Goal: Task Accomplishment & Management: Manage account settings

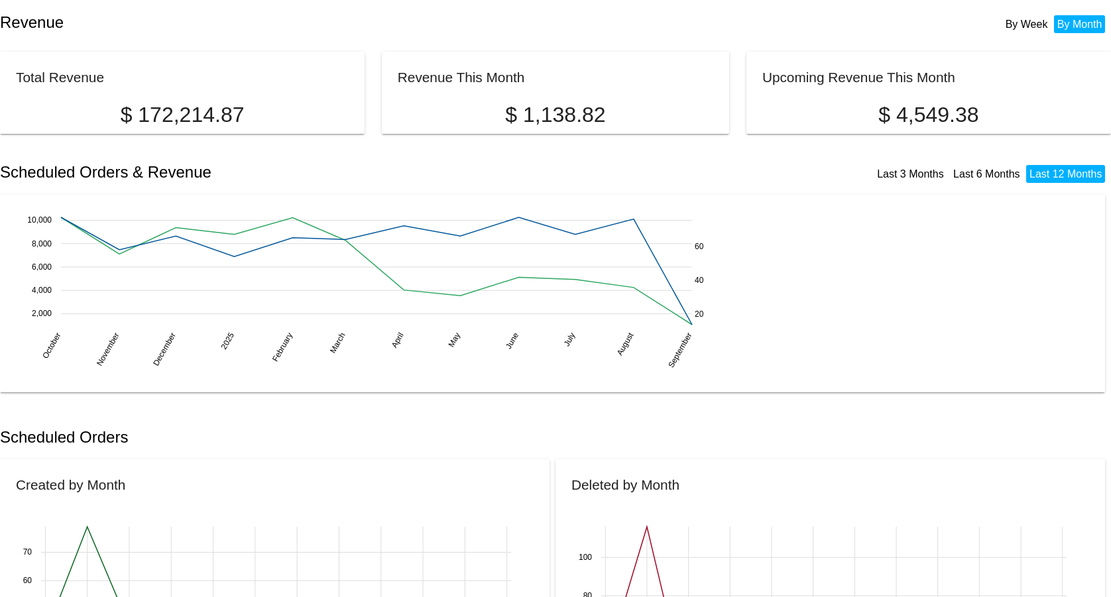
click at [517, 95] on mat-card "Revenue This Month $ 1,138.82" at bounding box center [555, 93] width 347 height 82
drag, startPoint x: 525, startPoint y: 115, endPoint x: 349, endPoint y: 80, distance: 179.0
click at [525, 115] on p "$ 1,138.82" at bounding box center [555, 115] width 315 height 25
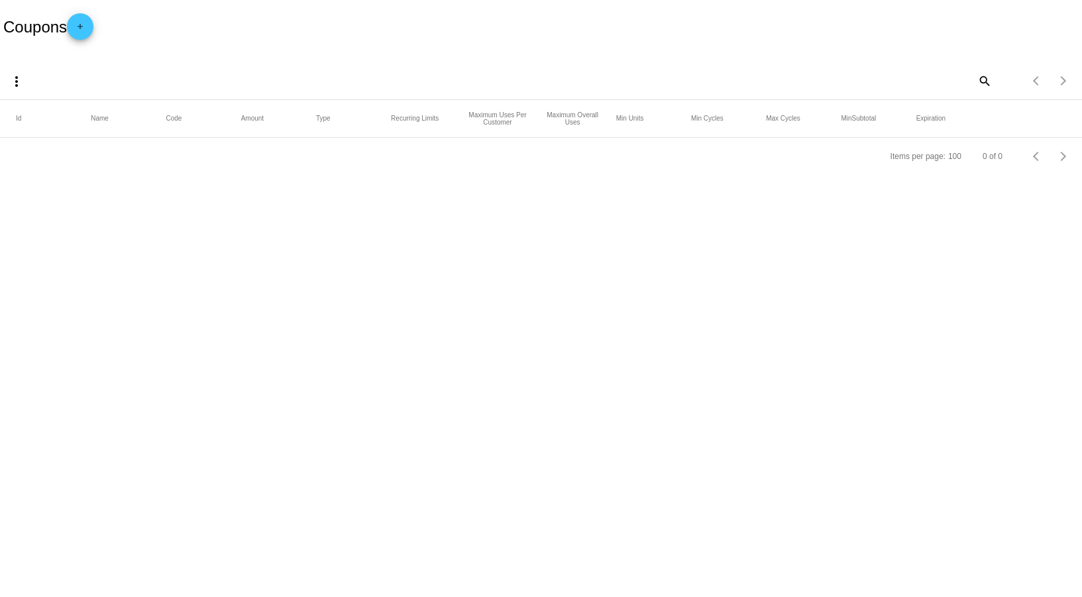
click at [85, 32] on mat-icon "add" at bounding box center [80, 30] width 16 height 16
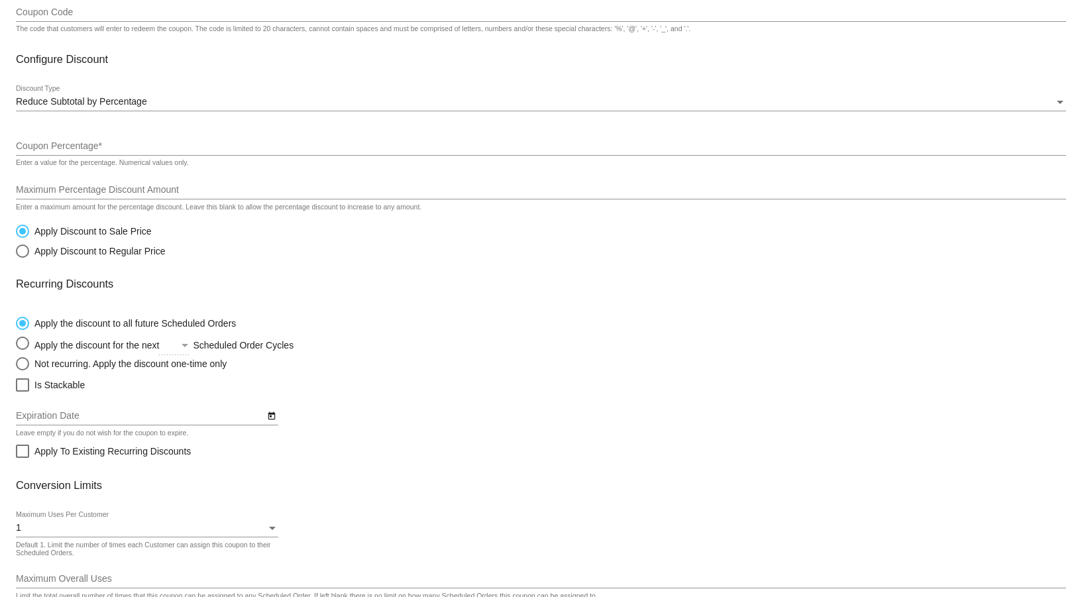
scroll to position [135, 0]
click at [75, 99] on span "Reduce Subtotal by Percentage" at bounding box center [81, 98] width 131 height 11
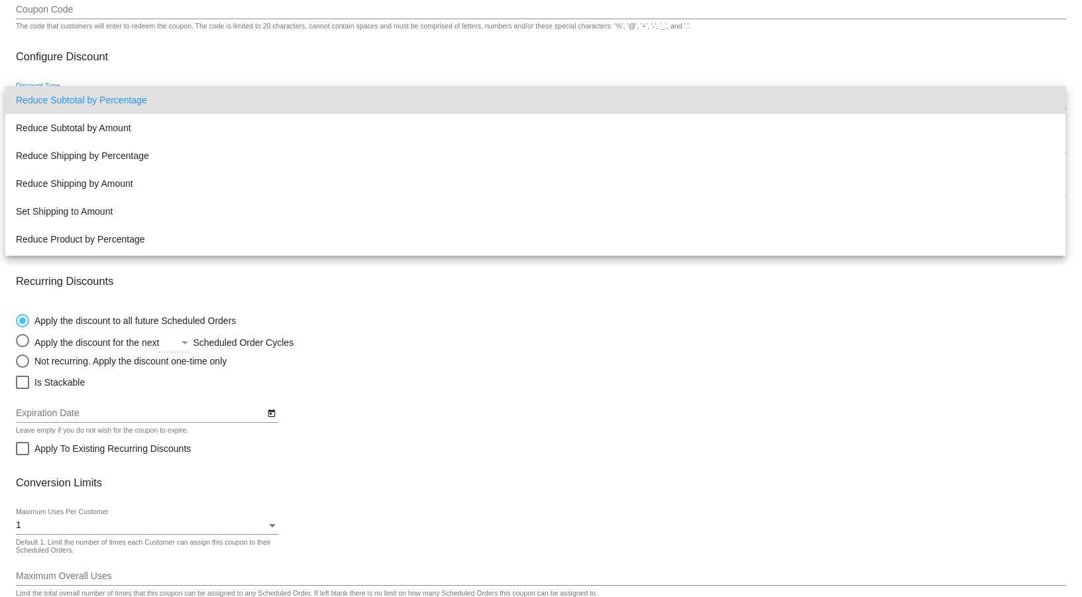
click at [516, 349] on div at bounding box center [541, 298] width 1082 height 597
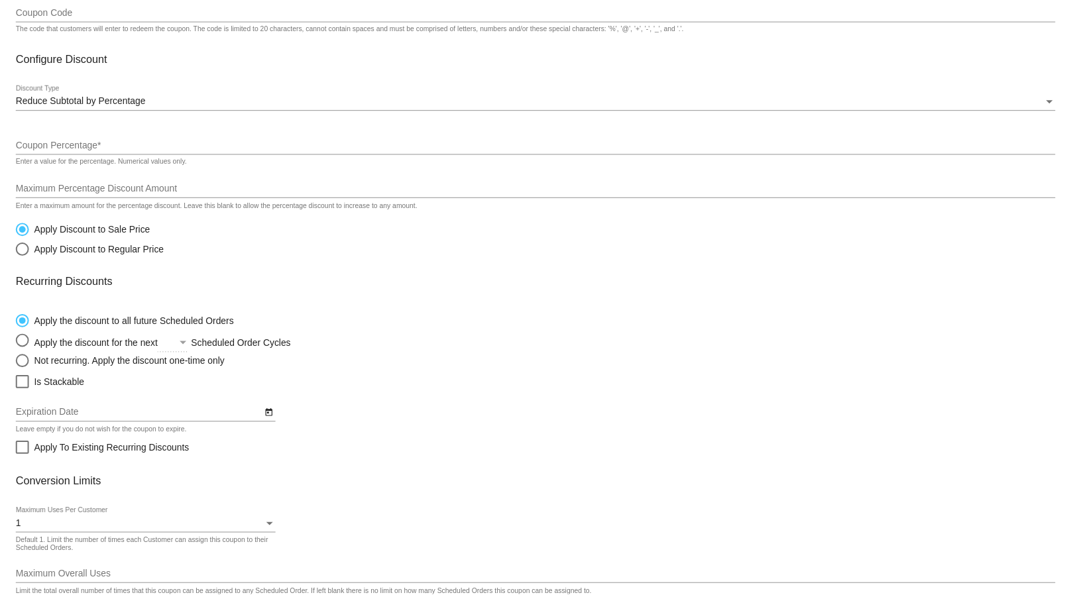
scroll to position [217, 0]
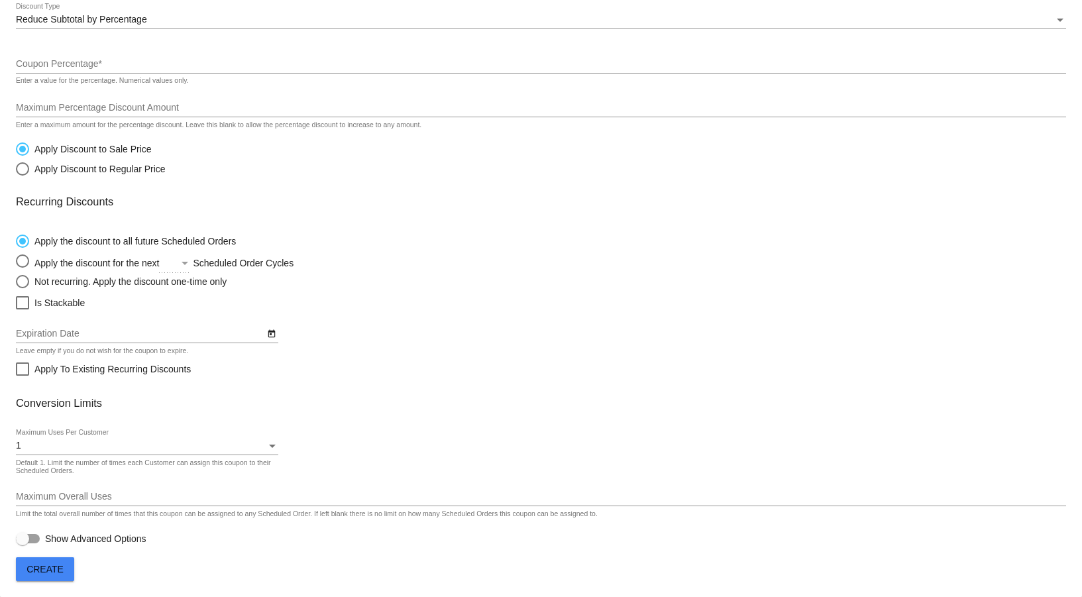
click at [182, 261] on div "Select an option" at bounding box center [185, 263] width 12 height 11
click at [16, 261] on input "Apply the discount for the next Scheduled Order Cycles" at bounding box center [15, 261] width 1 height 1
radio input "true"
click at [183, 262] on div "Select an option" at bounding box center [185, 263] width 12 height 11
click at [16, 262] on input "Apply the discount for the next Scheduled Order Cycles" at bounding box center [15, 261] width 1 height 1
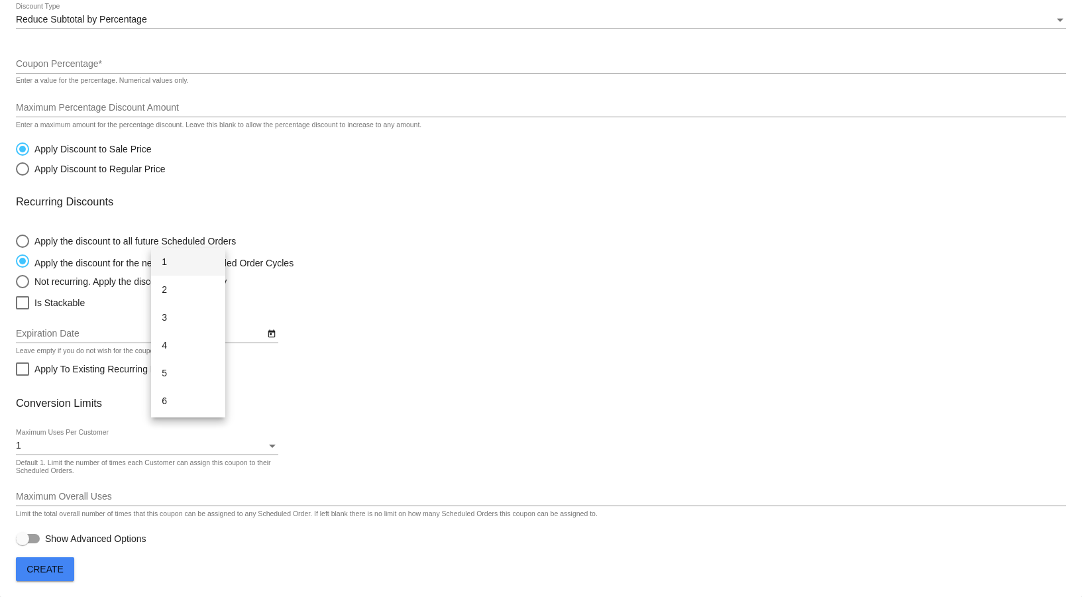
click at [396, 247] on div at bounding box center [541, 298] width 1082 height 597
click at [81, 286] on div "Not recurring. Apply the discount one-time only" at bounding box center [127, 281] width 197 height 11
click at [16, 282] on input "Not recurring. Apply the discount one-time only" at bounding box center [15, 281] width 1 height 1
radio input "true"
click at [58, 240] on div "Apply the discount to all future Scheduled Orders" at bounding box center [132, 241] width 207 height 11
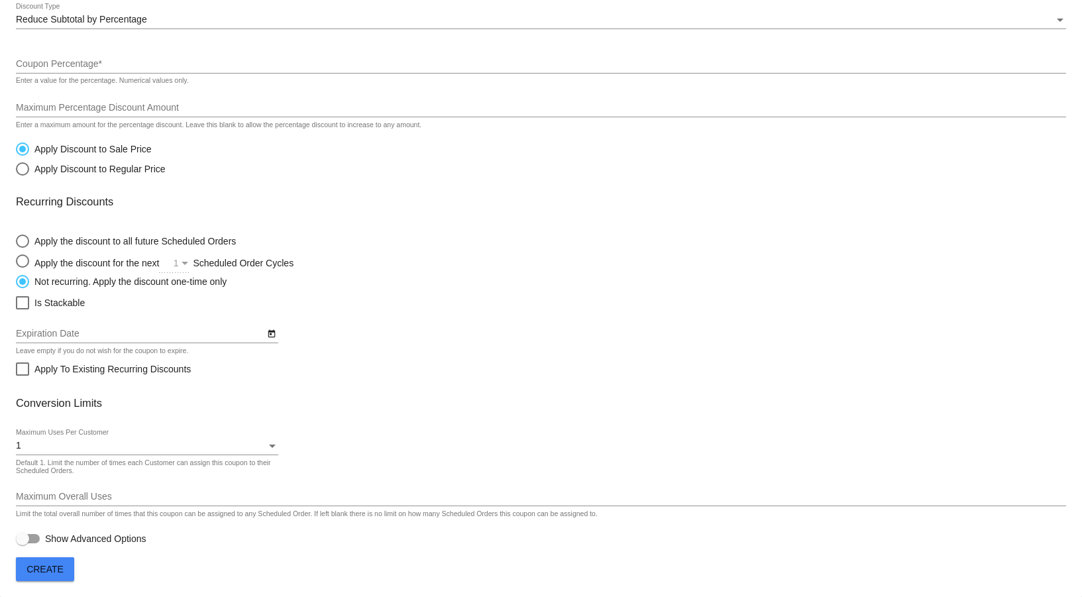
click at [16, 241] on input "Apply the discount to all future Scheduled Orders" at bounding box center [15, 241] width 1 height 1
radio input "true"
click at [35, 539] on div at bounding box center [28, 538] width 24 height 9
click at [23, 543] on input "Show Advanced Options" at bounding box center [22, 543] width 1 height 1
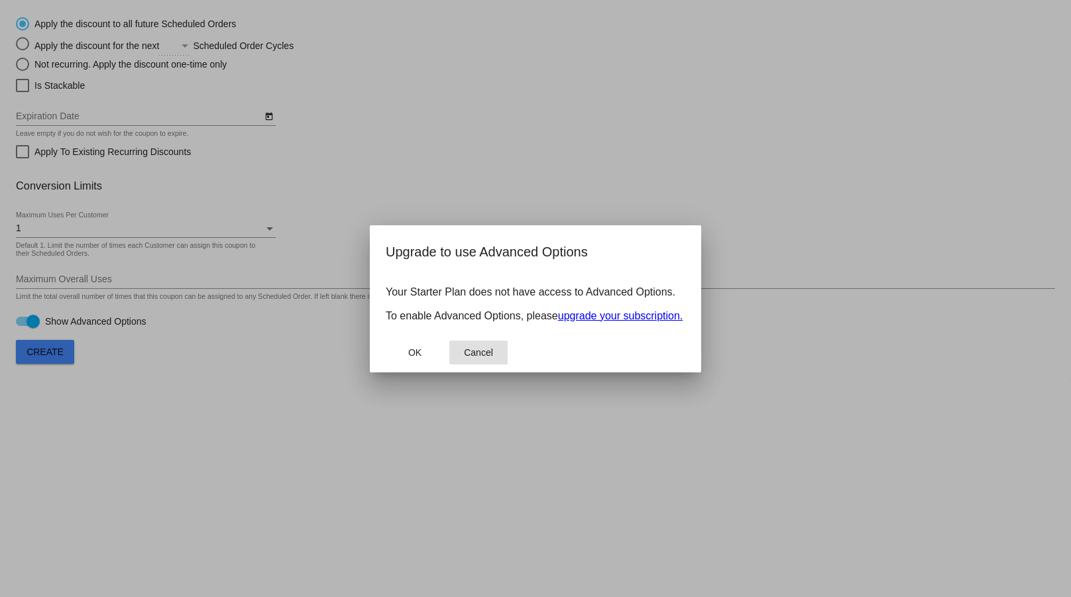
click at [478, 357] on span "Cancel" at bounding box center [478, 352] width 29 height 11
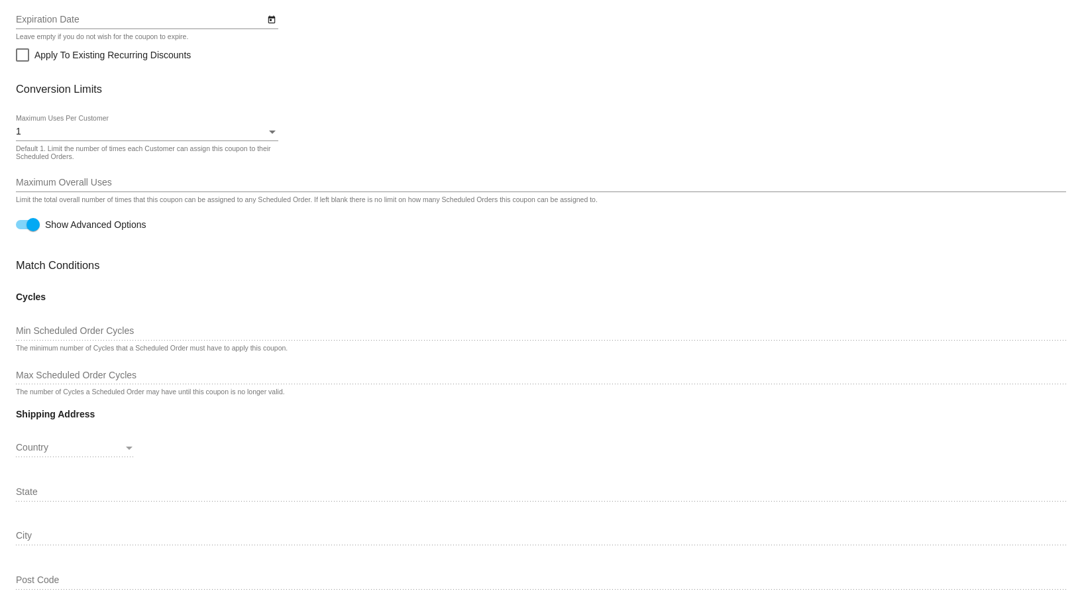
scroll to position [394, 0]
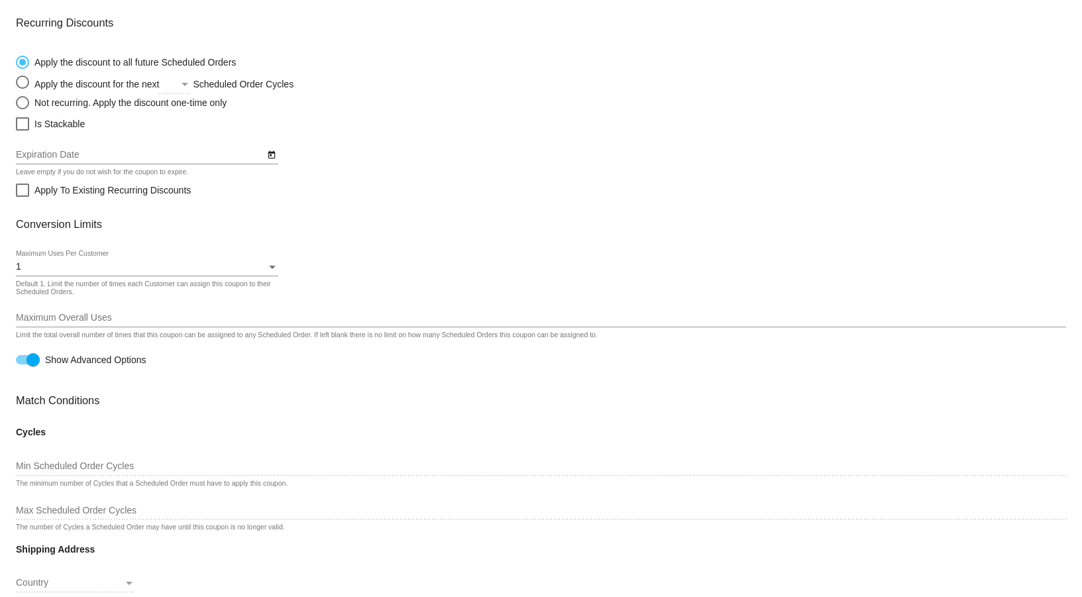
click at [28, 362] on div at bounding box center [33, 359] width 13 height 13
click at [23, 364] on input "Show Advanced Options" at bounding box center [22, 364] width 1 height 1
checkbox input "false"
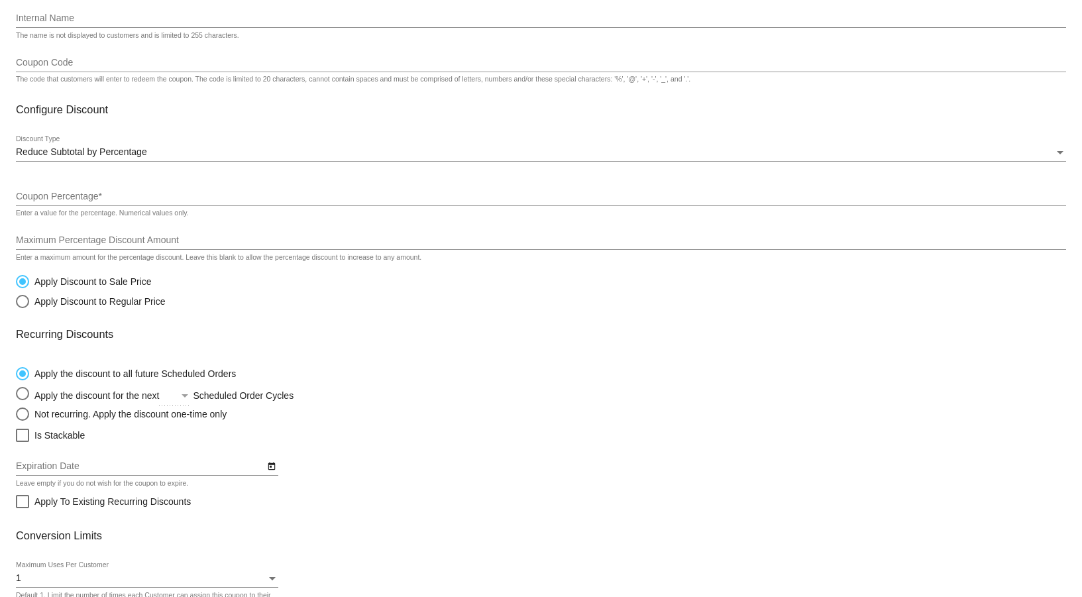
scroll to position [0, 0]
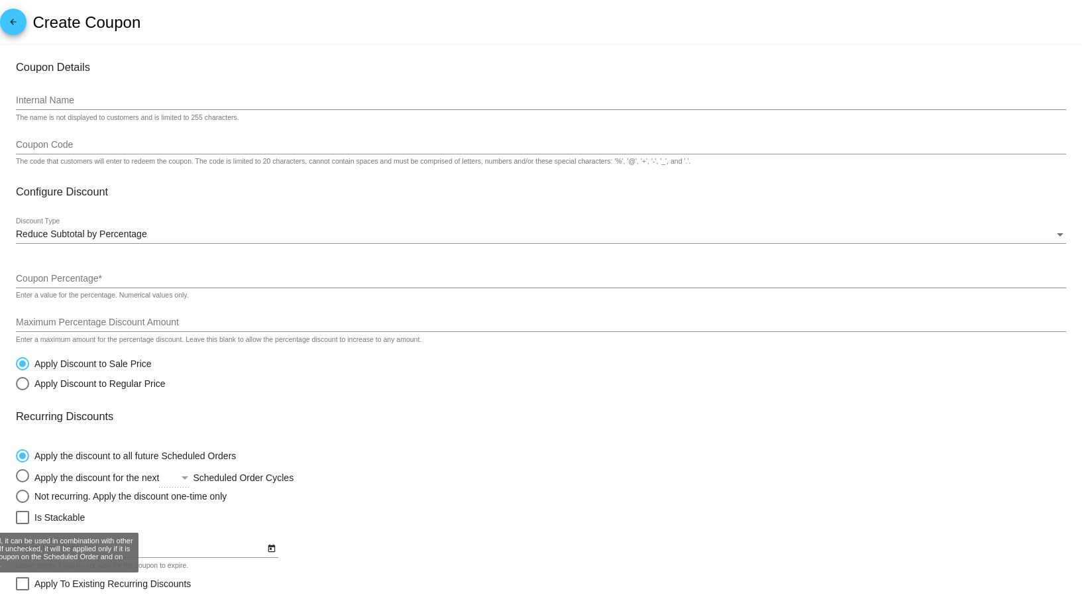
click at [33, 519] on label "Is Stackable" at bounding box center [50, 518] width 69 height 16
click at [23, 524] on input "Is Stackable" at bounding box center [22, 524] width 1 height 1
click at [28, 518] on label "Is Stackable" at bounding box center [50, 518] width 69 height 16
click at [23, 524] on input "Is Stackable" at bounding box center [22, 524] width 1 height 1
checkbox input "false"
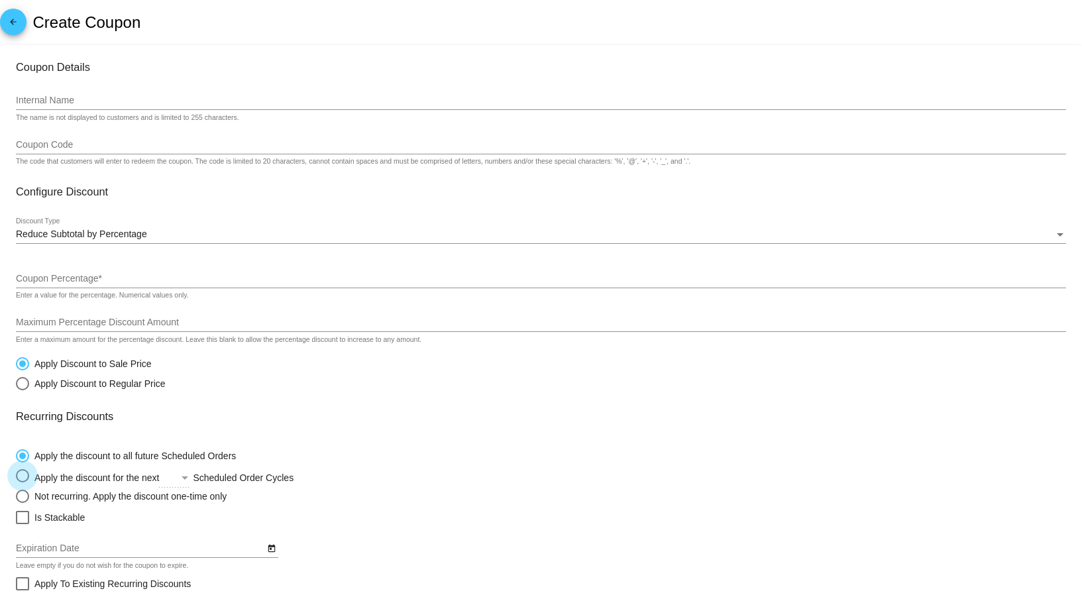
click at [184, 500] on div "Select an option" at bounding box center [174, 484] width 31 height 30
click at [16, 476] on input "Apply the discount for the next Scheduled Order Cycles" at bounding box center [15, 476] width 1 height 1
radio input "true"
click at [19, 498] on div "Select an option" at bounding box center [22, 496] width 13 height 13
click at [16, 496] on input "Not recurring. Apply the discount one-time only" at bounding box center [15, 496] width 1 height 1
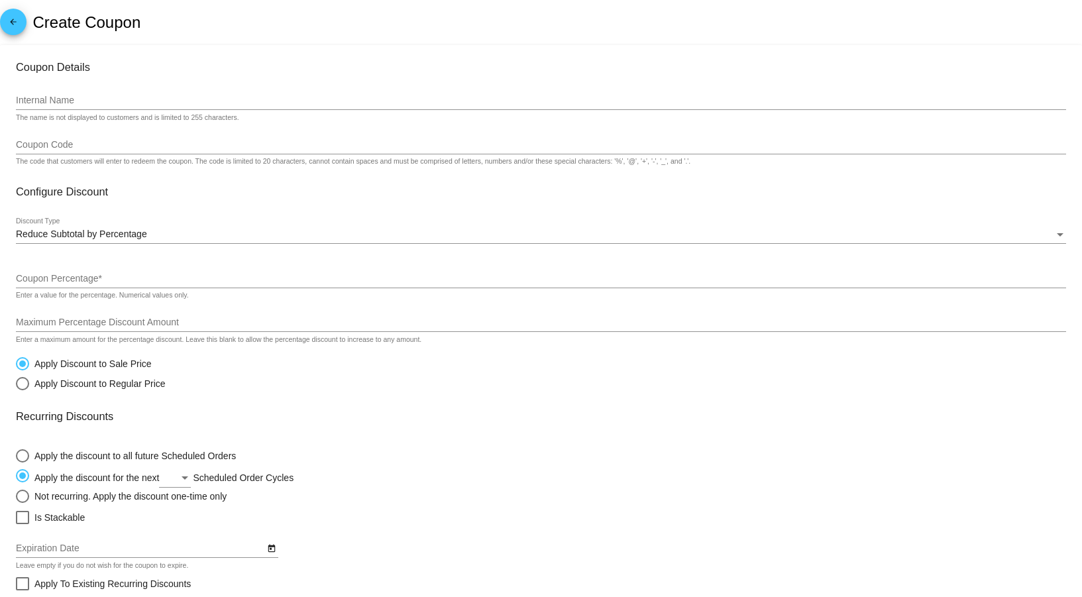
radio input "true"
click at [120, 321] on input "Maximum Percentage Discount Amount" at bounding box center [541, 322] width 1050 height 11
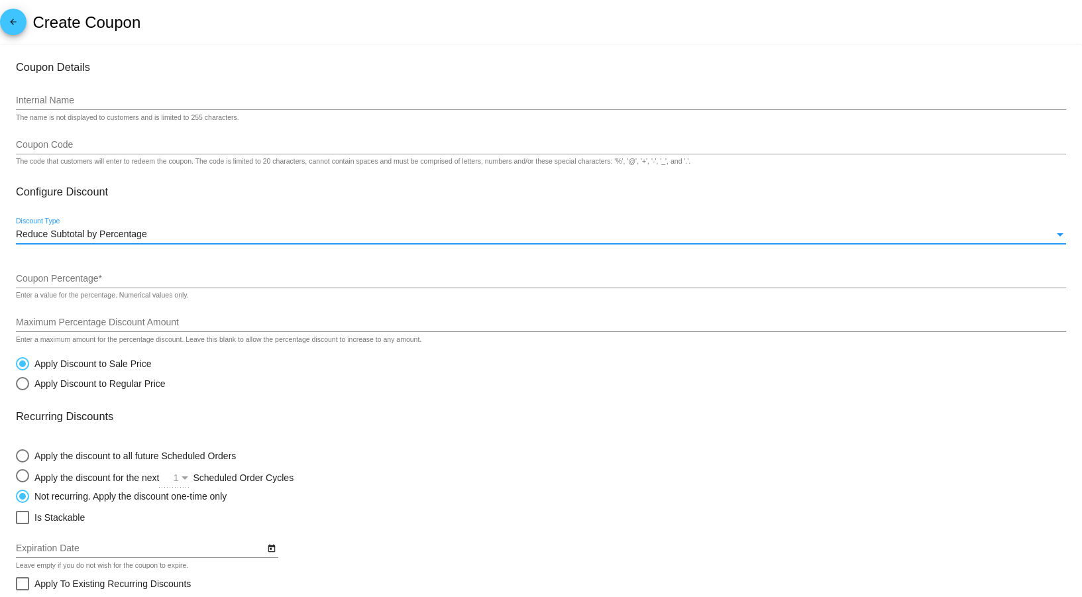
click at [116, 233] on span "Reduce Subtotal by Percentage" at bounding box center [81, 234] width 131 height 11
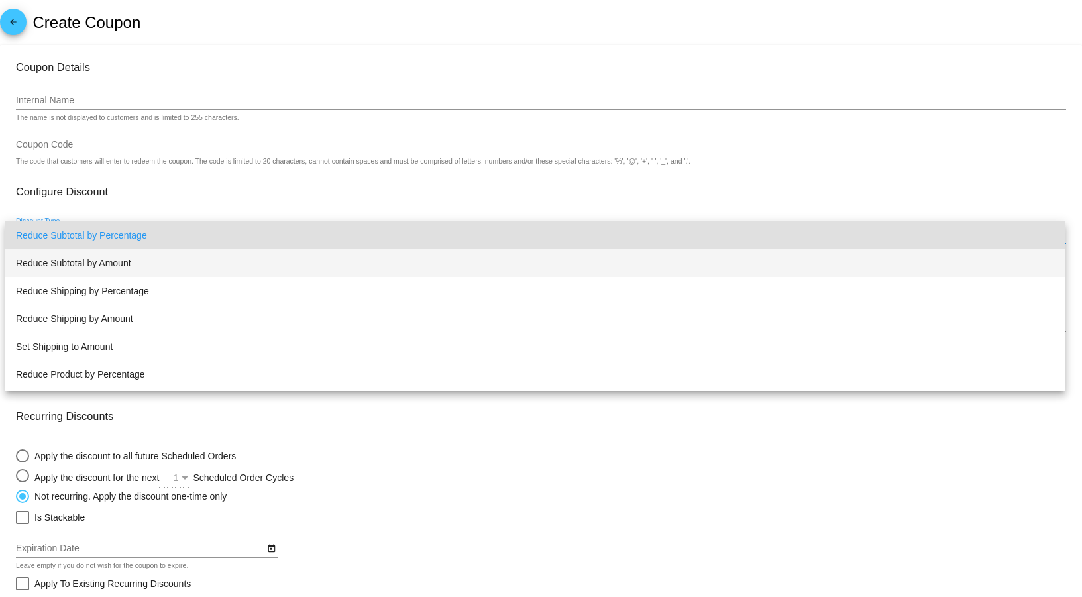
click at [129, 262] on span "Reduce Subtotal by Amount" at bounding box center [535, 263] width 1039 height 28
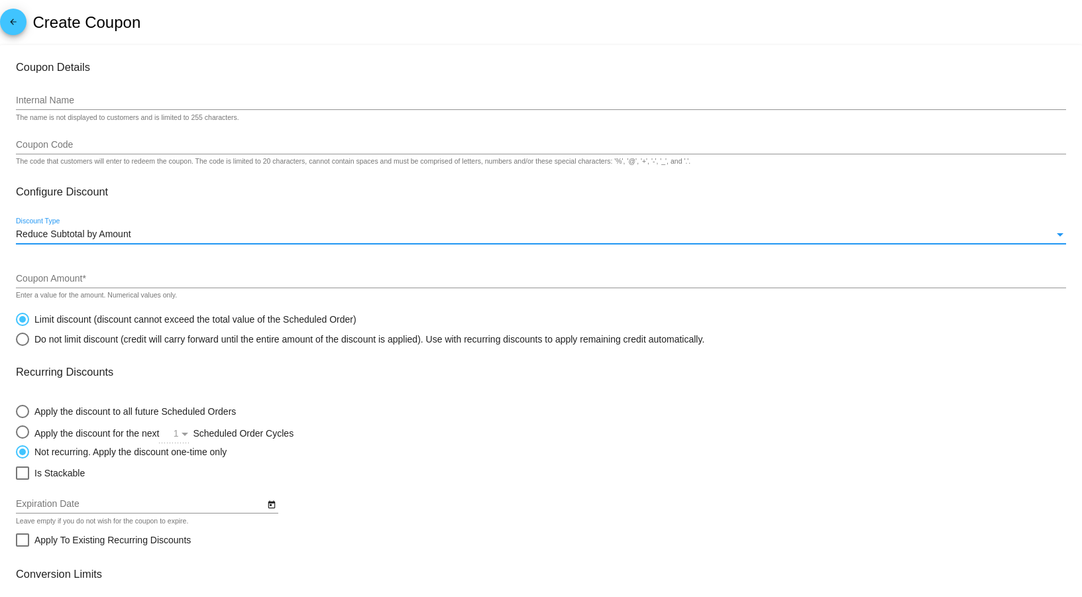
click at [121, 233] on span "Reduce Subtotal by Amount" at bounding box center [73, 234] width 115 height 11
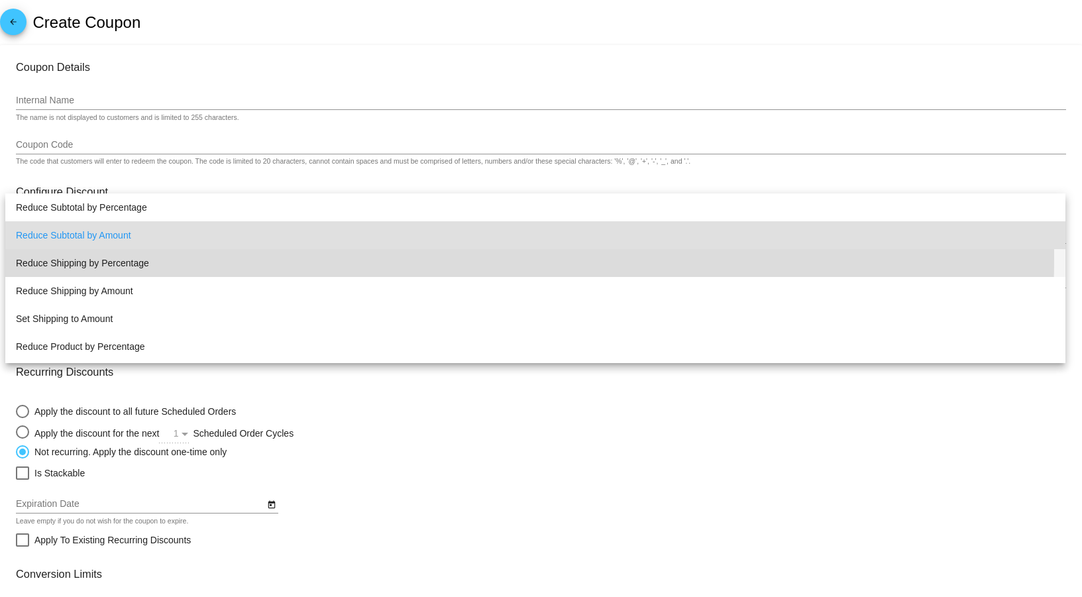
click at [127, 256] on span "Reduce Shipping by Percentage" at bounding box center [535, 263] width 1039 height 28
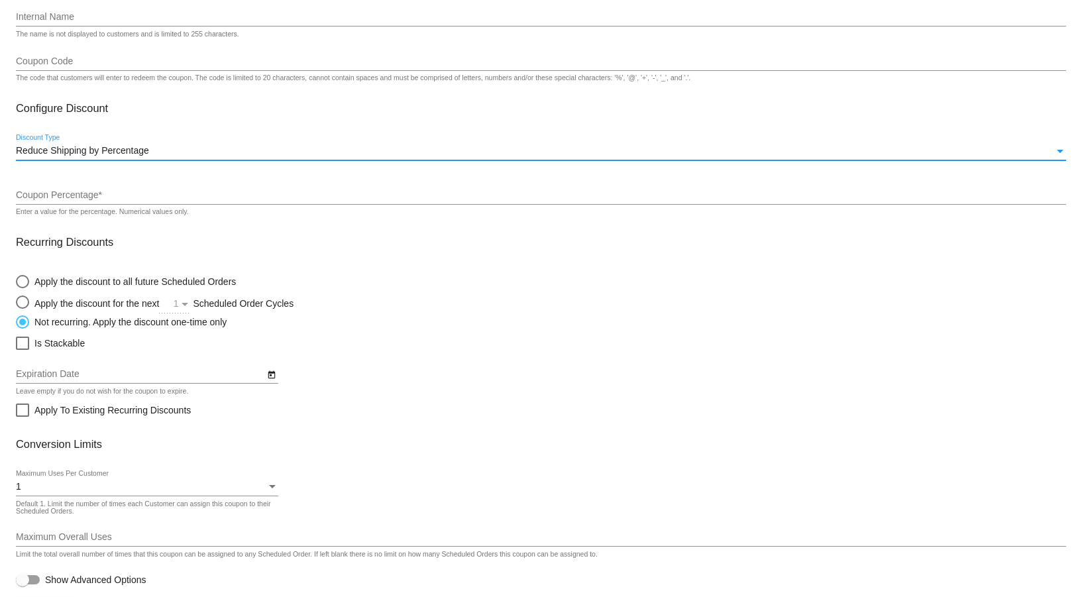
scroll to position [127, 0]
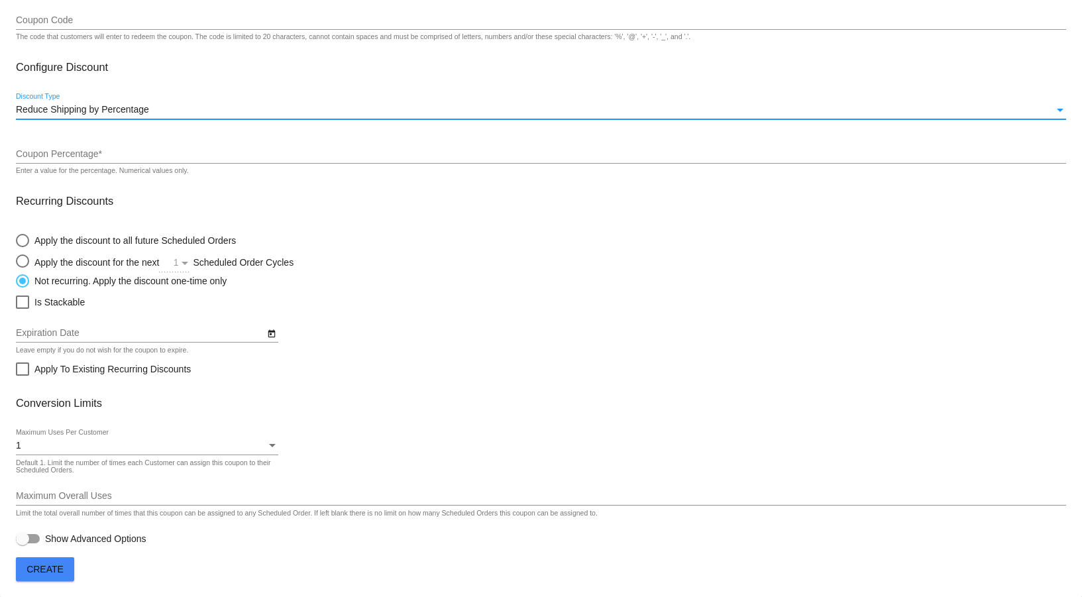
click at [131, 113] on span "Reduce Shipping by Percentage" at bounding box center [82, 109] width 133 height 11
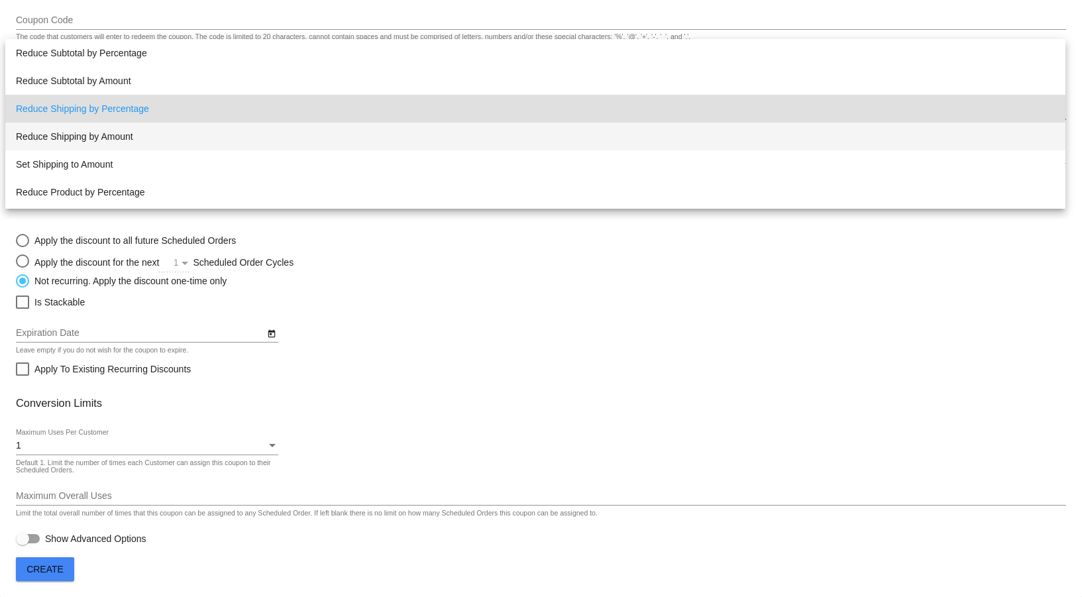
click at [125, 136] on span "Reduce Shipping by Amount" at bounding box center [535, 137] width 1039 height 28
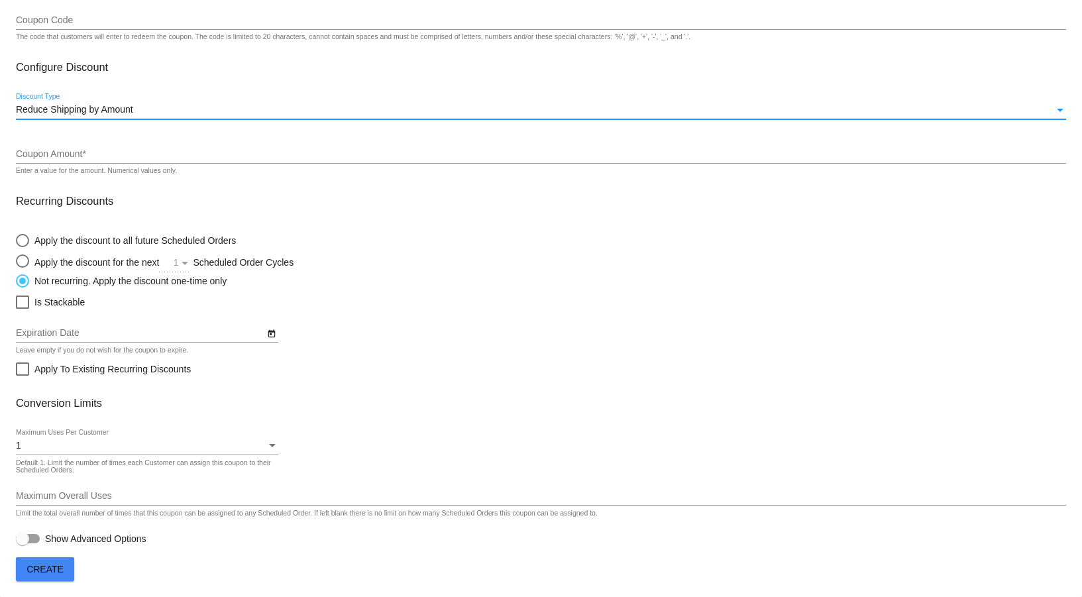
click at [123, 112] on span "Reduce Shipping by Amount" at bounding box center [74, 109] width 117 height 11
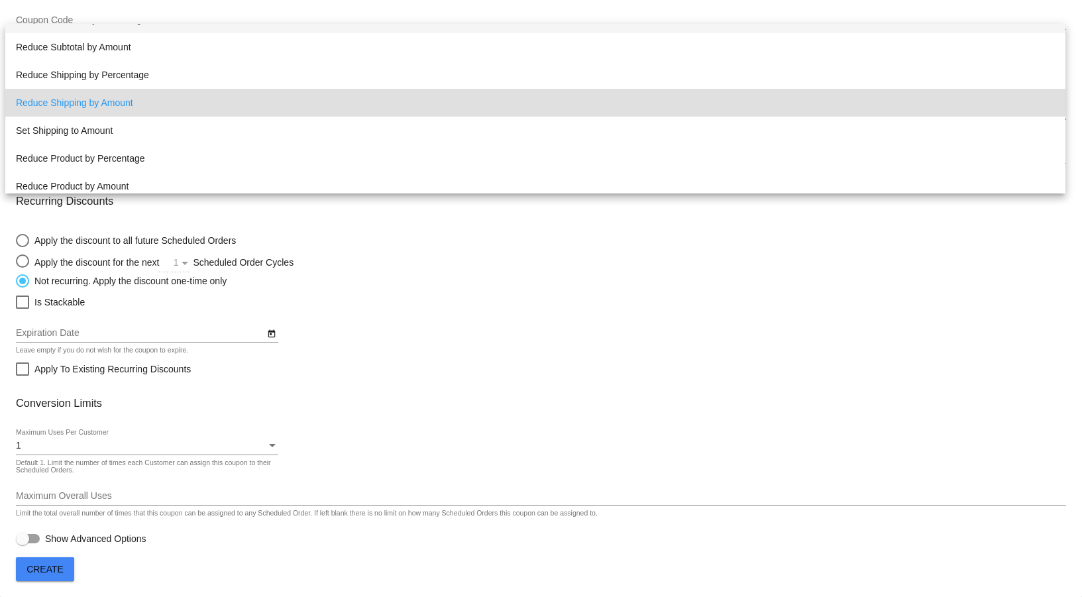
scroll to position [25, 0]
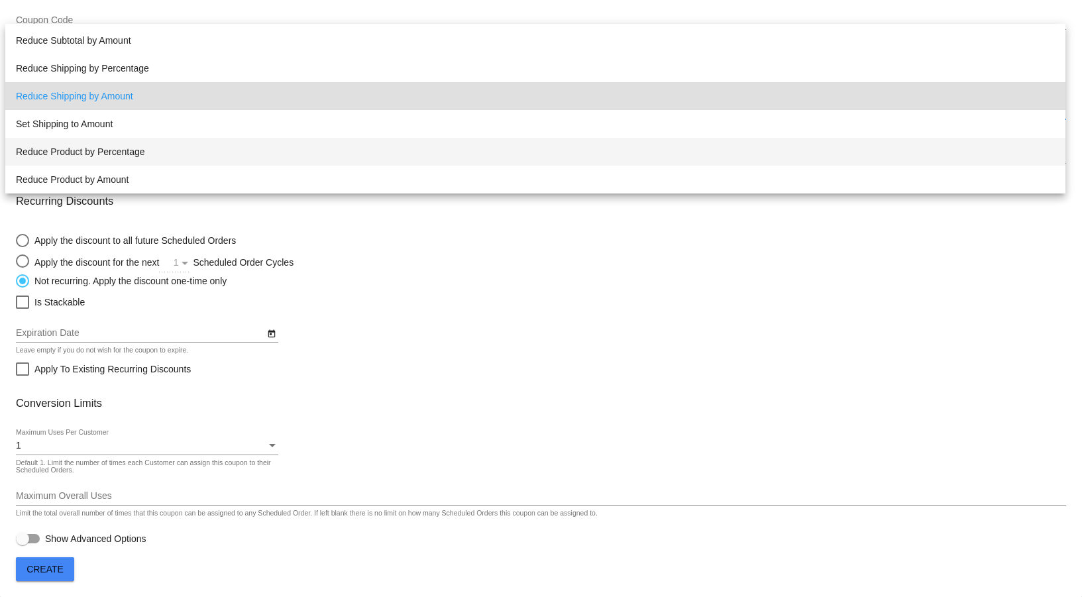
click at [152, 141] on span "Reduce Product by Percentage" at bounding box center [535, 152] width 1039 height 28
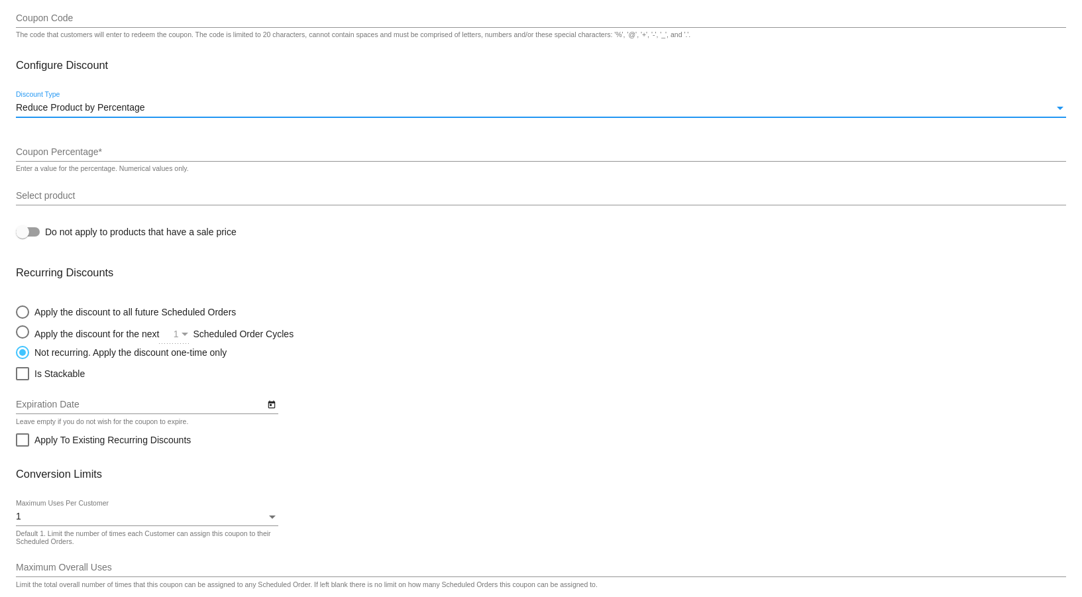
click at [137, 196] on input "Select product" at bounding box center [541, 196] width 1050 height 11
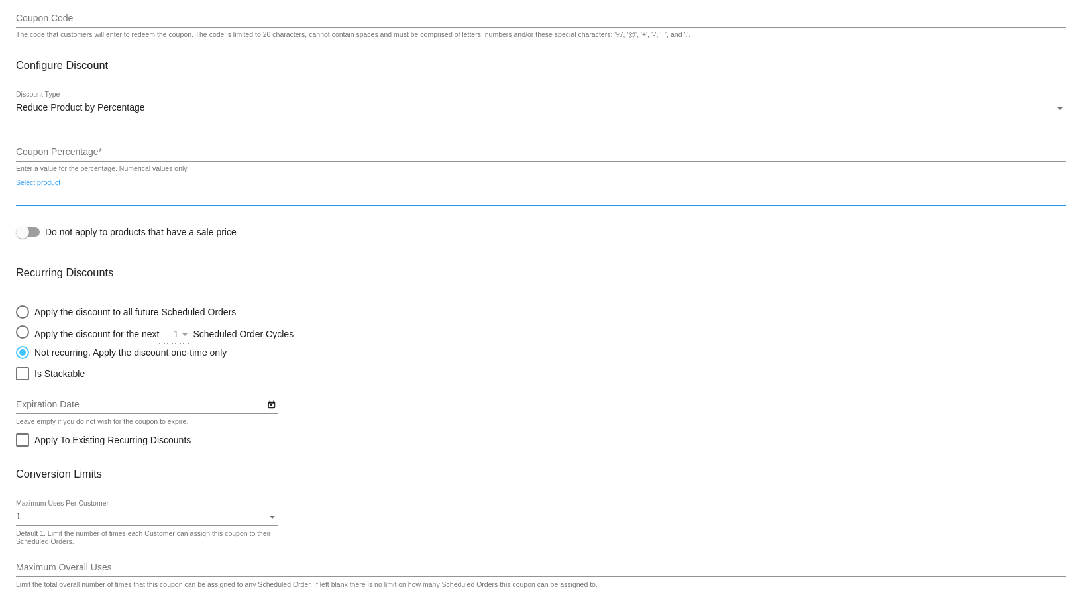
click at [102, 108] on span "Reduce Product by Percentage" at bounding box center [80, 107] width 129 height 11
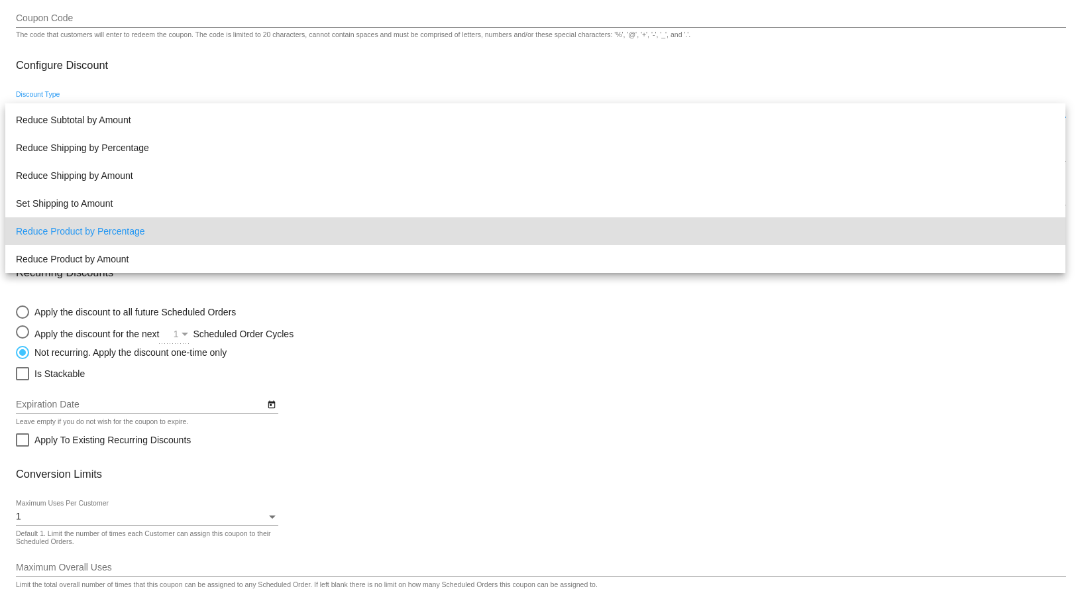
click at [441, 325] on div at bounding box center [541, 298] width 1082 height 597
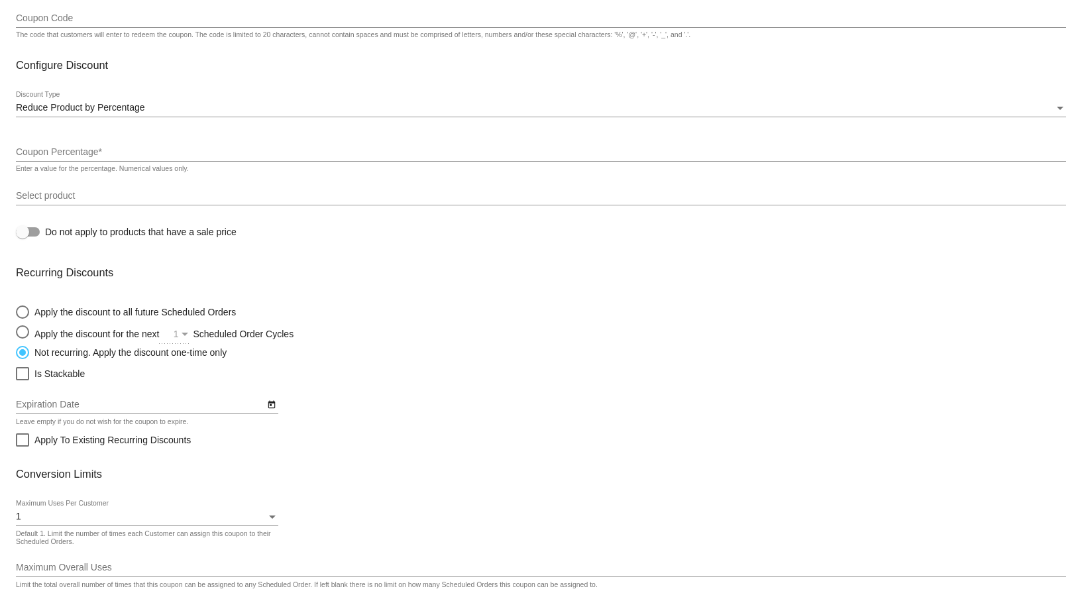
click at [103, 190] on div "Select product" at bounding box center [541, 193] width 1050 height 26
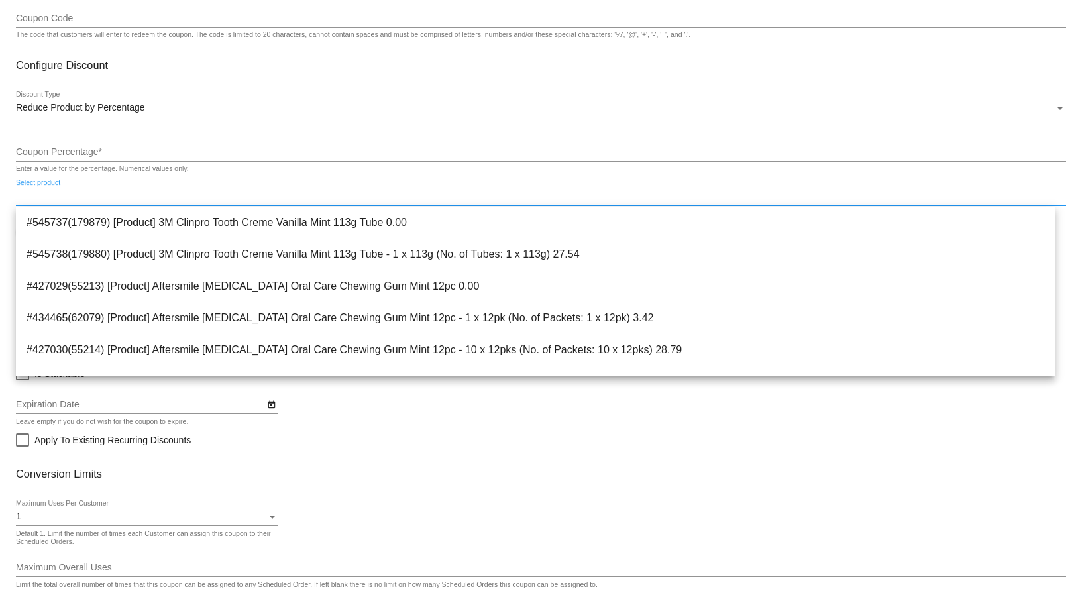
click at [502, 506] on div "1 Maximum Uses Per Customer Default 1. Limit the number of times each Customer …" at bounding box center [541, 519] width 1050 height 38
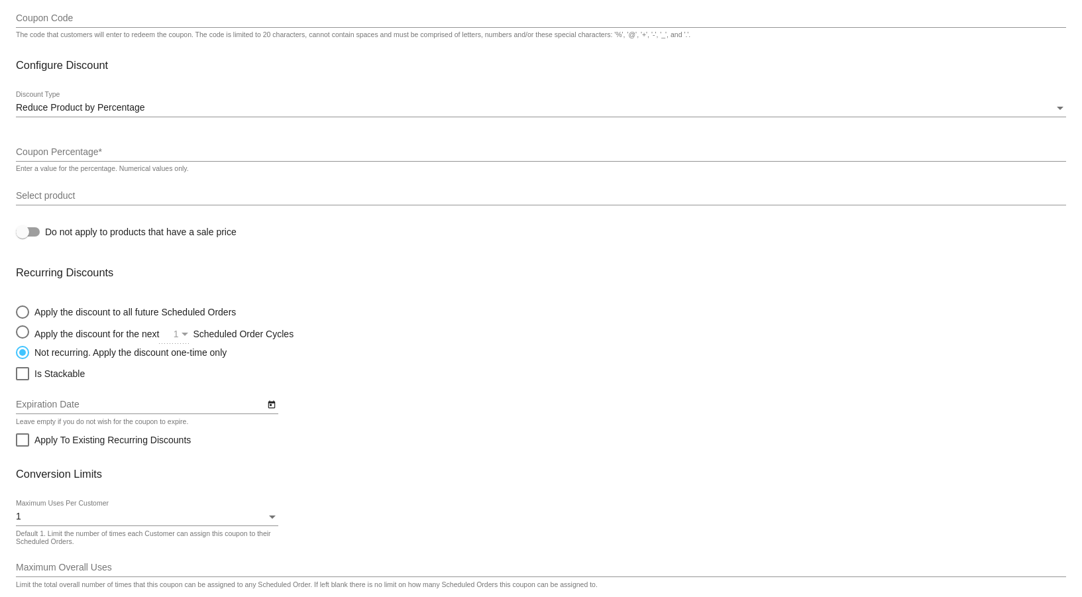
scroll to position [0, 0]
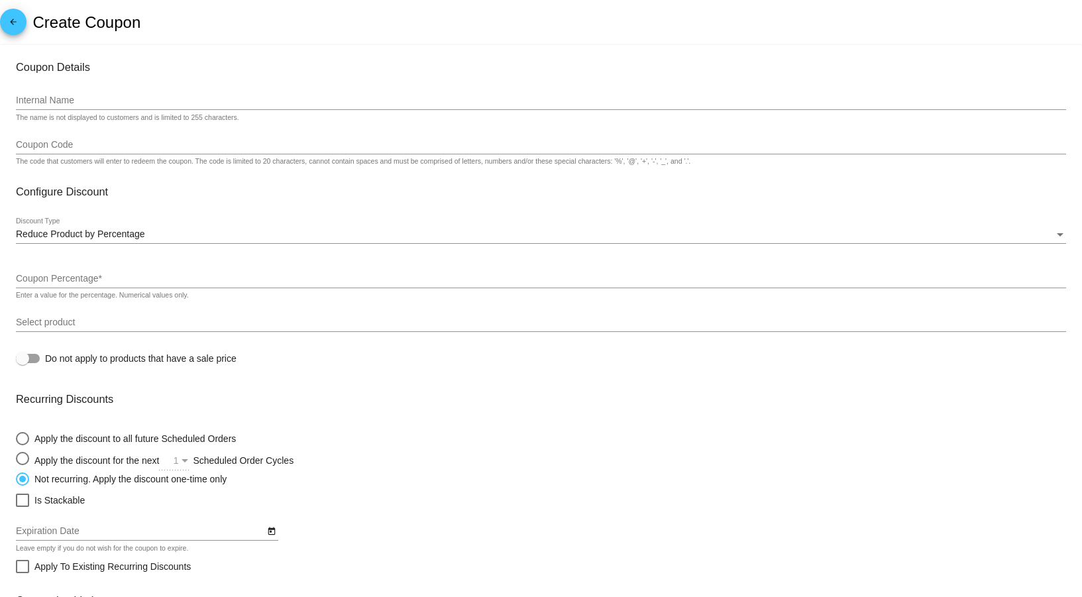
click at [125, 236] on span "Reduce Product by Percentage" at bounding box center [80, 234] width 129 height 11
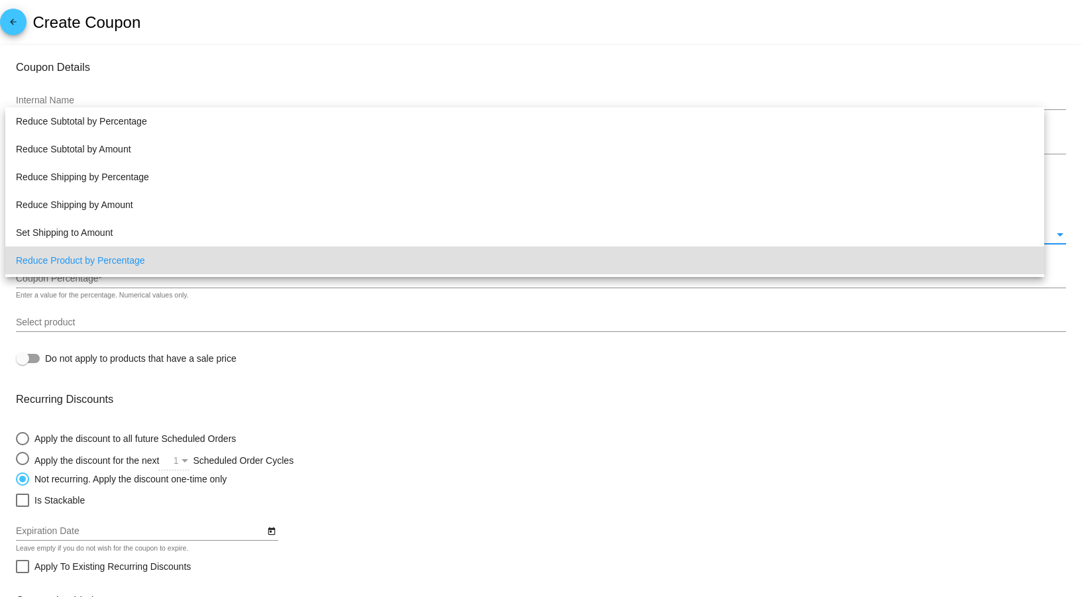
scroll to position [25, 0]
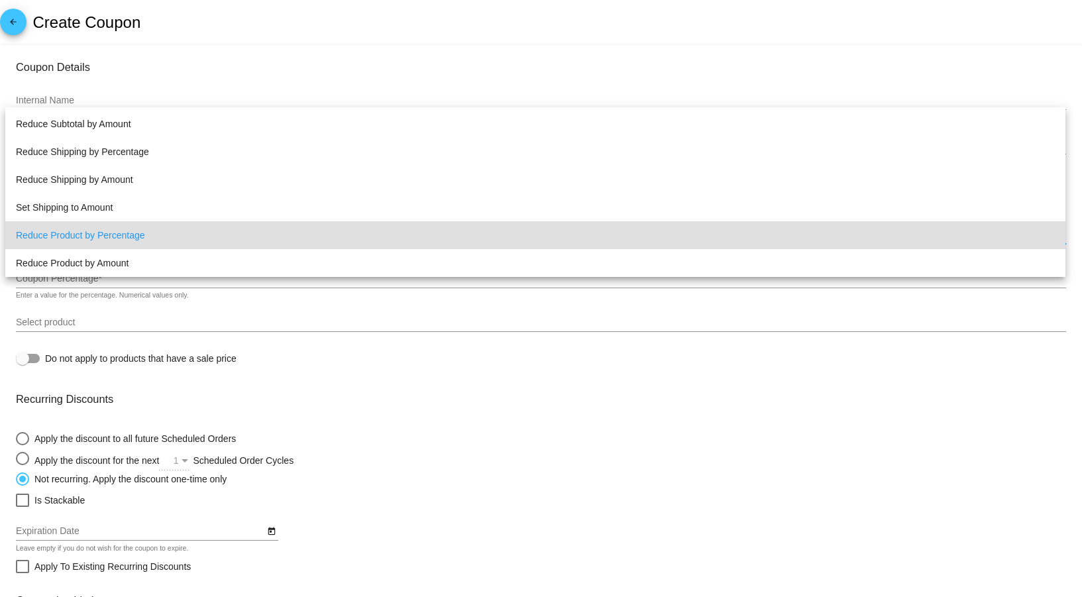
click at [926, 476] on div at bounding box center [541, 298] width 1082 height 597
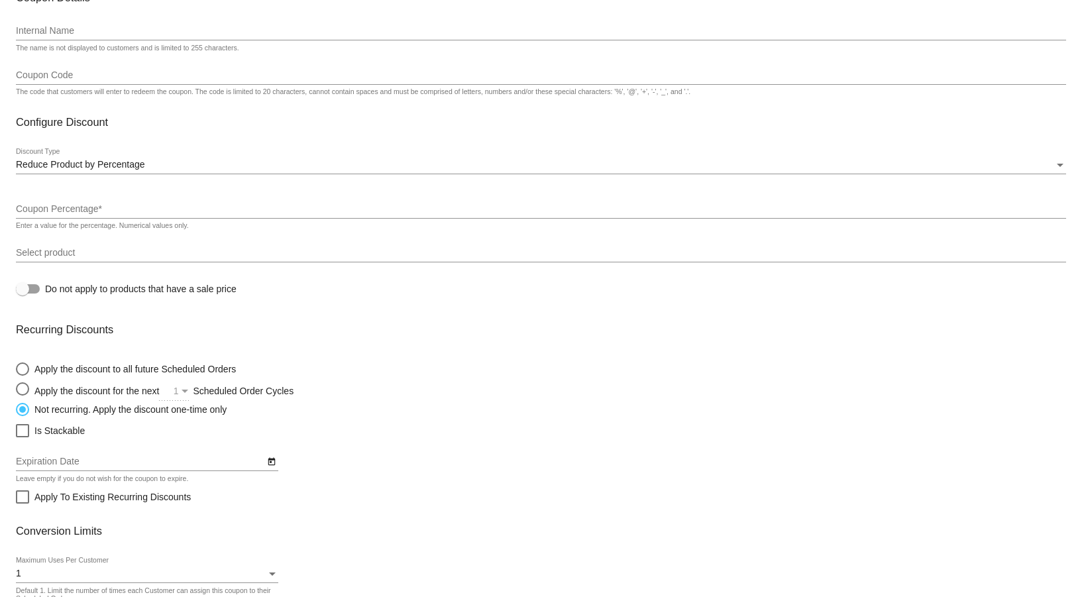
scroll to position [135, 0]
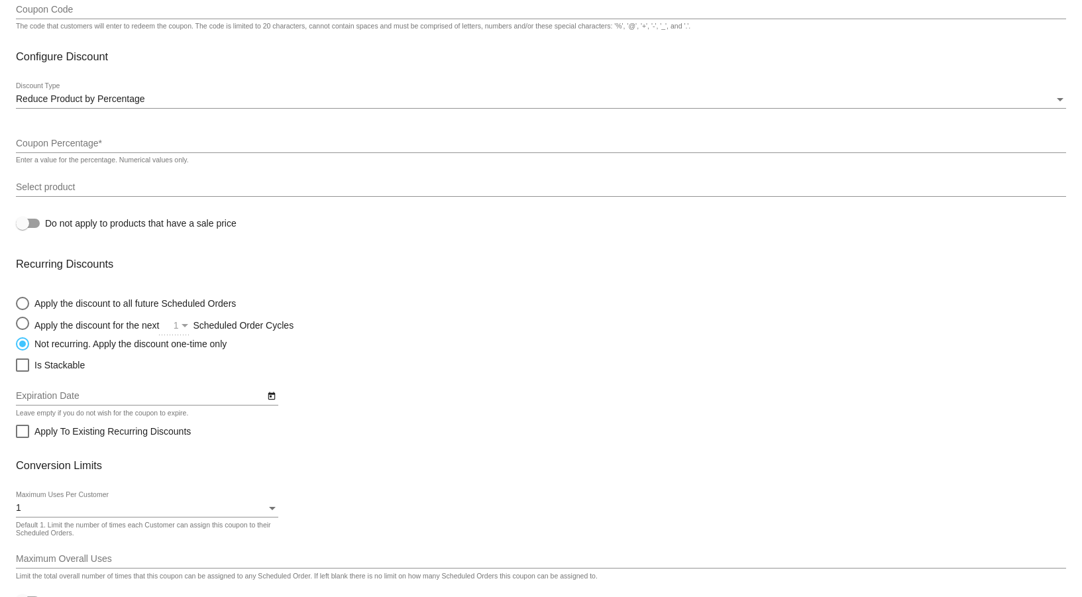
click at [24, 321] on div "Select an option" at bounding box center [22, 323] width 13 height 13
click at [16, 323] on input "Apply the discount for the next 1 Scheduled Order Cycles" at bounding box center [15, 323] width 1 height 1
radio input "true"
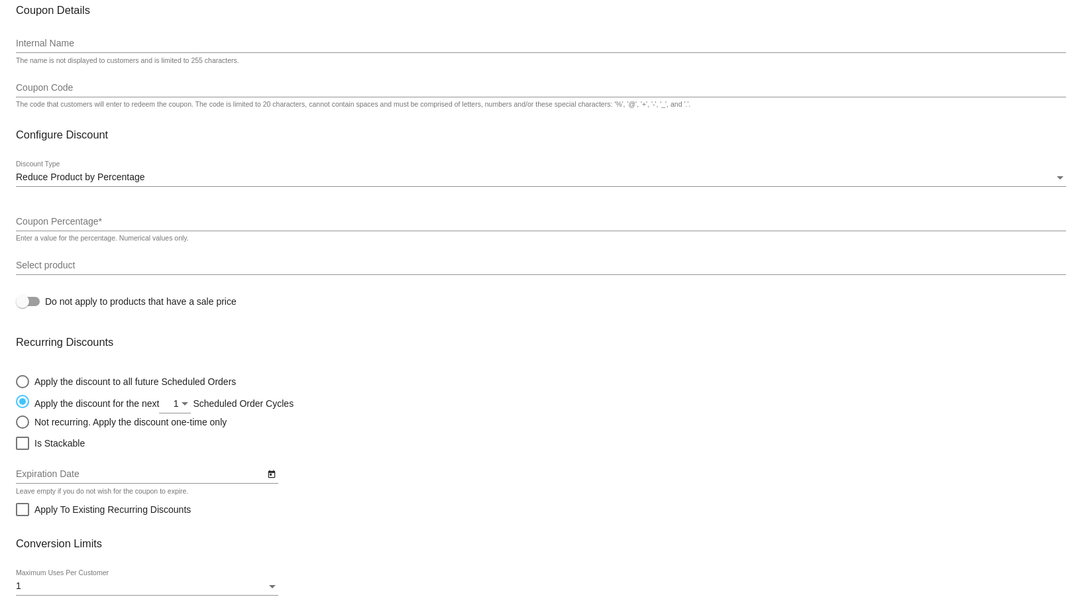
scroll to position [0, 0]
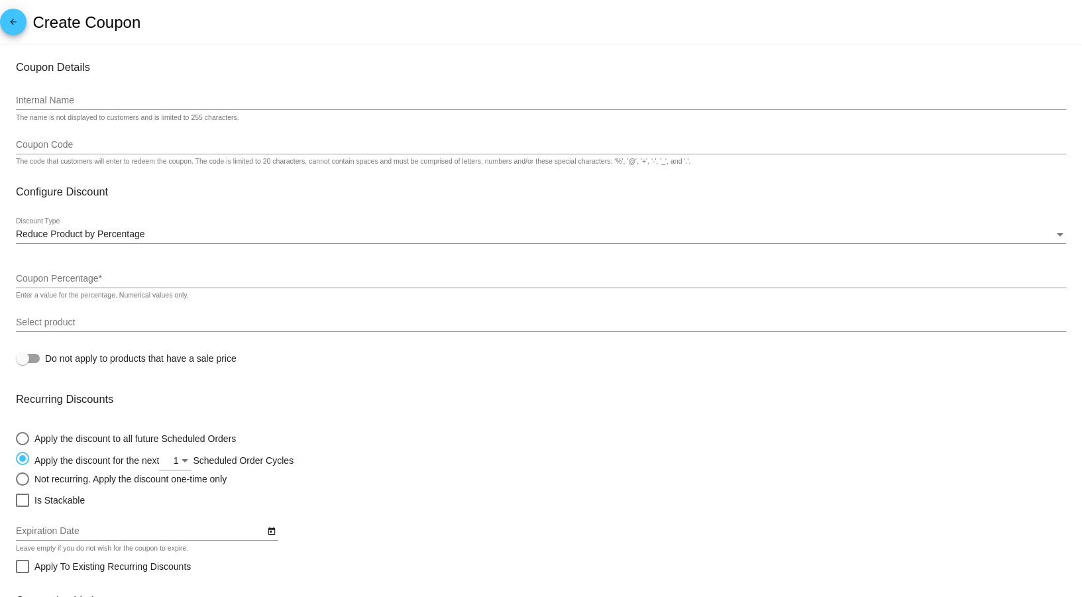
click at [46, 102] on input "Internal Name" at bounding box center [541, 100] width 1050 height 11
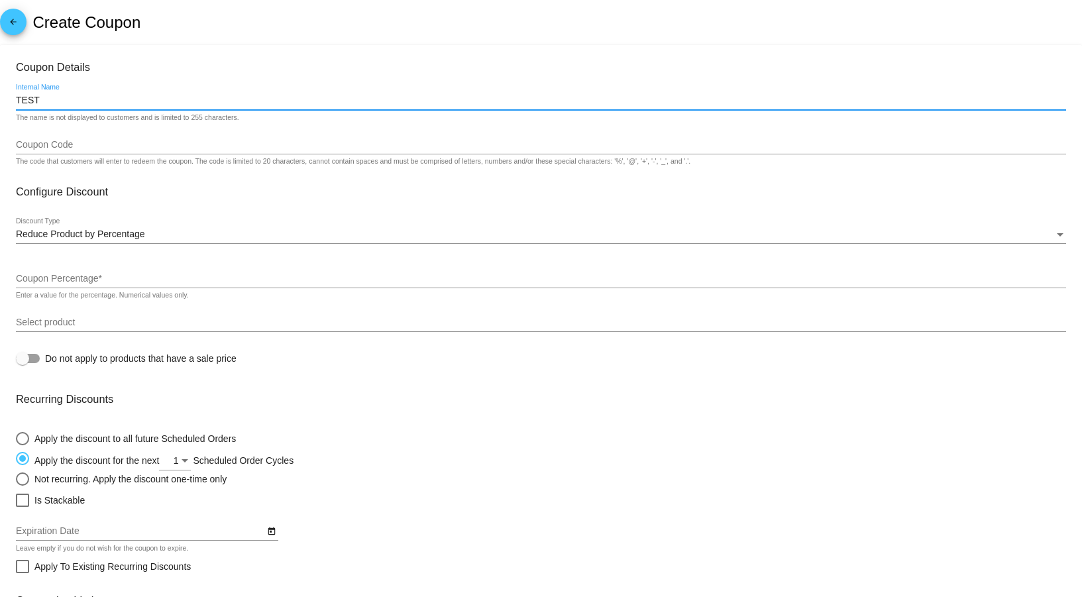
type input "TEST"
click at [99, 150] on div "Coupon Code" at bounding box center [541, 142] width 1050 height 26
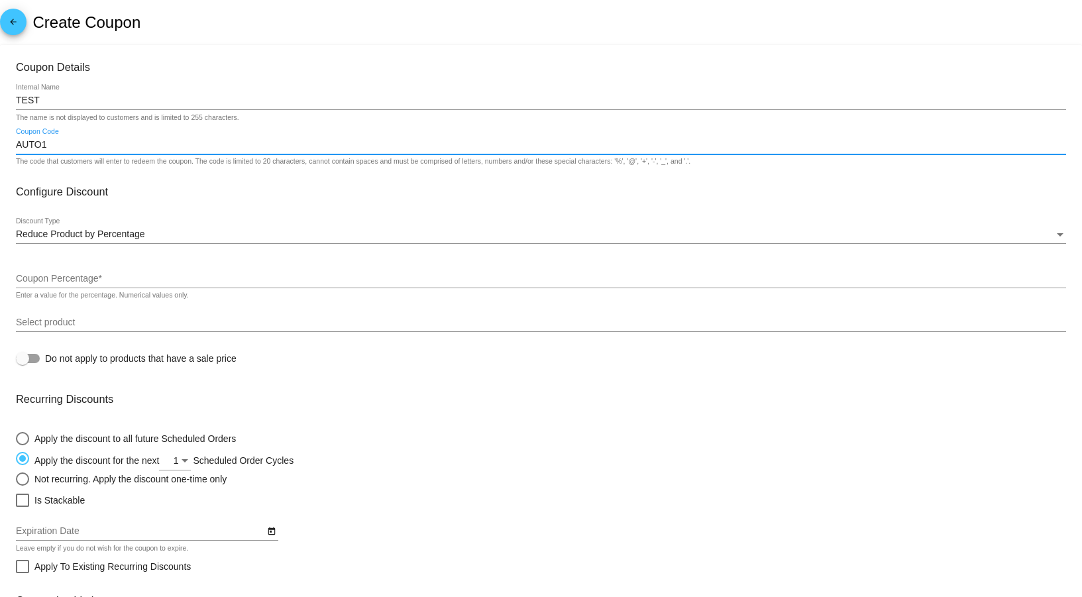
type input "AUTO1"
click at [132, 235] on span "Reduce Product by Percentage" at bounding box center [80, 234] width 129 height 11
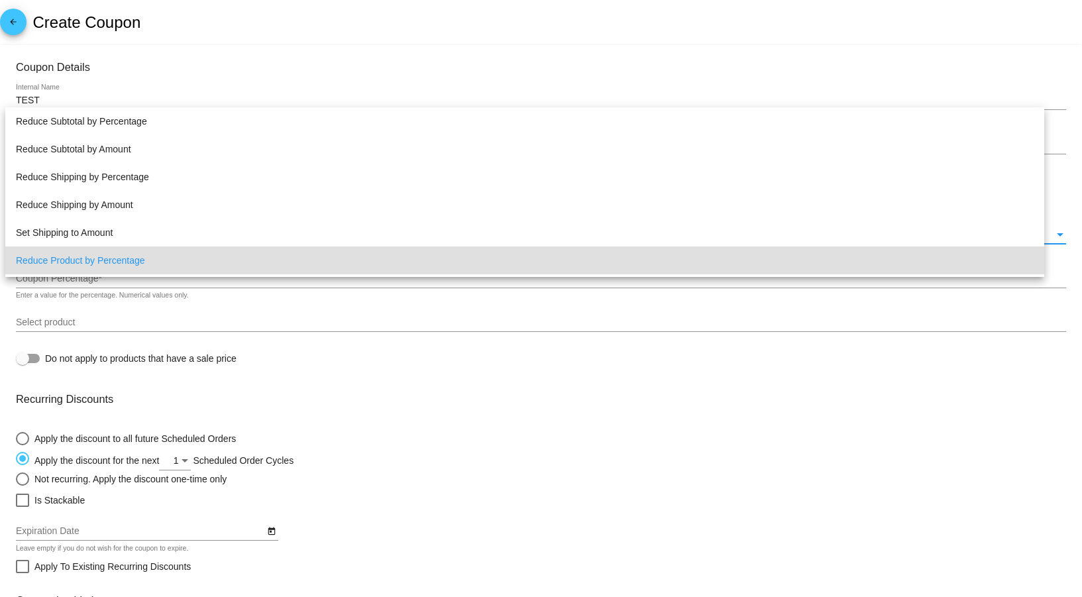
scroll to position [25, 0]
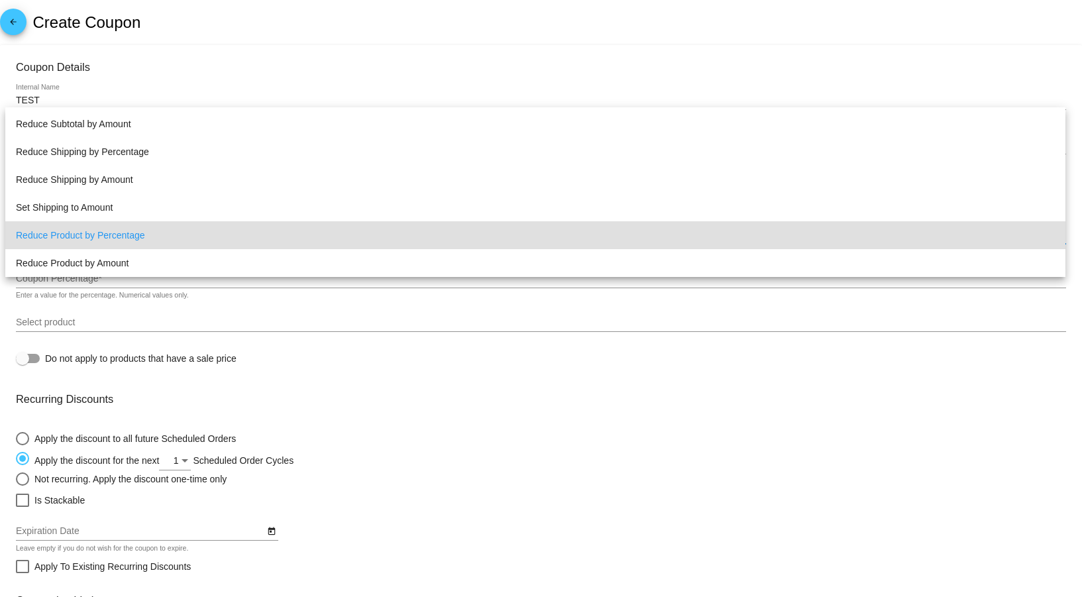
click at [132, 235] on span "Reduce Product by Percentage" at bounding box center [535, 235] width 1039 height 28
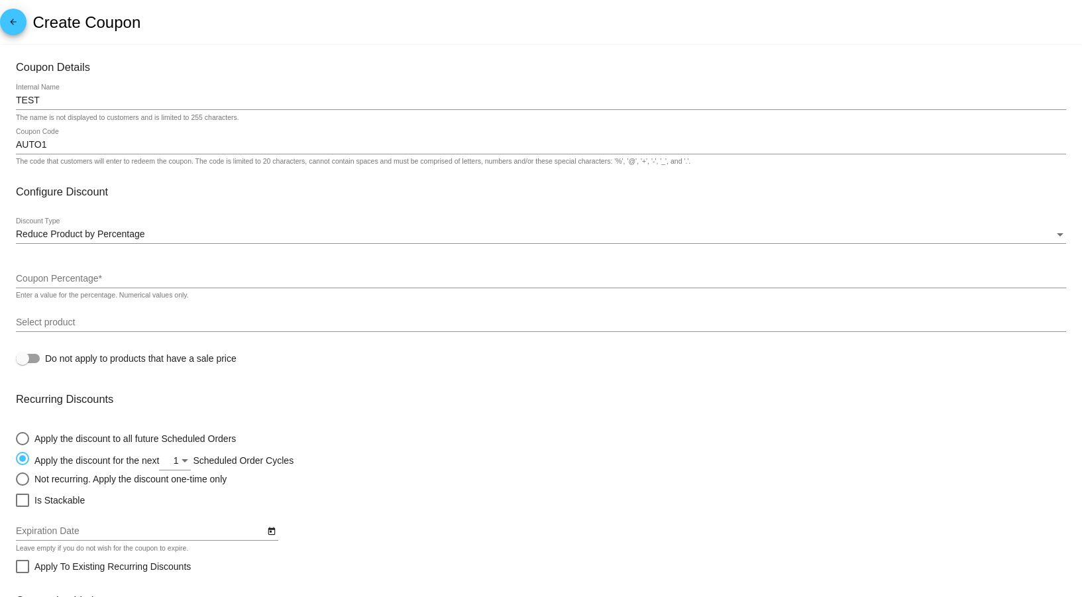
click at [42, 272] on div "Coupon Percentage *" at bounding box center [541, 275] width 1050 height 26
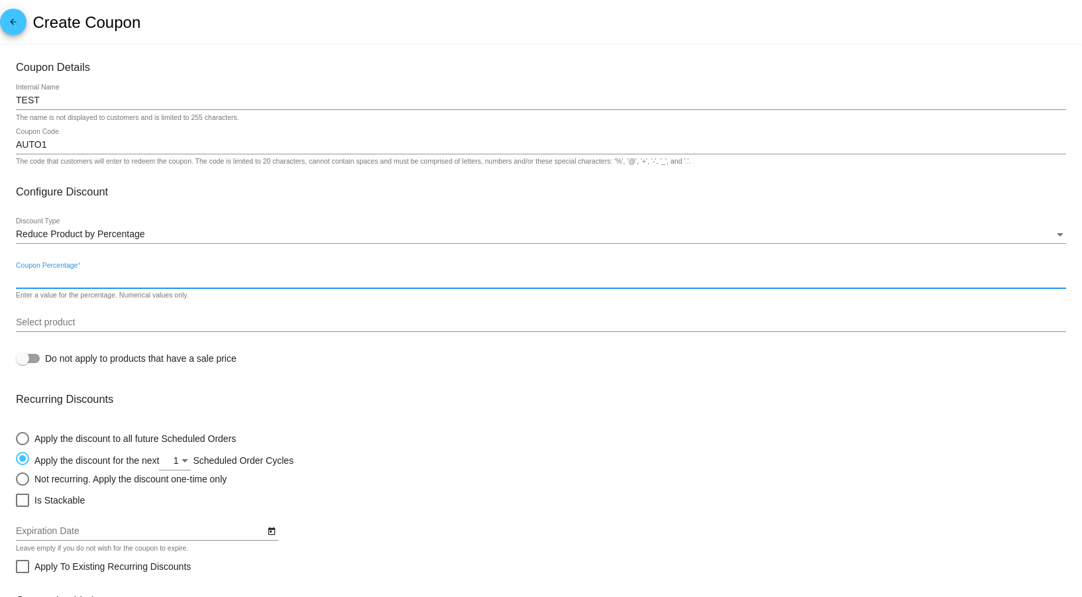
type input "7"
type input "5"
click at [489, 437] on div "Apply the discount to all future Scheduled Orders Apply the discount for the ne…" at bounding box center [541, 455] width 1050 height 60
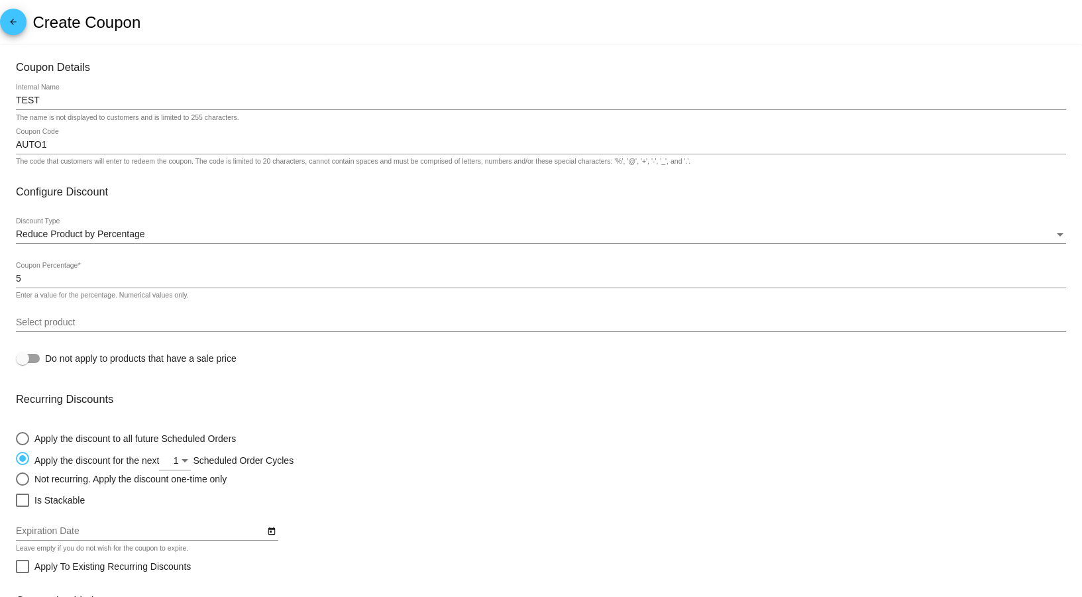
click at [113, 236] on span "Reduce Product by Percentage" at bounding box center [80, 234] width 129 height 11
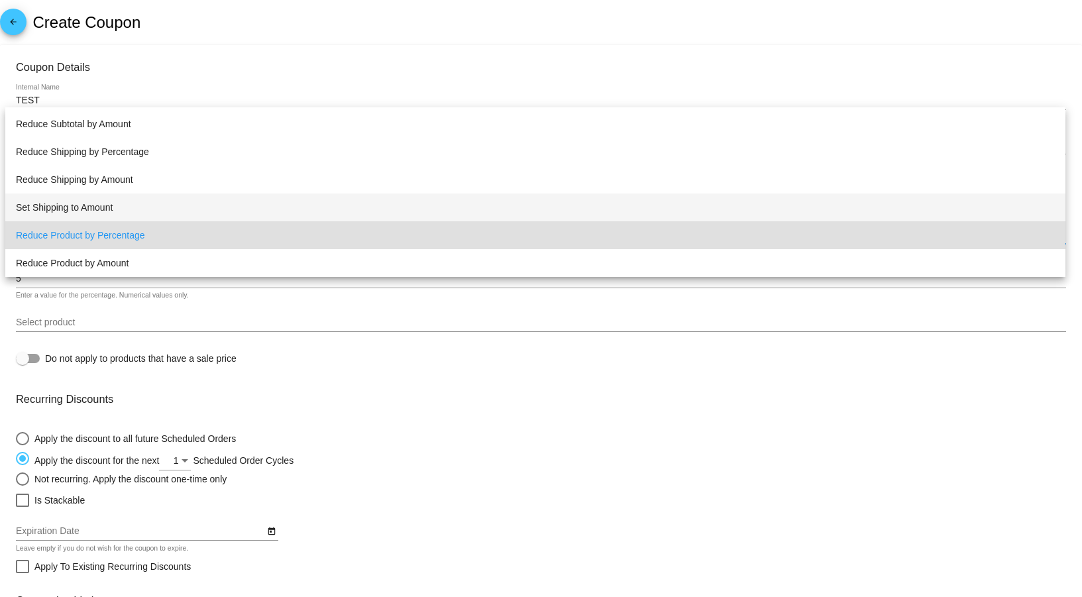
scroll to position [0, 0]
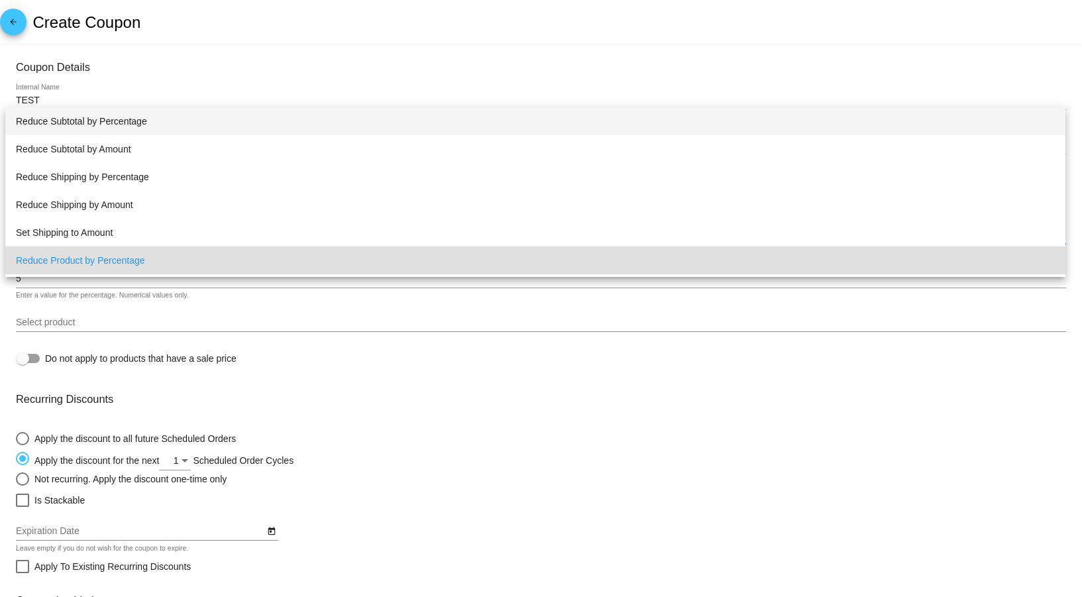
drag, startPoint x: 101, startPoint y: 119, endPoint x: 106, endPoint y: 132, distance: 13.4
click at [101, 119] on span "Reduce Subtotal by Percentage" at bounding box center [535, 121] width 1039 height 28
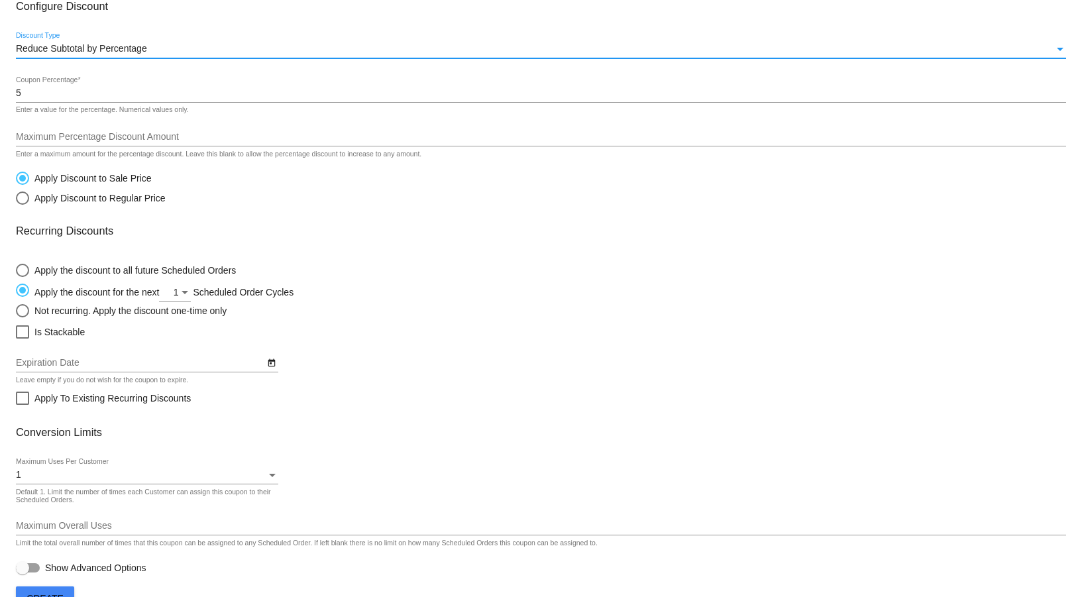
scroll to position [217, 0]
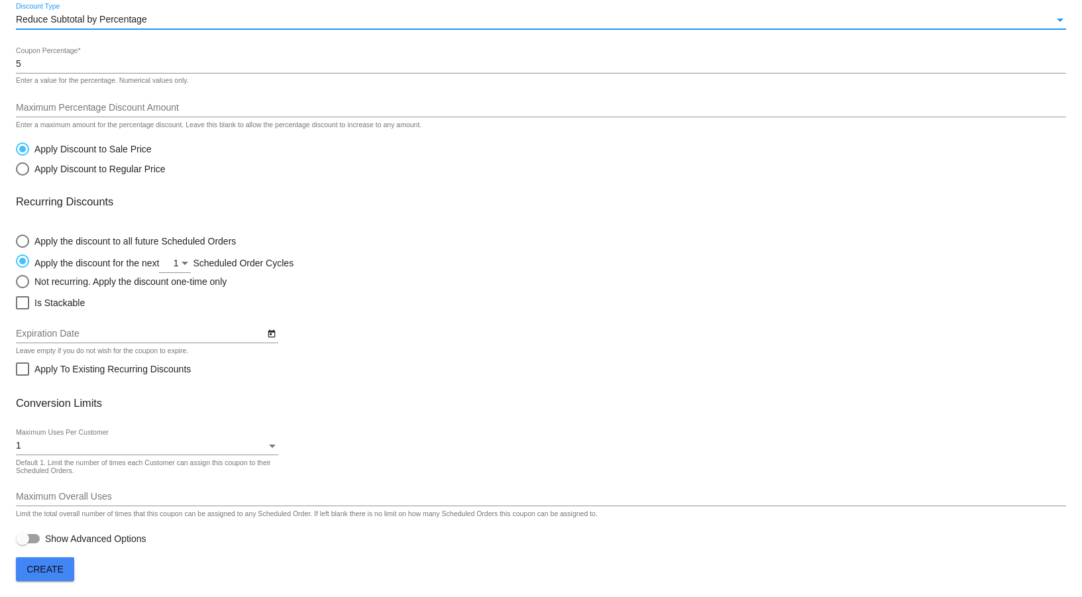
click at [178, 258] on span "1" at bounding box center [176, 263] width 5 height 11
click at [16, 261] on input "Apply the discount for the next 1 Scheduled Order Cycles" at bounding box center [15, 261] width 1 height 1
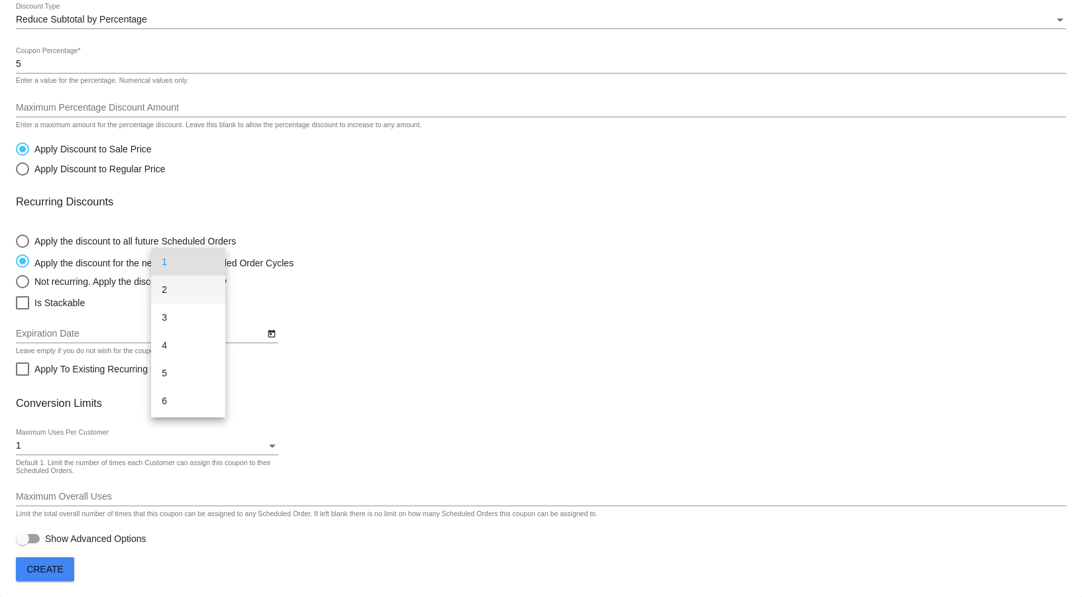
click at [182, 284] on span "2" at bounding box center [188, 290] width 53 height 28
drag, startPoint x: 598, startPoint y: 273, endPoint x: 483, endPoint y: 275, distance: 115.3
click at [598, 273] on div "Apply the discount to all future Scheduled Orders Apply the discount for the ne…" at bounding box center [541, 258] width 1050 height 60
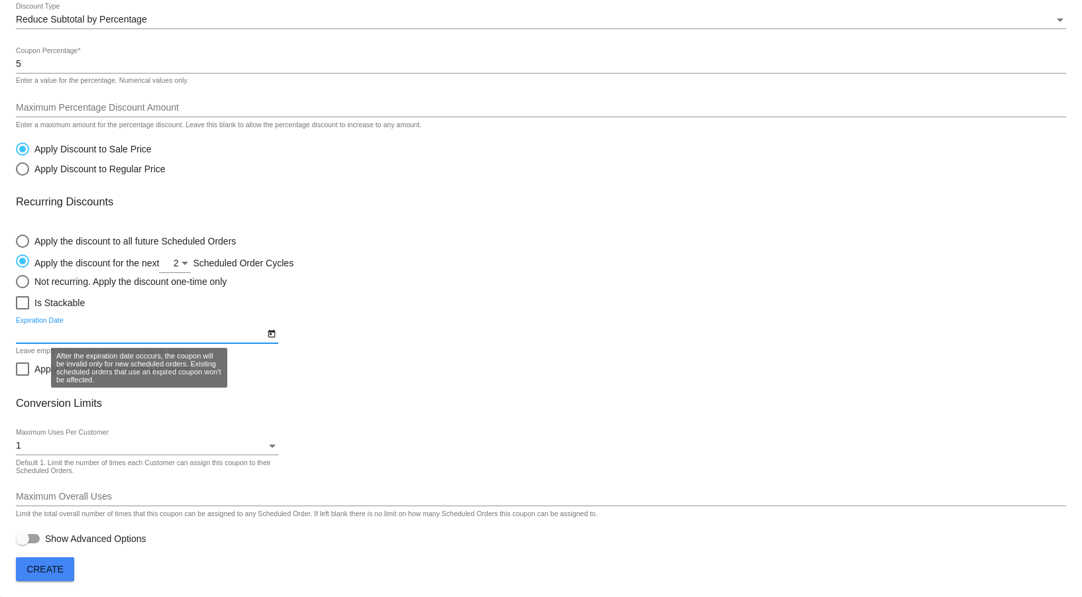
click at [74, 329] on input "Expiration Date" at bounding box center [140, 334] width 249 height 11
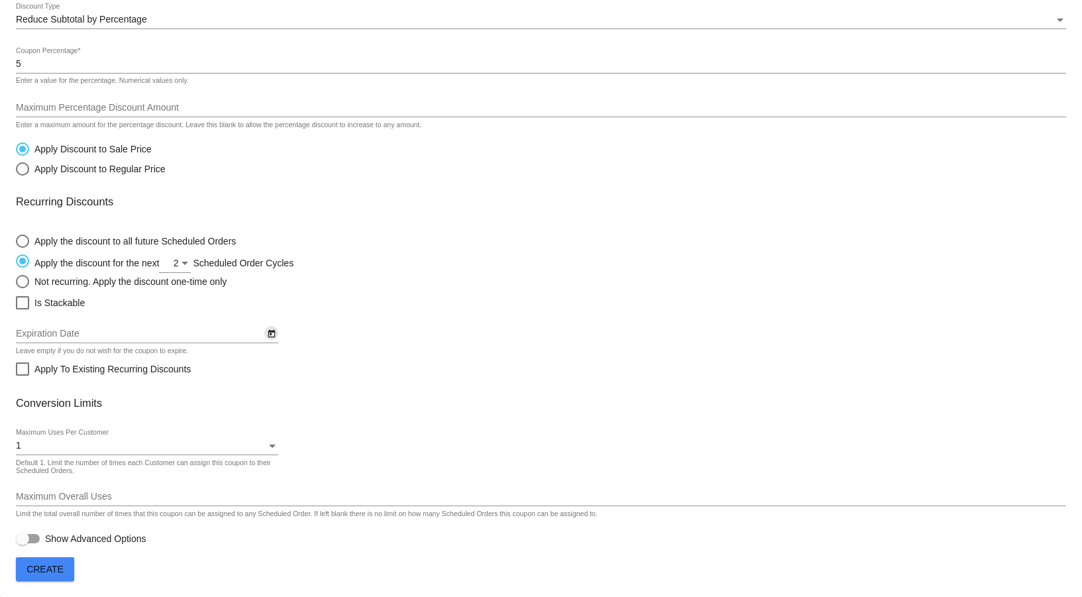
click at [271, 335] on icon "Open calendar" at bounding box center [271, 334] width 9 height 16
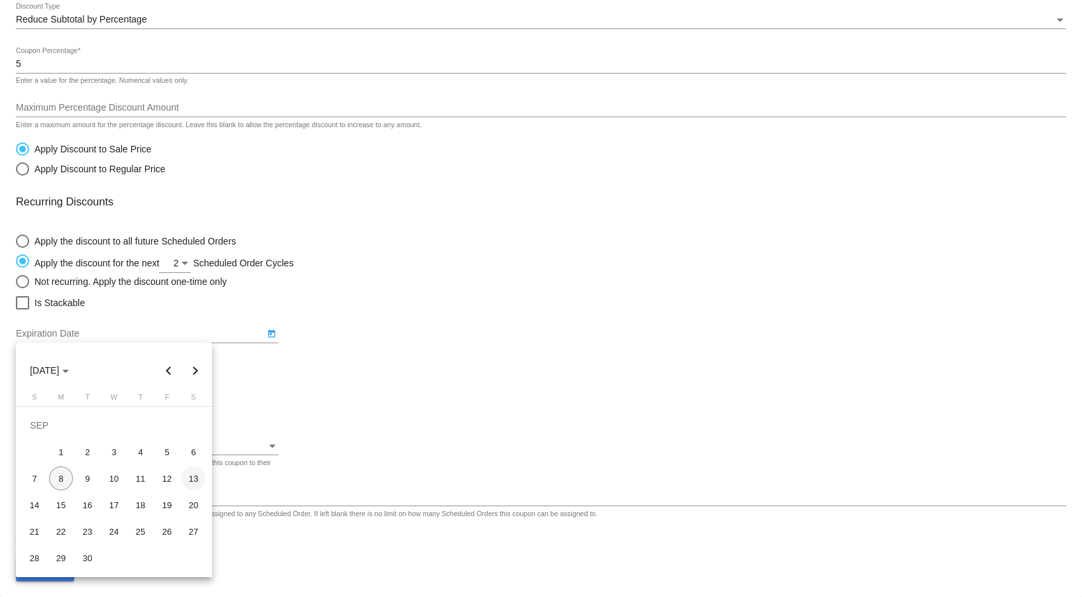
click at [195, 479] on div "13" at bounding box center [194, 479] width 24 height 24
type input "9/13/2025"
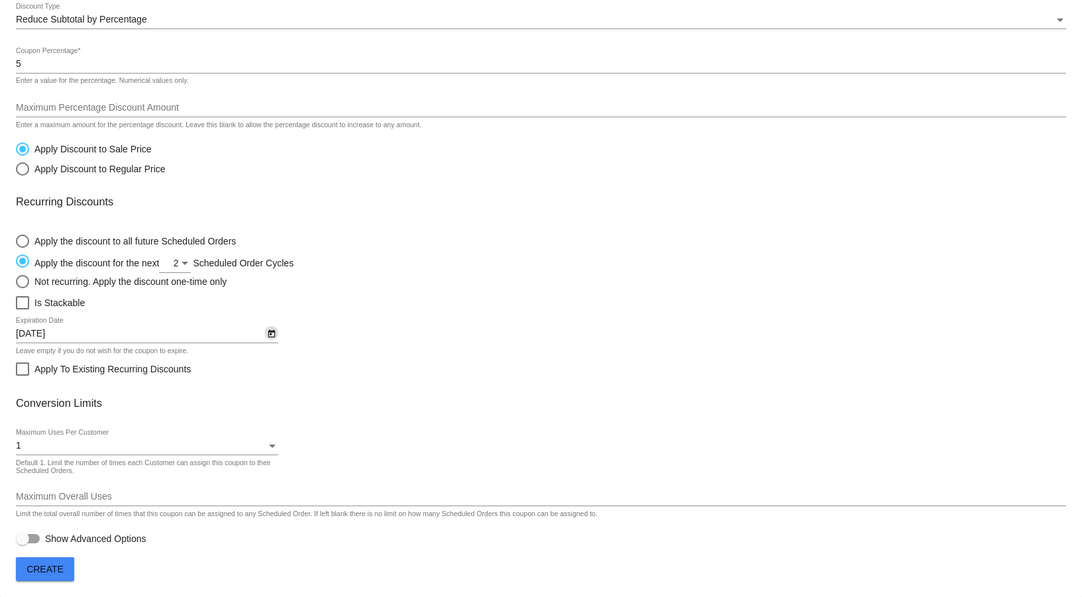
click at [536, 272] on div "Apply the discount to all future Scheduled Orders Apply the discount for the ne…" at bounding box center [541, 258] width 1050 height 60
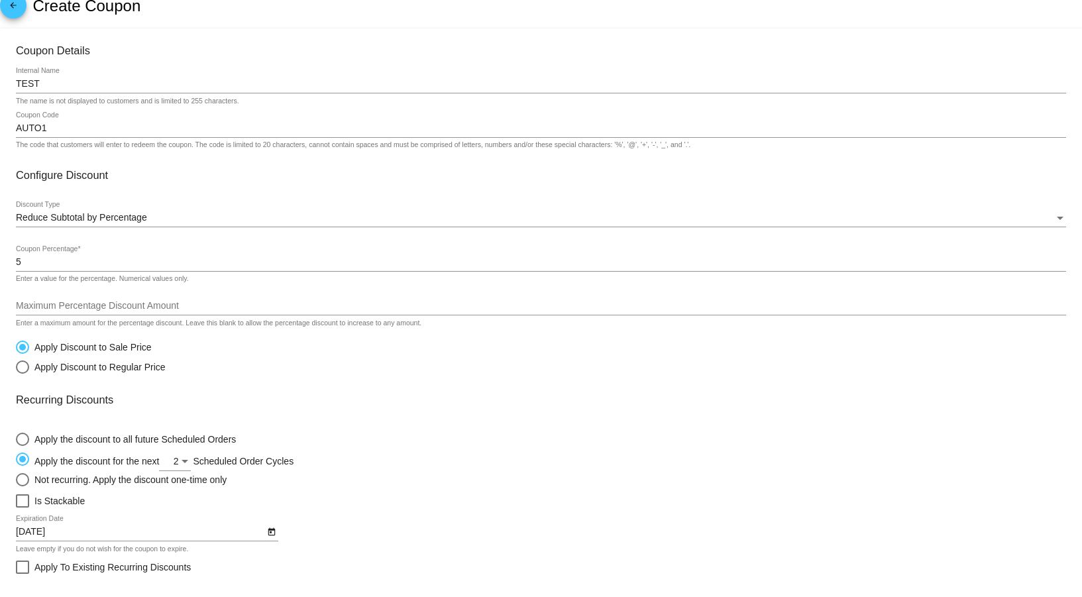
scroll to position [0, 0]
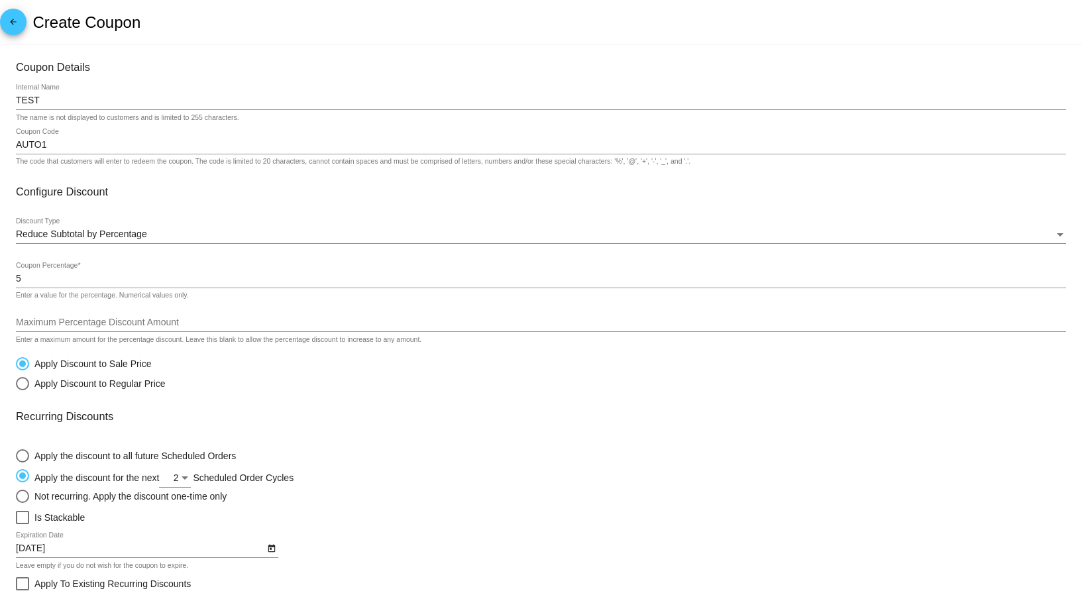
click at [34, 146] on input "AUTO1" at bounding box center [541, 145] width 1050 height 11
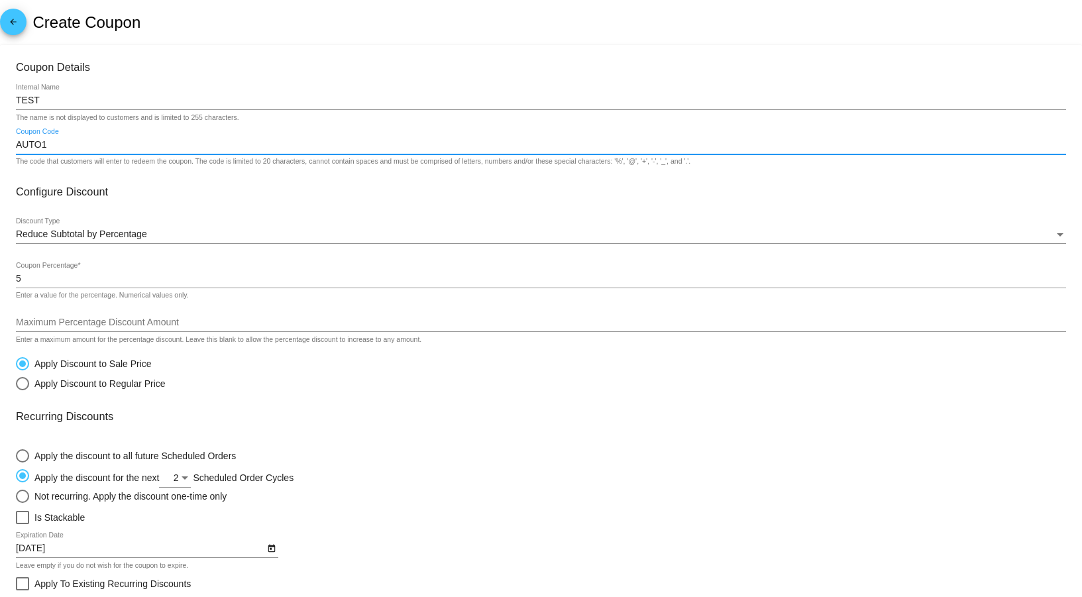
click at [34, 146] on input "AUTO1" at bounding box center [541, 145] width 1050 height 11
click at [557, 468] on div "Apply the discount to all future Scheduled Orders Apply the discount for the ne…" at bounding box center [541, 473] width 1050 height 60
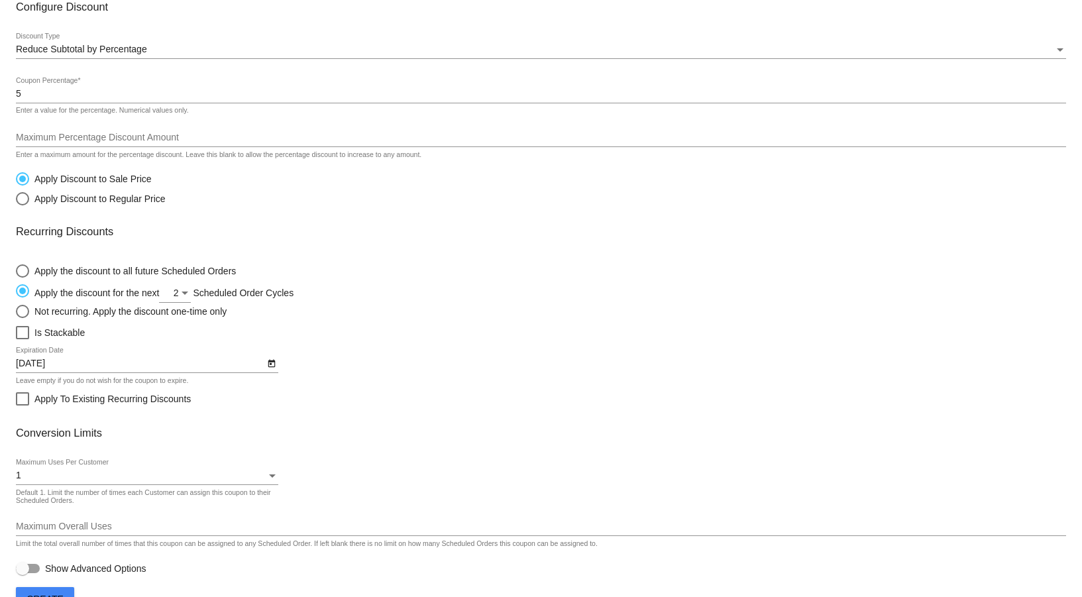
scroll to position [217, 0]
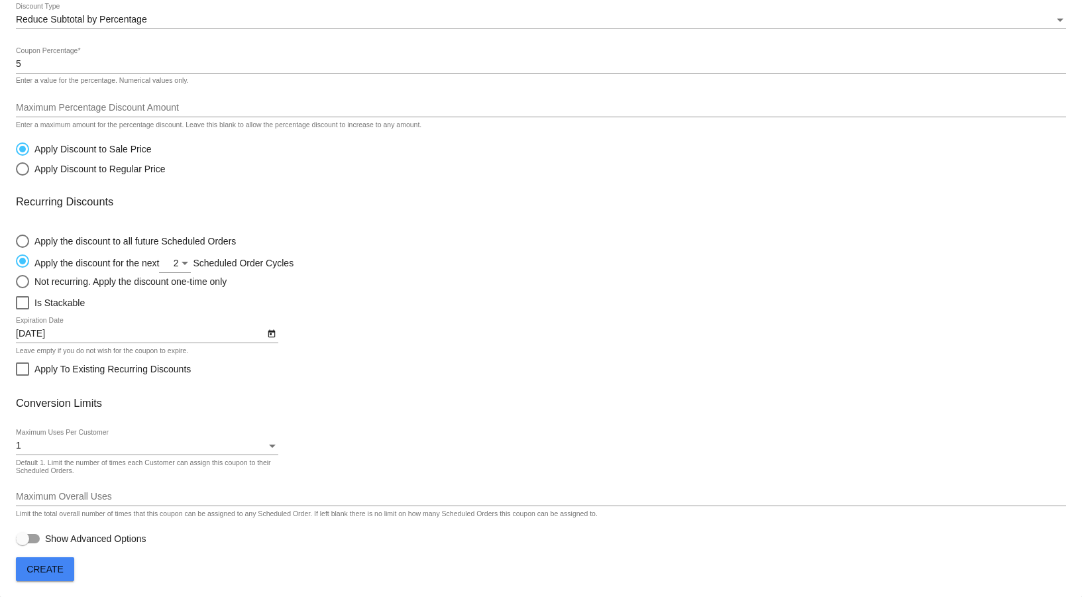
click at [39, 570] on span "Create" at bounding box center [45, 569] width 37 height 11
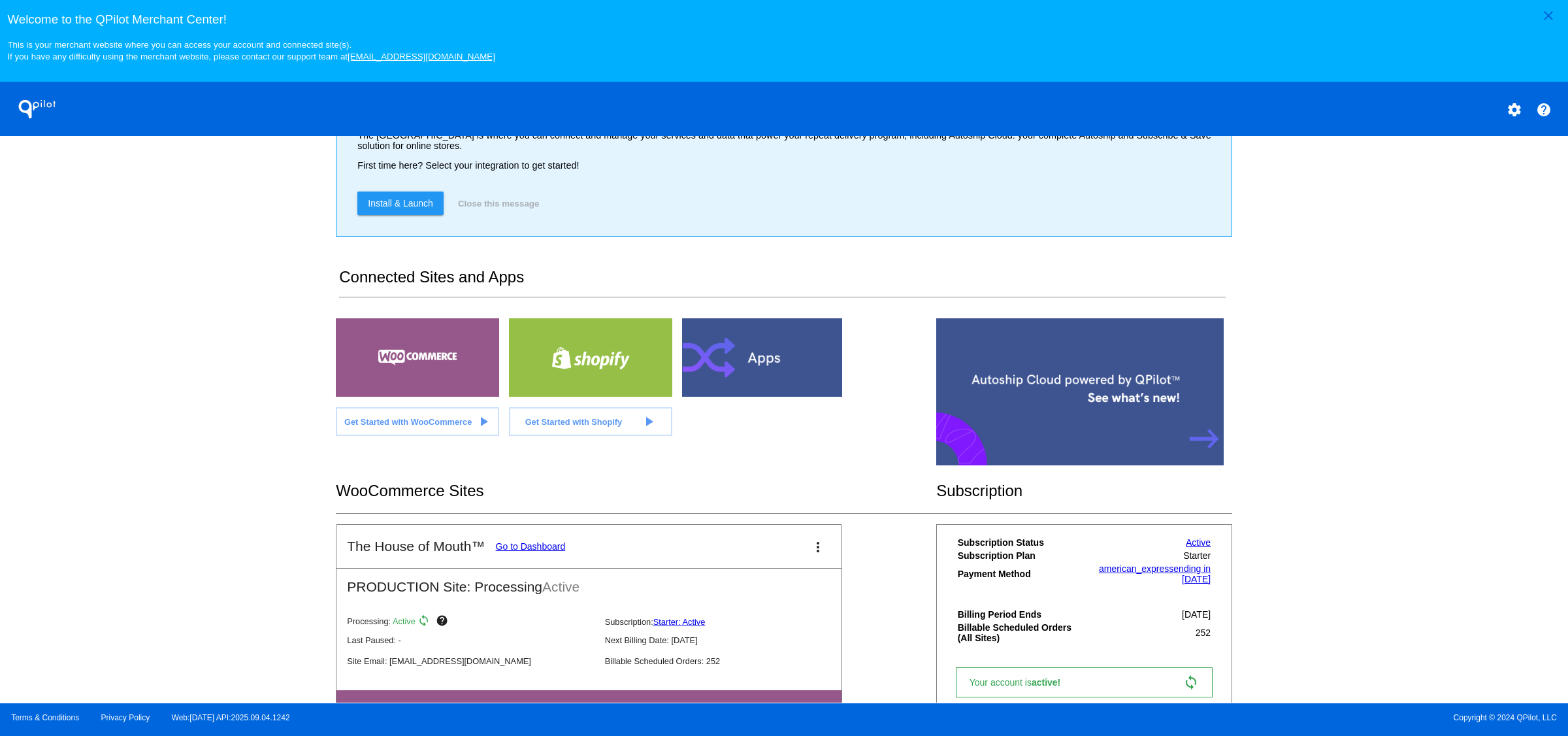
scroll to position [146, 0]
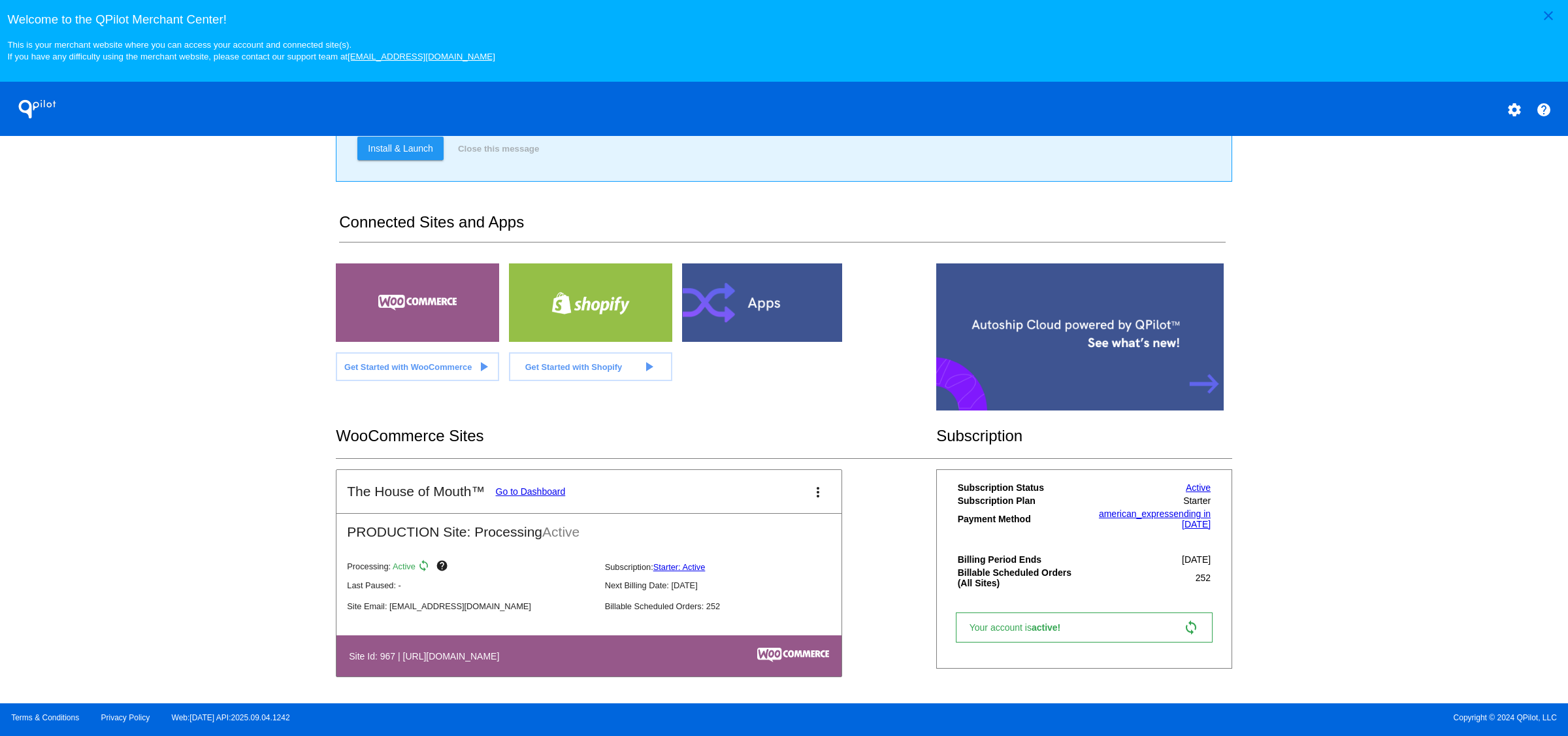
click at [820, 490] on button "more_vert" at bounding box center [818, 491] width 27 height 27
click at [800, 496] on link "view_list dashboard" at bounding box center [760, 501] width 121 height 32
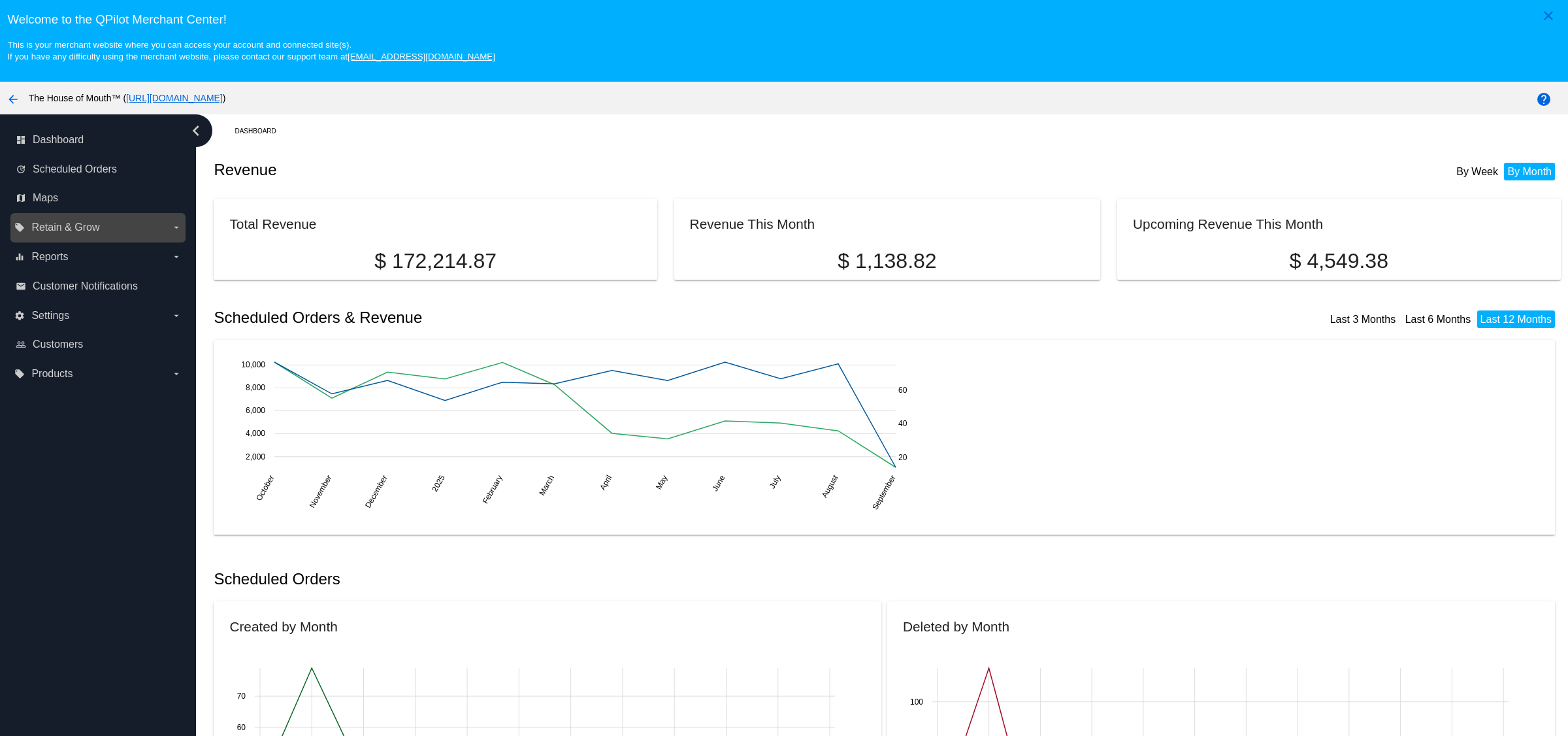
click at [97, 226] on span "Retain & Grow" at bounding box center [65, 228] width 68 height 12
click at [0, 0] on input "local_offer Retain & Grow arrow_drop_down" at bounding box center [0, 0] width 0 height 0
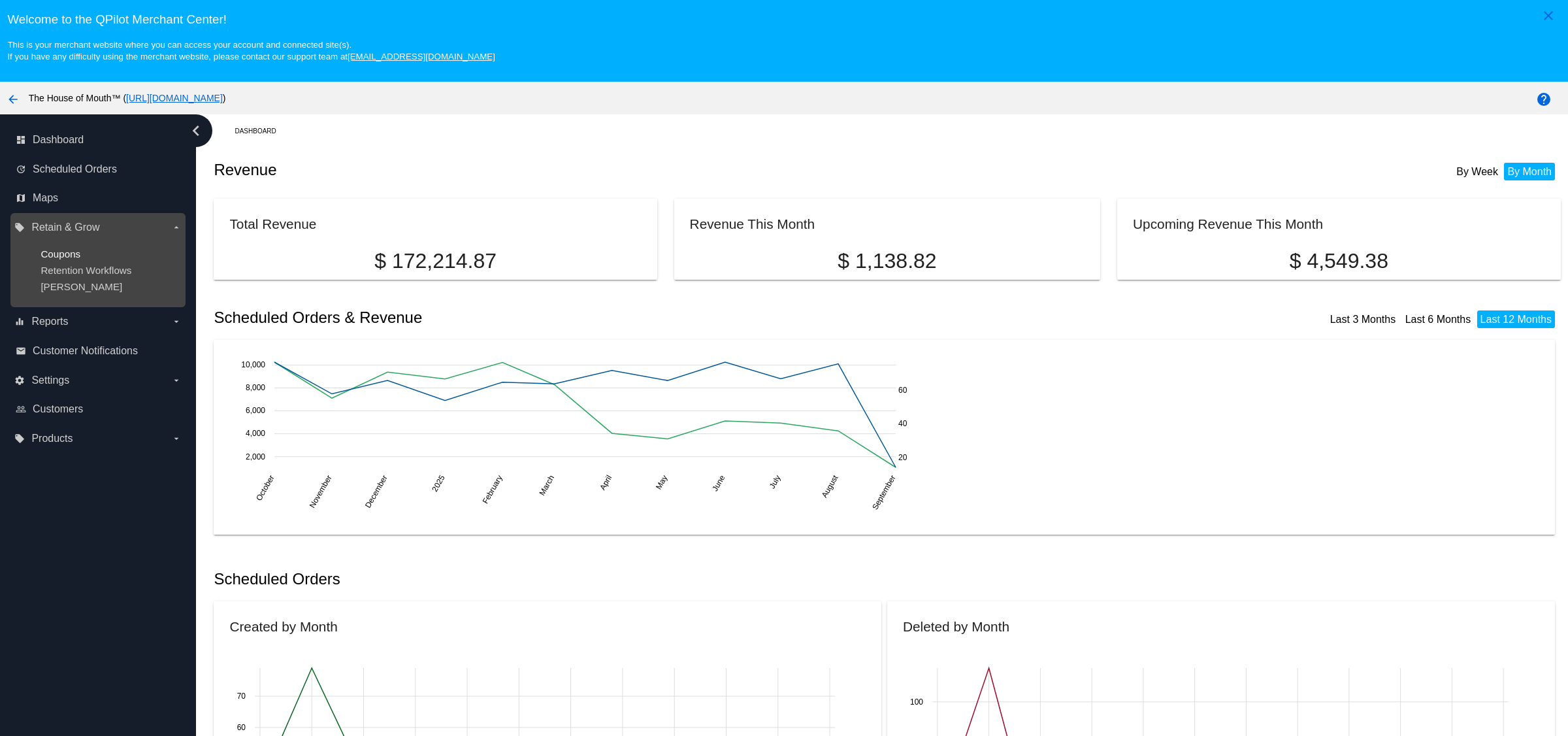
click at [65, 254] on span "Coupons" at bounding box center [60, 254] width 39 height 11
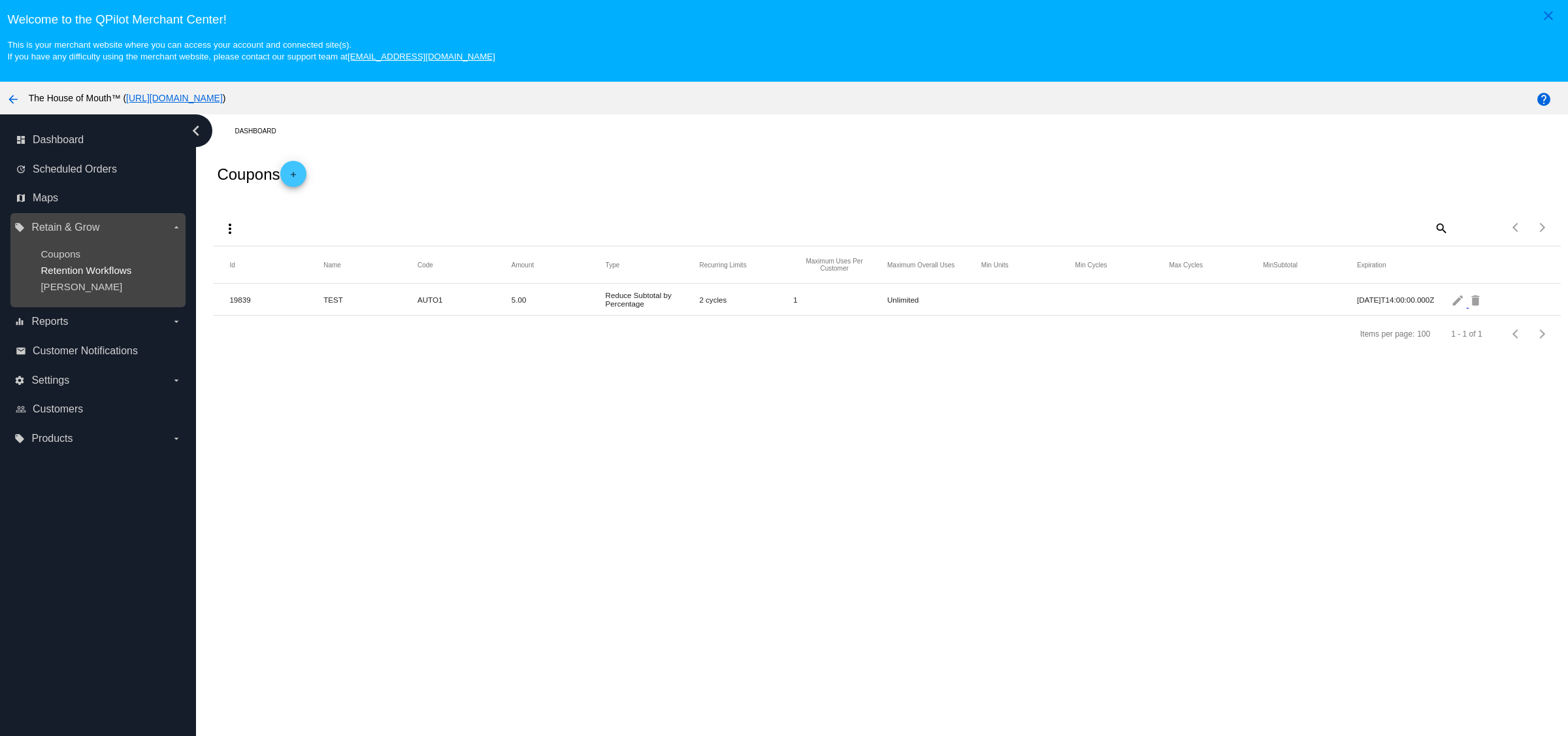
click at [86, 271] on span "Retention Workflows" at bounding box center [86, 269] width 91 height 11
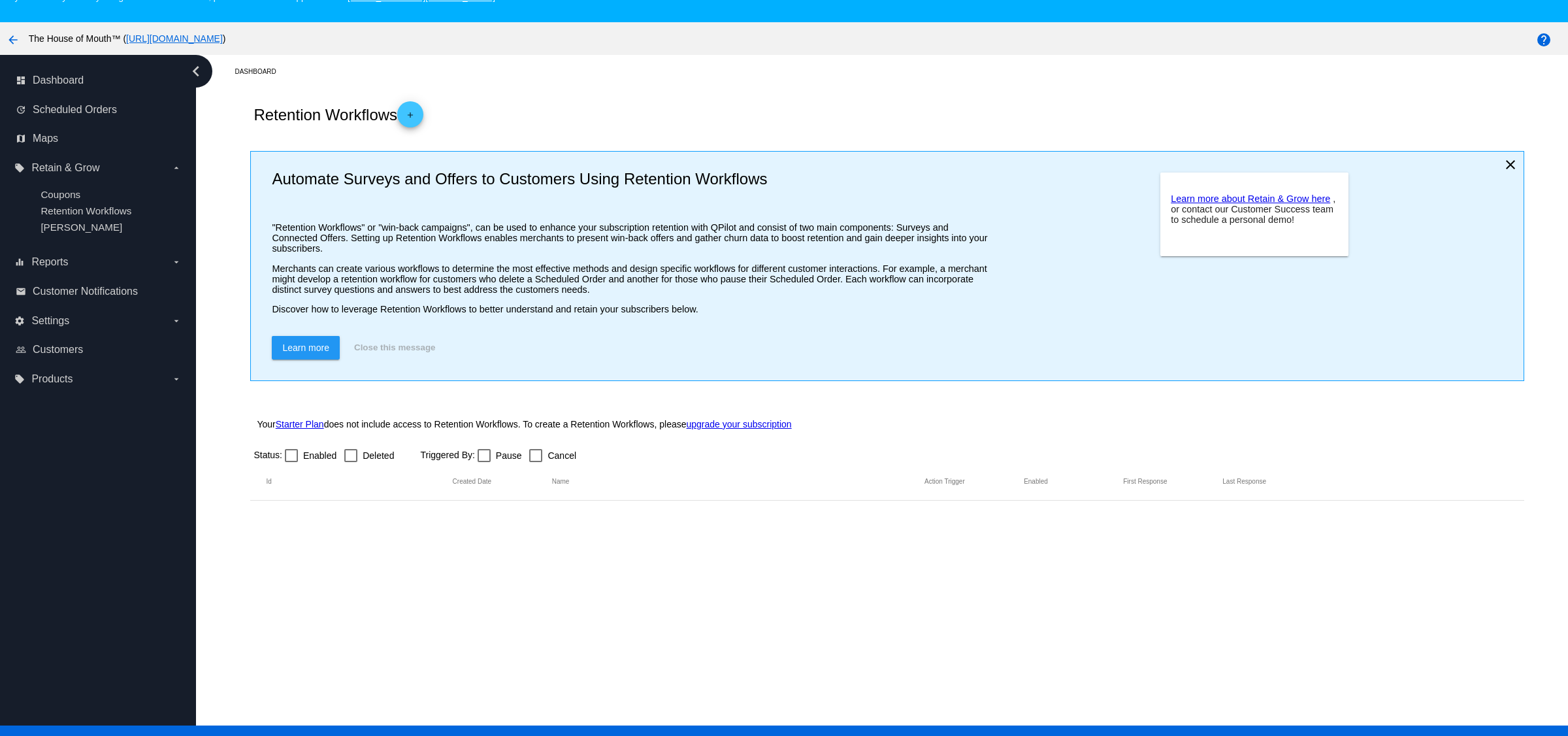
scroll to position [85, 0]
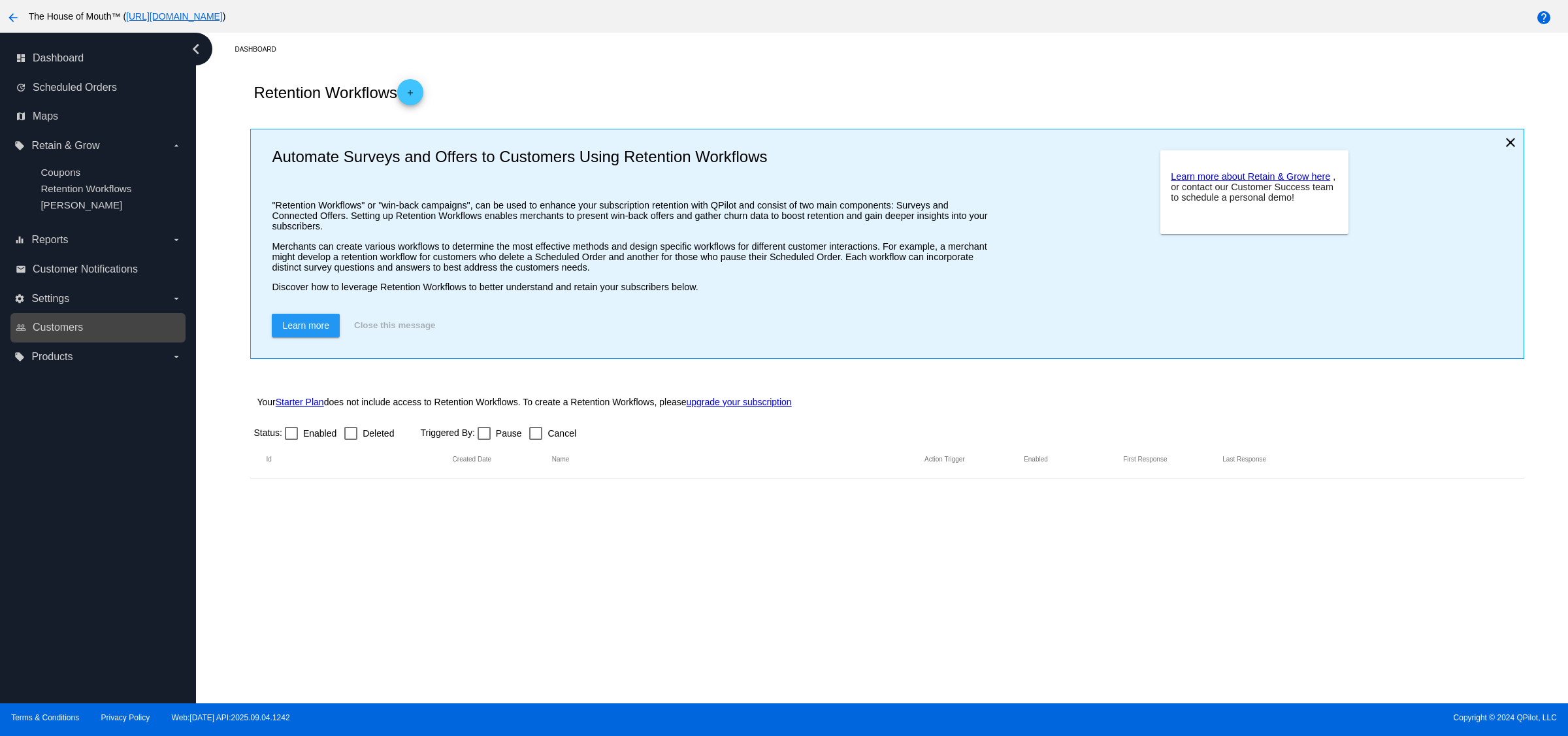
click at [85, 327] on link "people_outline Customers" at bounding box center [99, 327] width 166 height 21
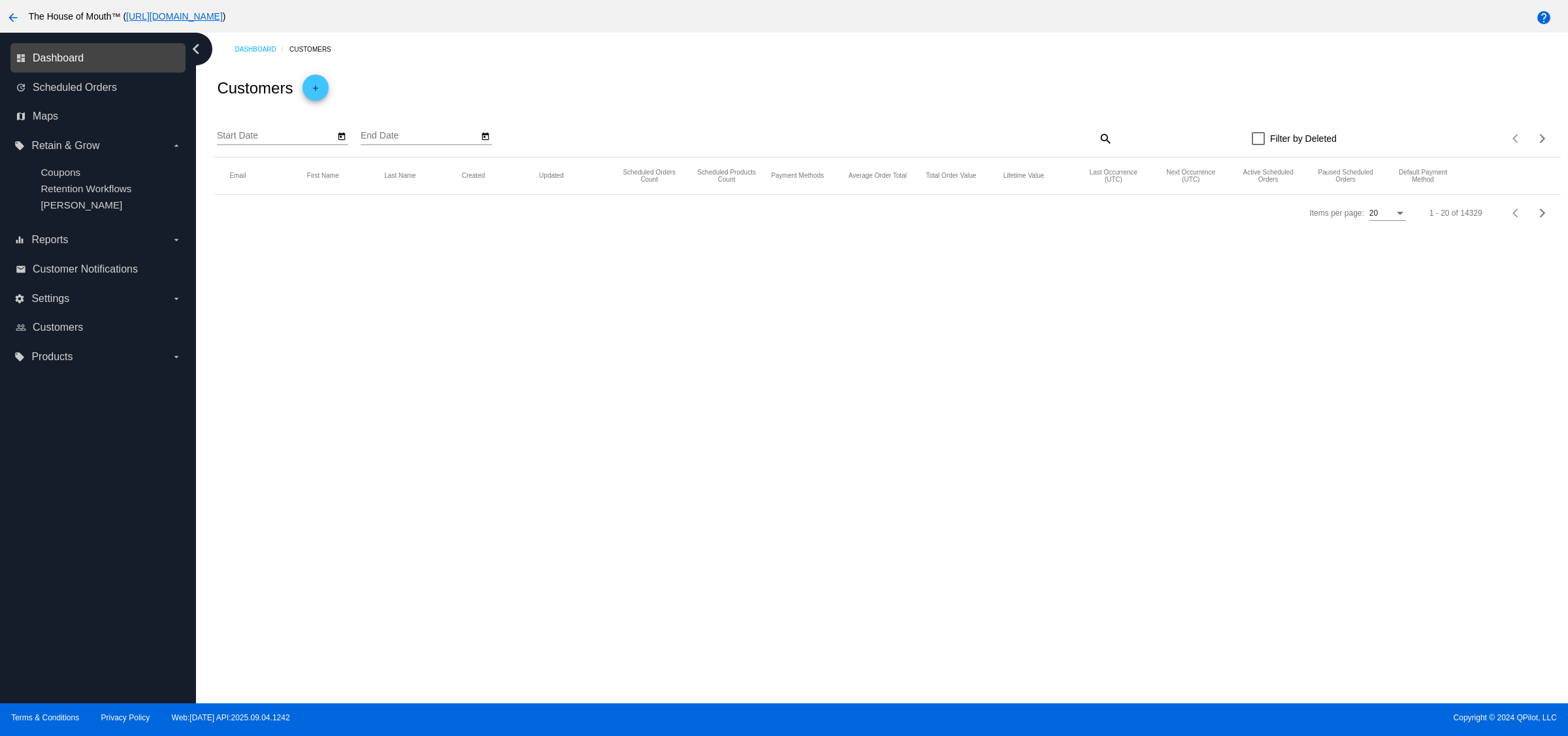
click at [67, 58] on div "dashboard Dashboard update Scheduled Orders map Maps local_offer Retain & Grow …" at bounding box center [784, 368] width 1568 height 671
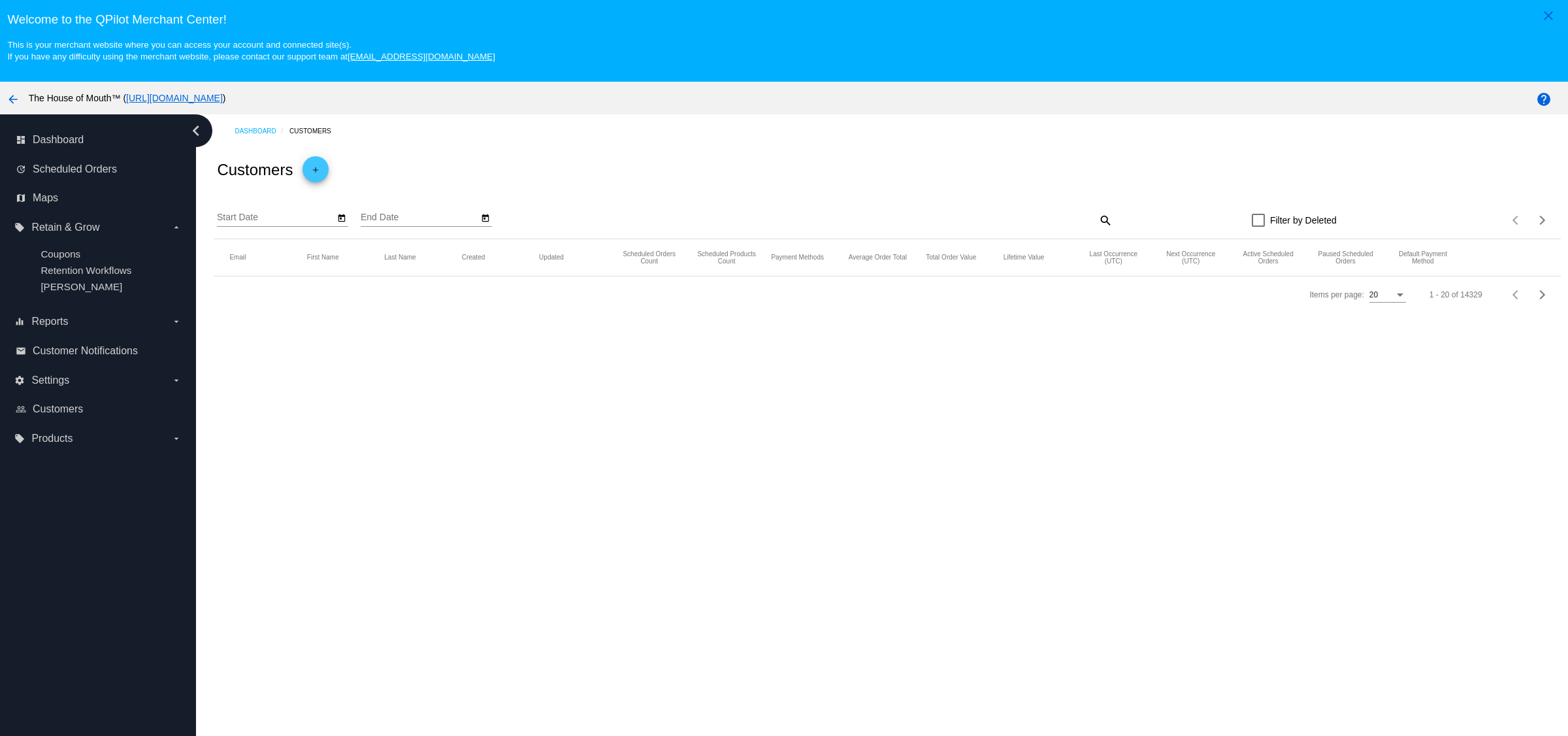
click at [13, 102] on mat-icon "arrow_back" at bounding box center [13, 100] width 16 height 16
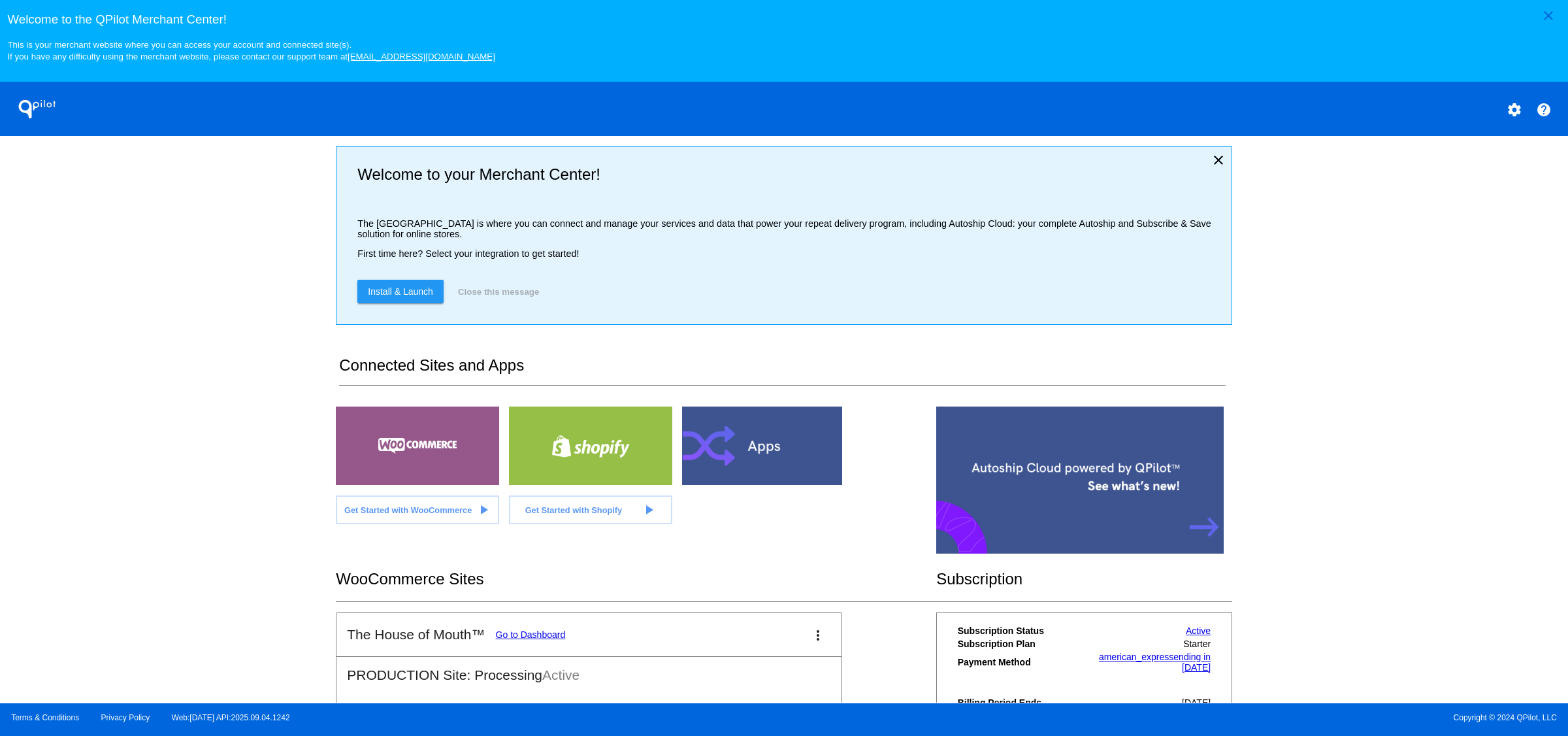
click at [226, 379] on div "close Welcome to the QPilot Merchant Center! This is your merchant website wher…" at bounding box center [784, 351] width 1568 height 703
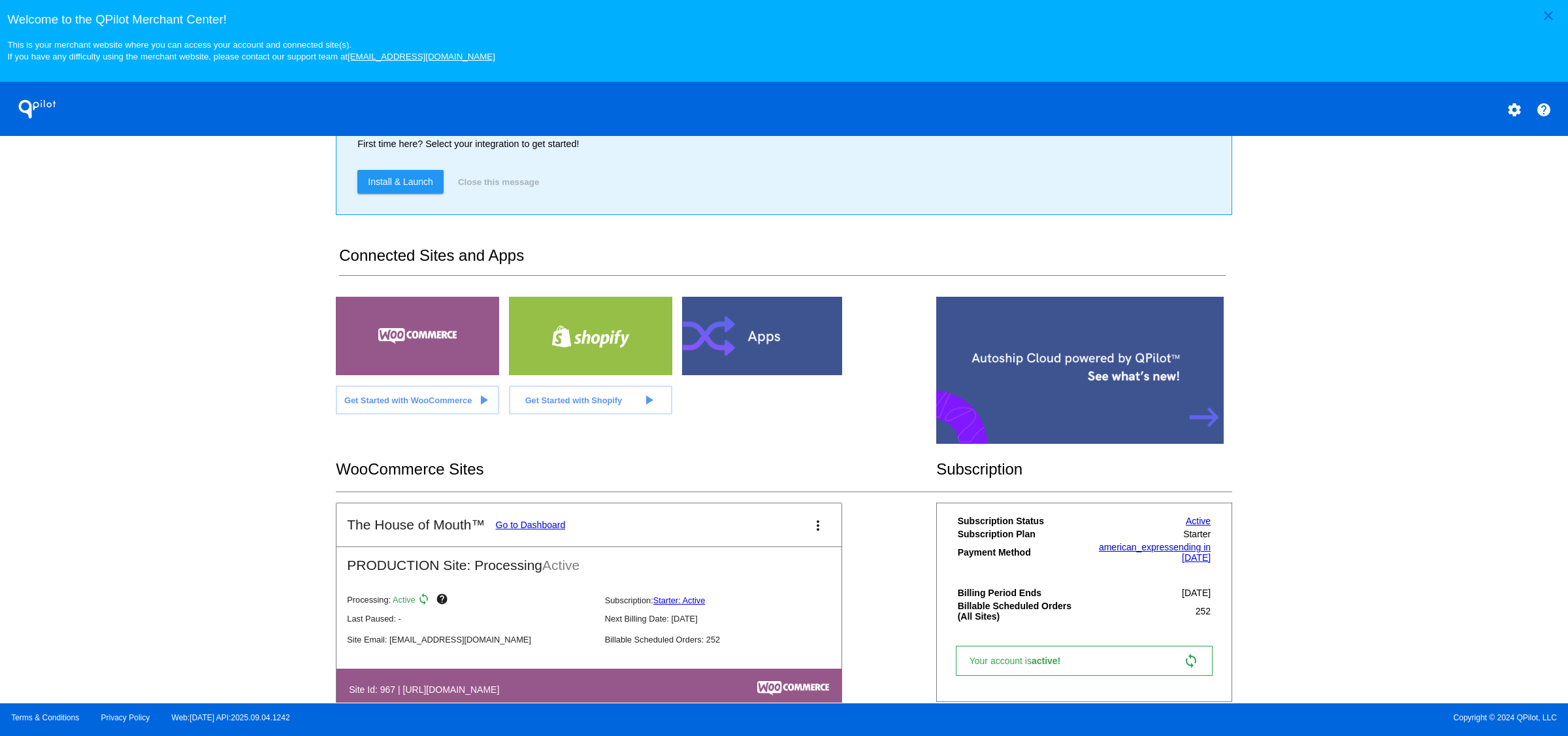
scroll to position [146, 0]
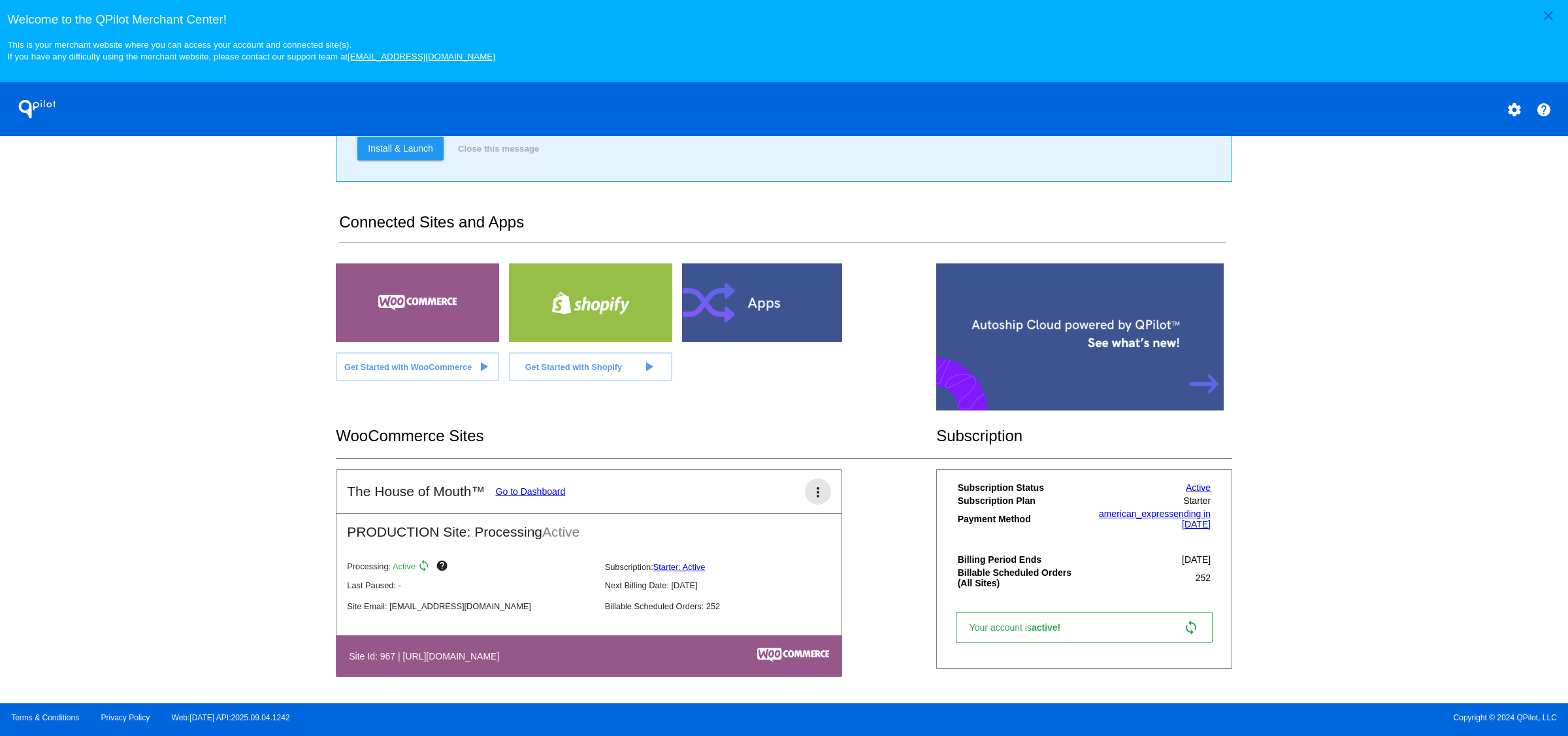
click at [811, 494] on mat-icon "more_vert" at bounding box center [819, 492] width 16 height 16
click at [774, 533] on link "edit edit" at bounding box center [760, 533] width 121 height 32
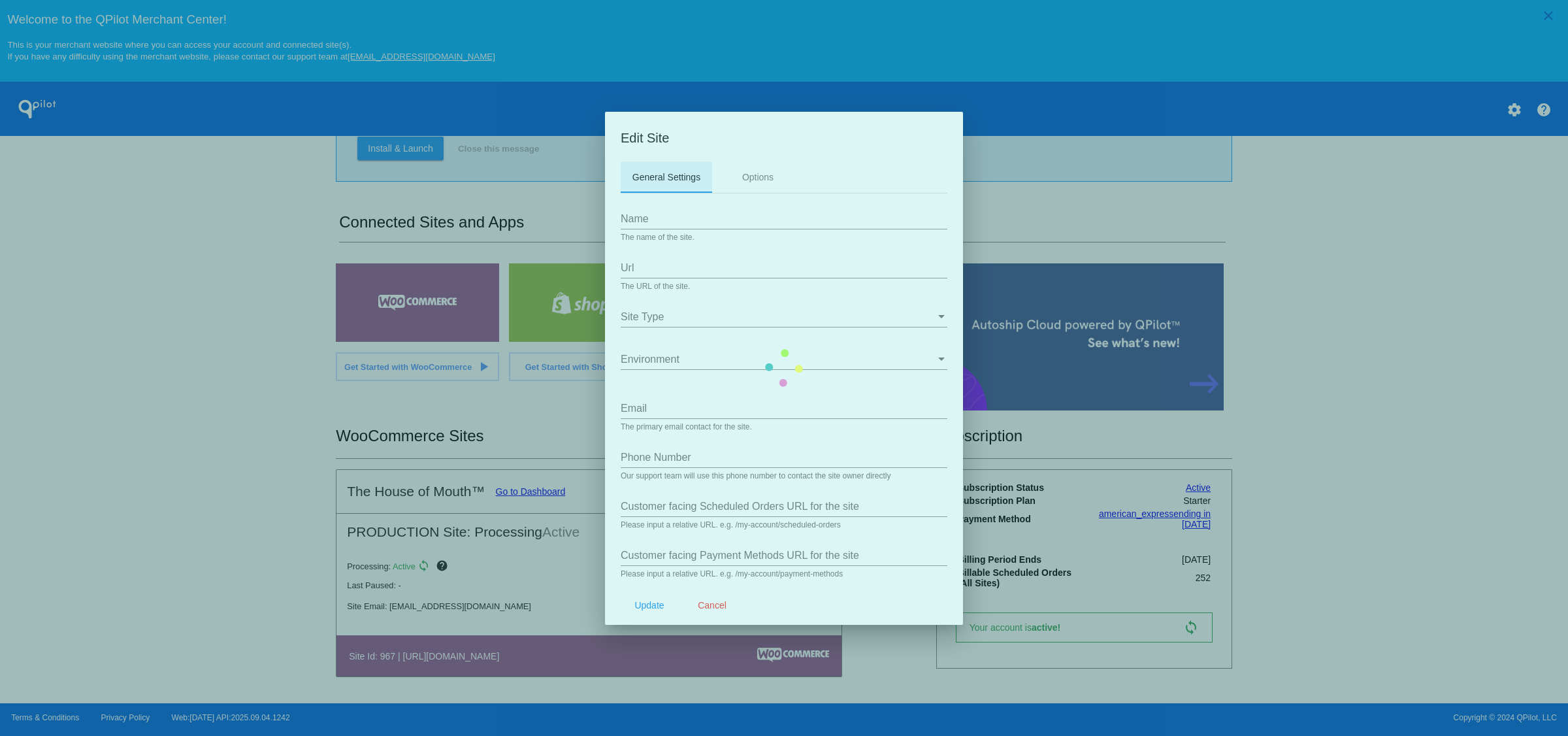
type input "The House of Mouth™"
type input "https://www.thehouseofmouth.com.au"
type input "admin@thehouseofmouth.com.au"
type input "/my-account/scheduled-orders/"
type input "my-account/payment-methods"
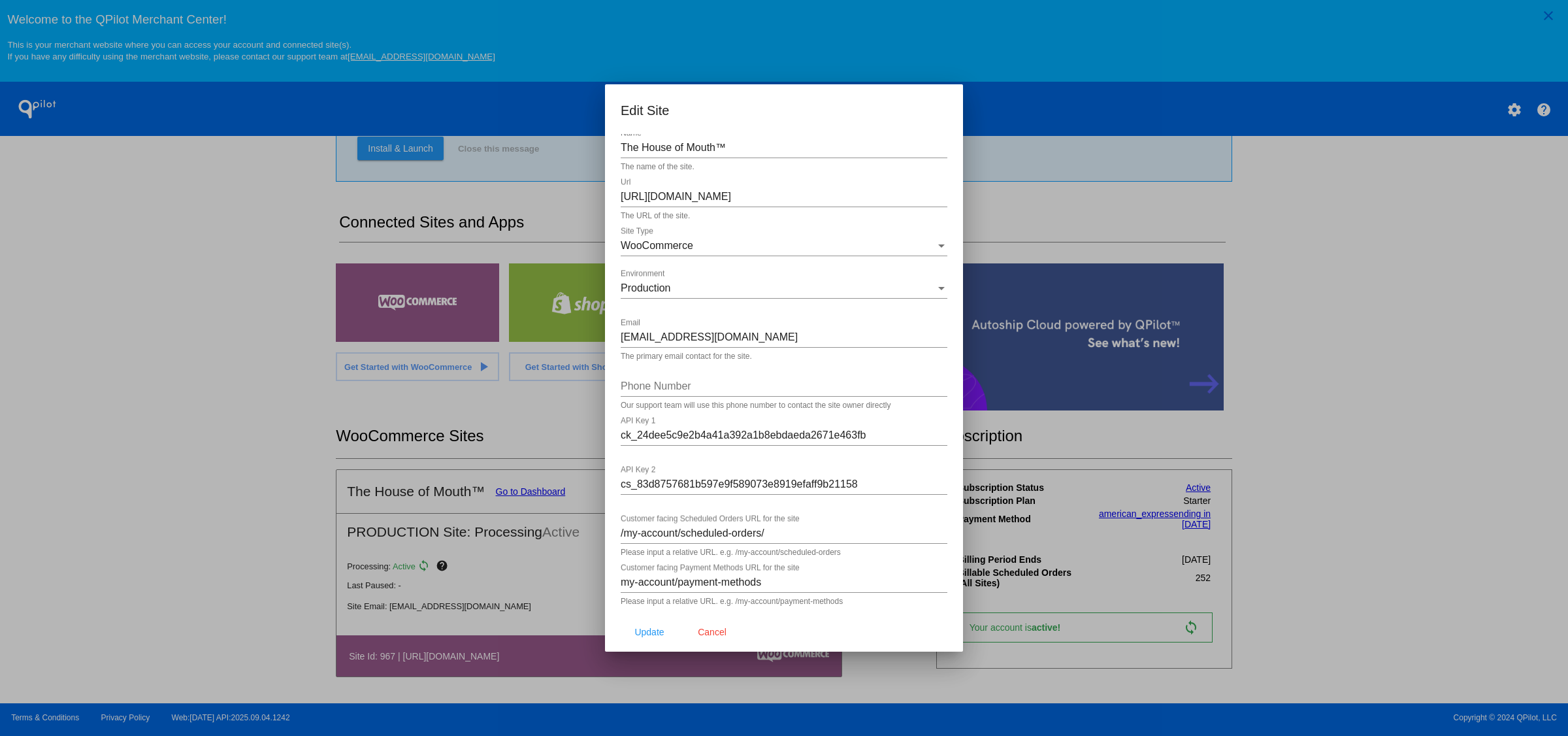
scroll to position [0, 0]
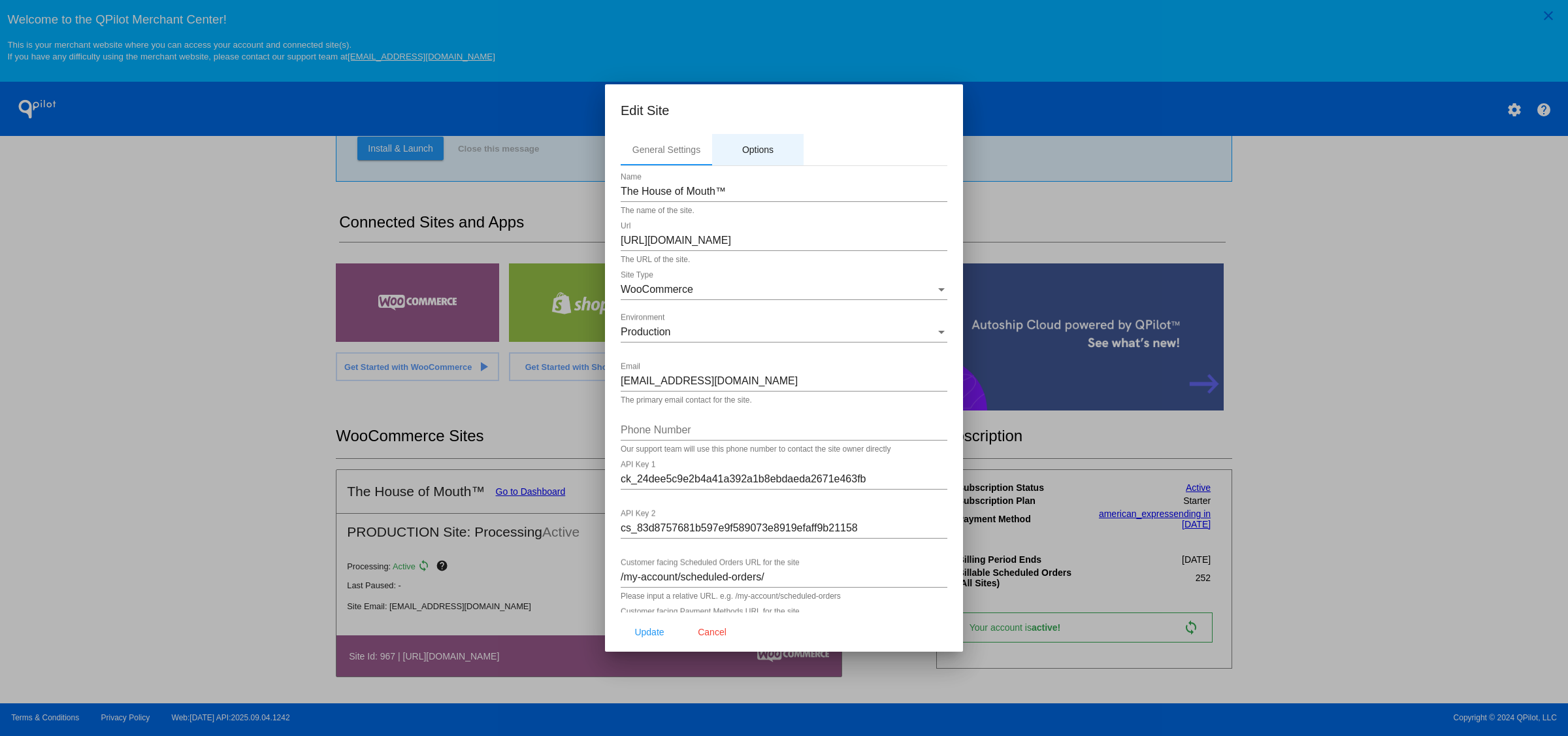
click at [761, 149] on div "Options" at bounding box center [758, 149] width 32 height 11
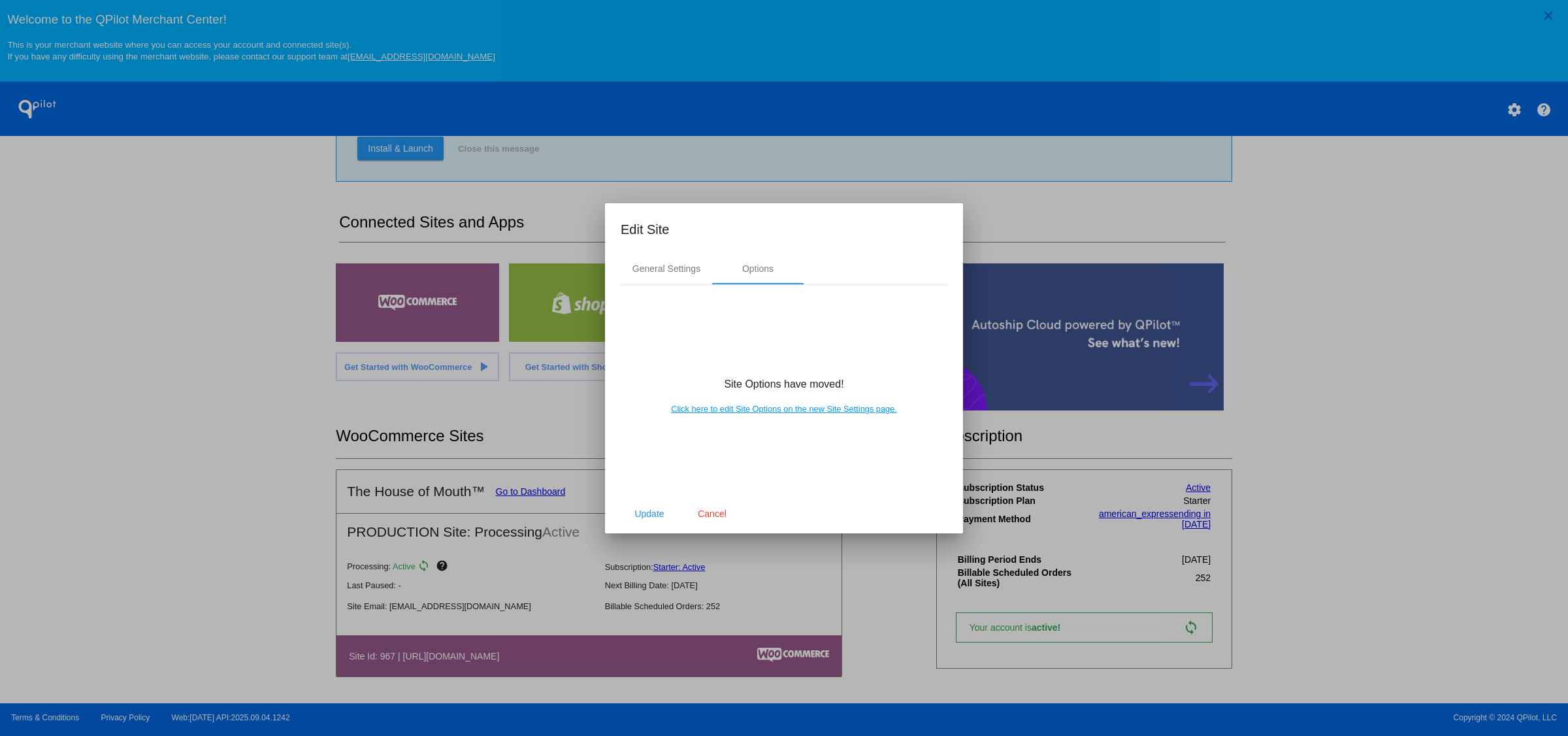
click at [845, 410] on link "Click here to edit Site Options on the new Site Settings page." at bounding box center [784, 409] width 226 height 10
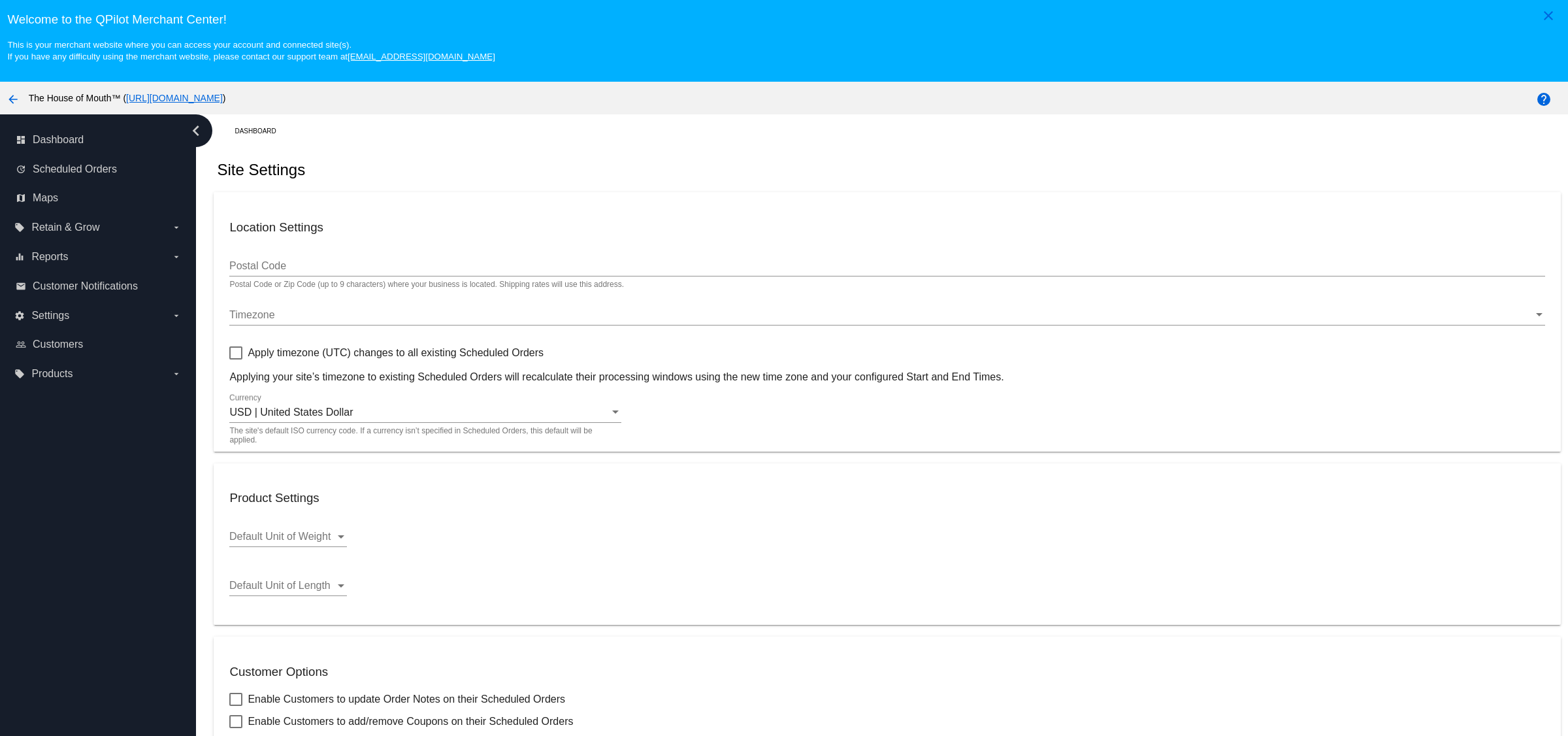
click at [283, 261] on div "Postal Code" at bounding box center [888, 261] width 1316 height 30
type input "4220"
click at [278, 320] on div "Timezone" at bounding box center [882, 315] width 1304 height 12
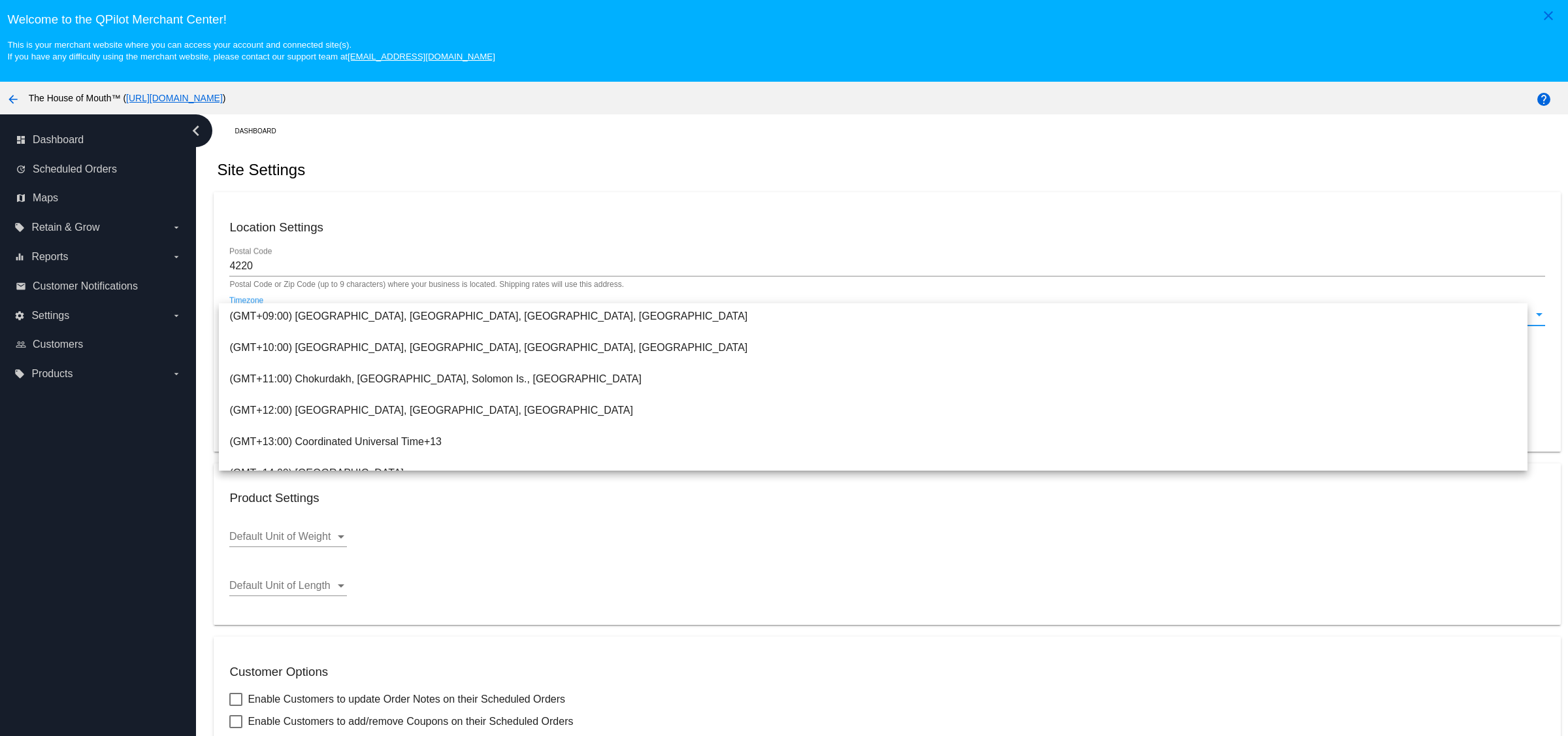
scroll to position [666, 0]
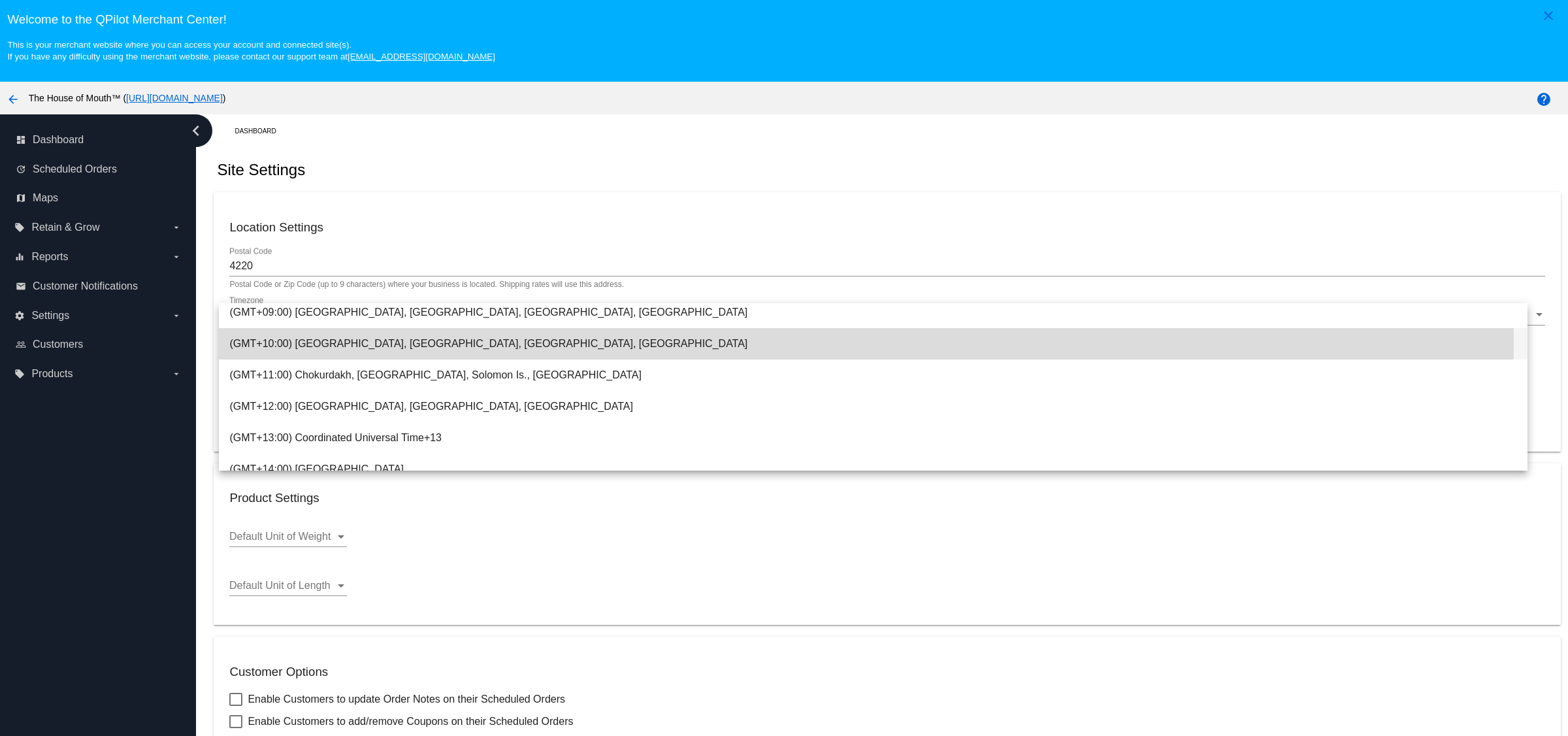
click at [353, 342] on span "(GMT+10:00) Brisbane, Canberra, Melbourne, Sydney" at bounding box center [874, 344] width 1288 height 32
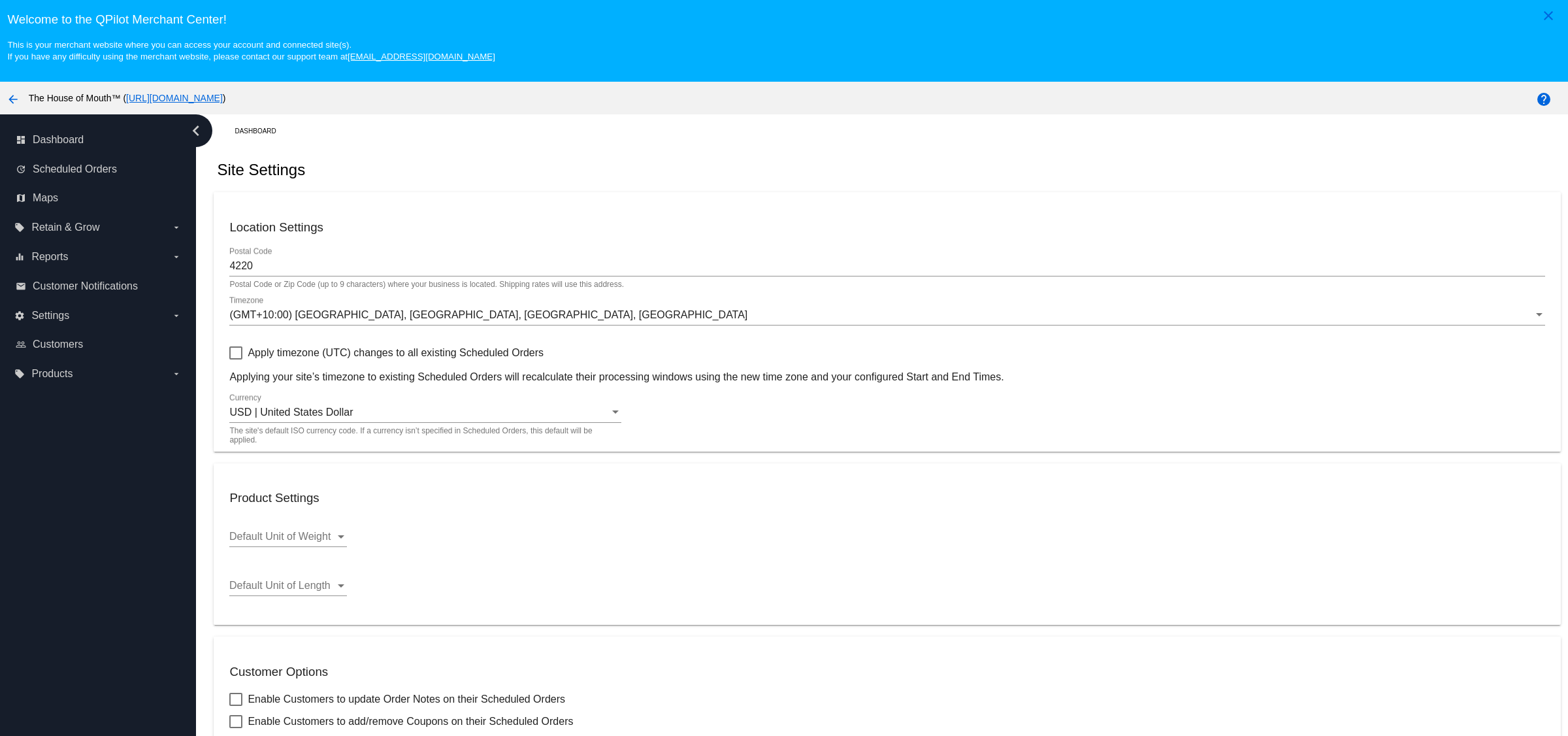
click at [320, 408] on div "USD | United States Dollar Currency" at bounding box center [426, 408] width 392 height 30
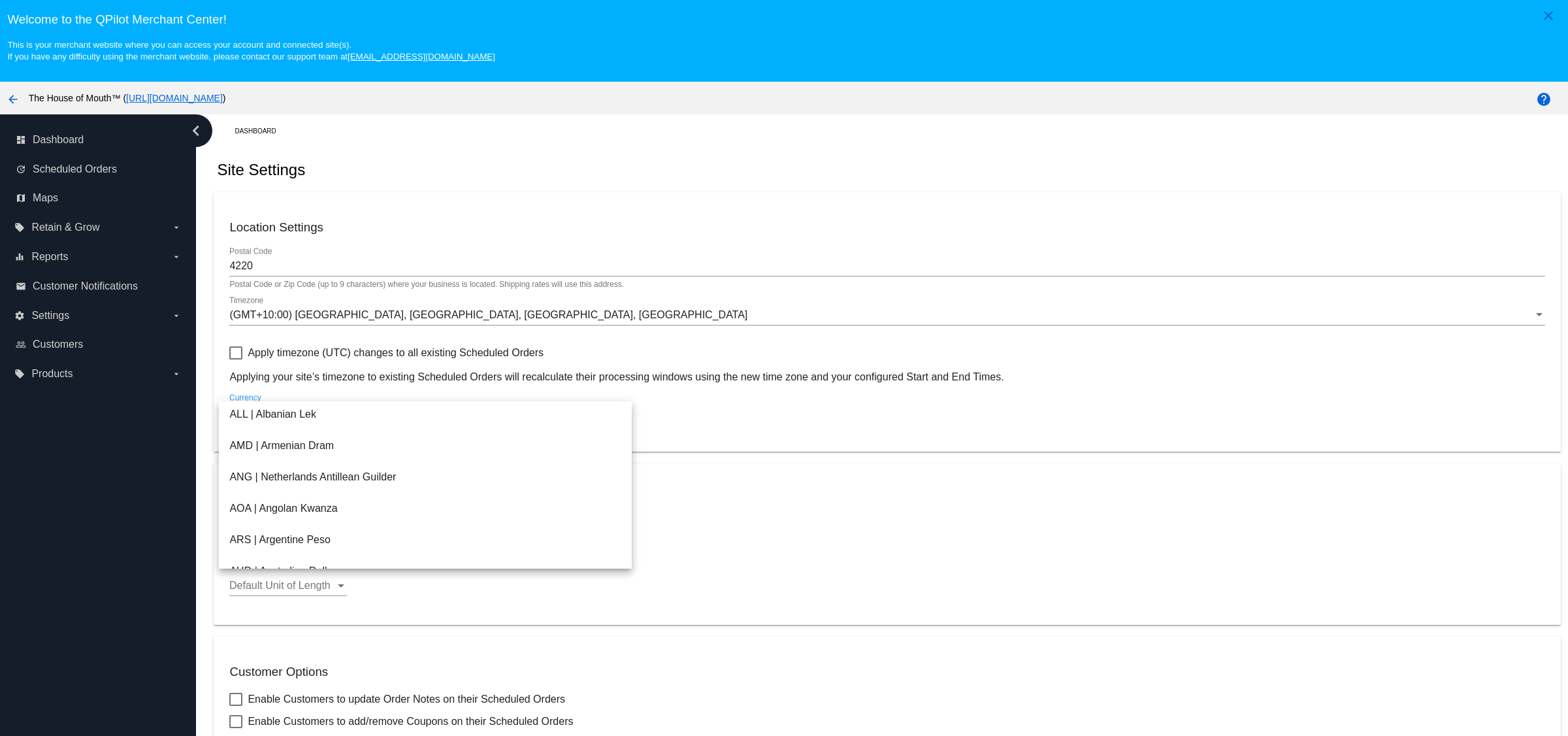
scroll to position [147, 0]
click at [323, 522] on span "AUD | Australian Dollar" at bounding box center [426, 521] width 392 height 32
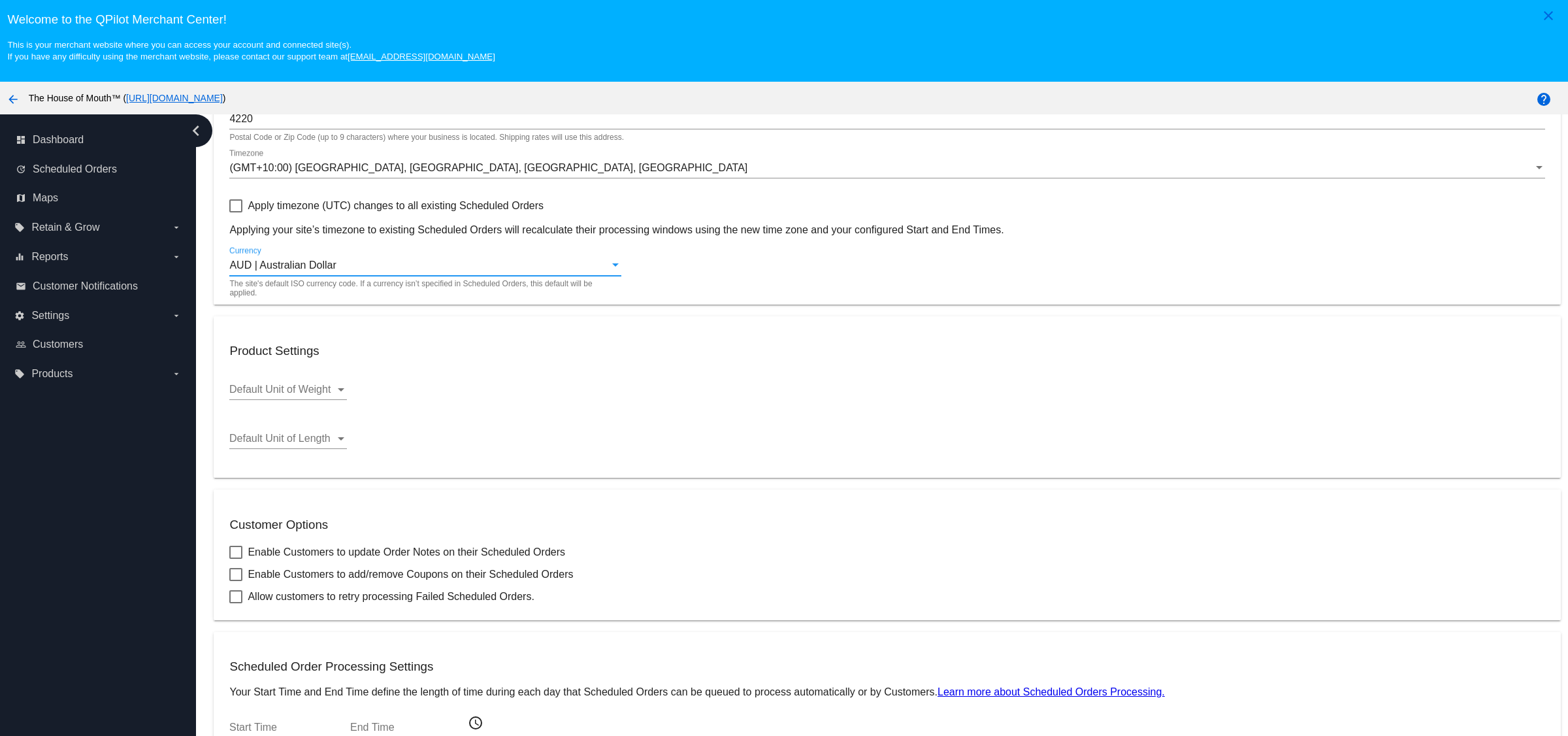
scroll to position [244, 0]
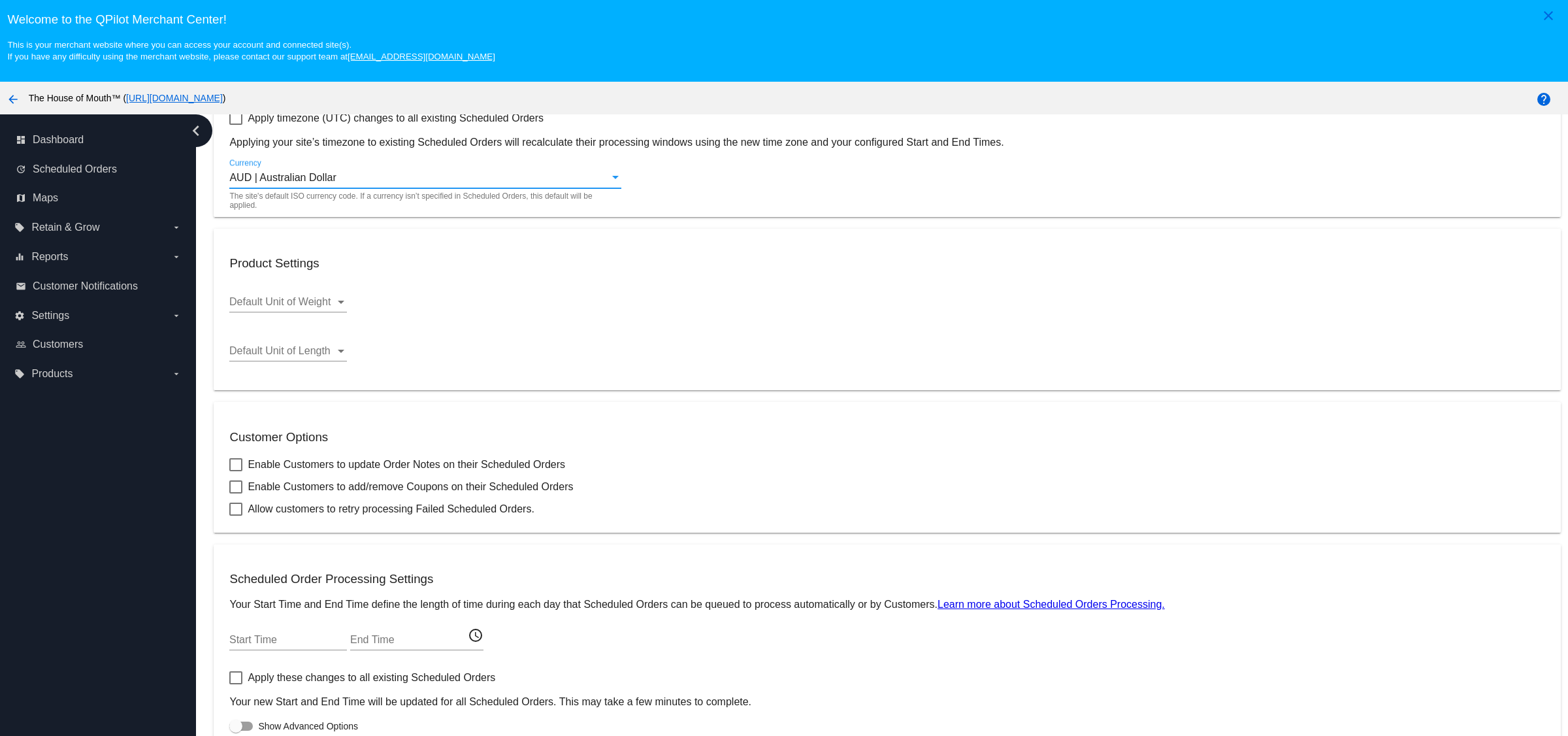
click at [236, 486] on div at bounding box center [236, 486] width 13 height 13
click at [236, 493] on input "Enable Customers to add/remove Coupons on their Scheduled Orders" at bounding box center [236, 493] width 1 height 1
checkbox input "true"
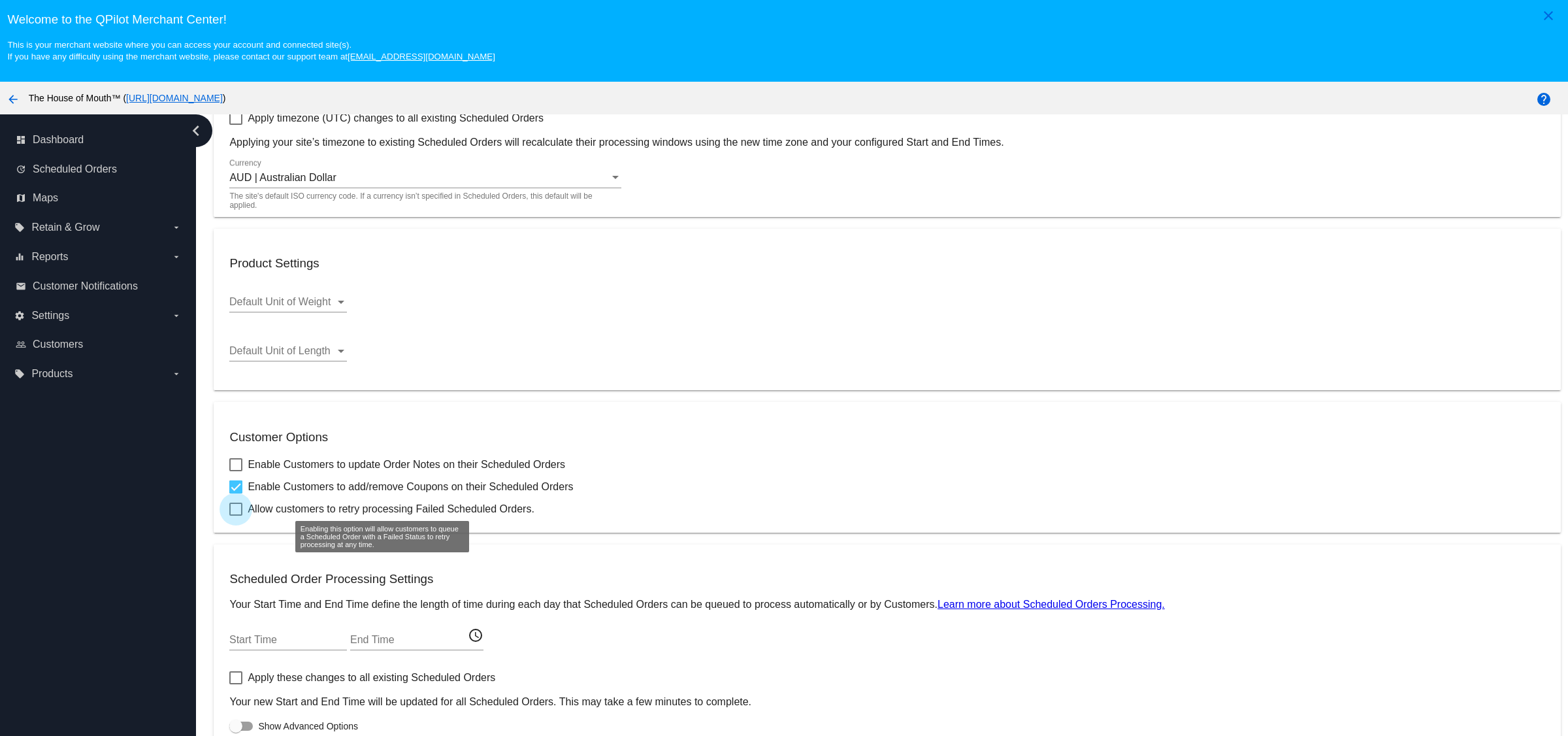
click at [238, 503] on div at bounding box center [236, 509] width 13 height 13
click at [236, 516] on input "Allow customers to retry processing Failed Scheduled Orders." at bounding box center [236, 516] width 1 height 1
checkbox input "true"
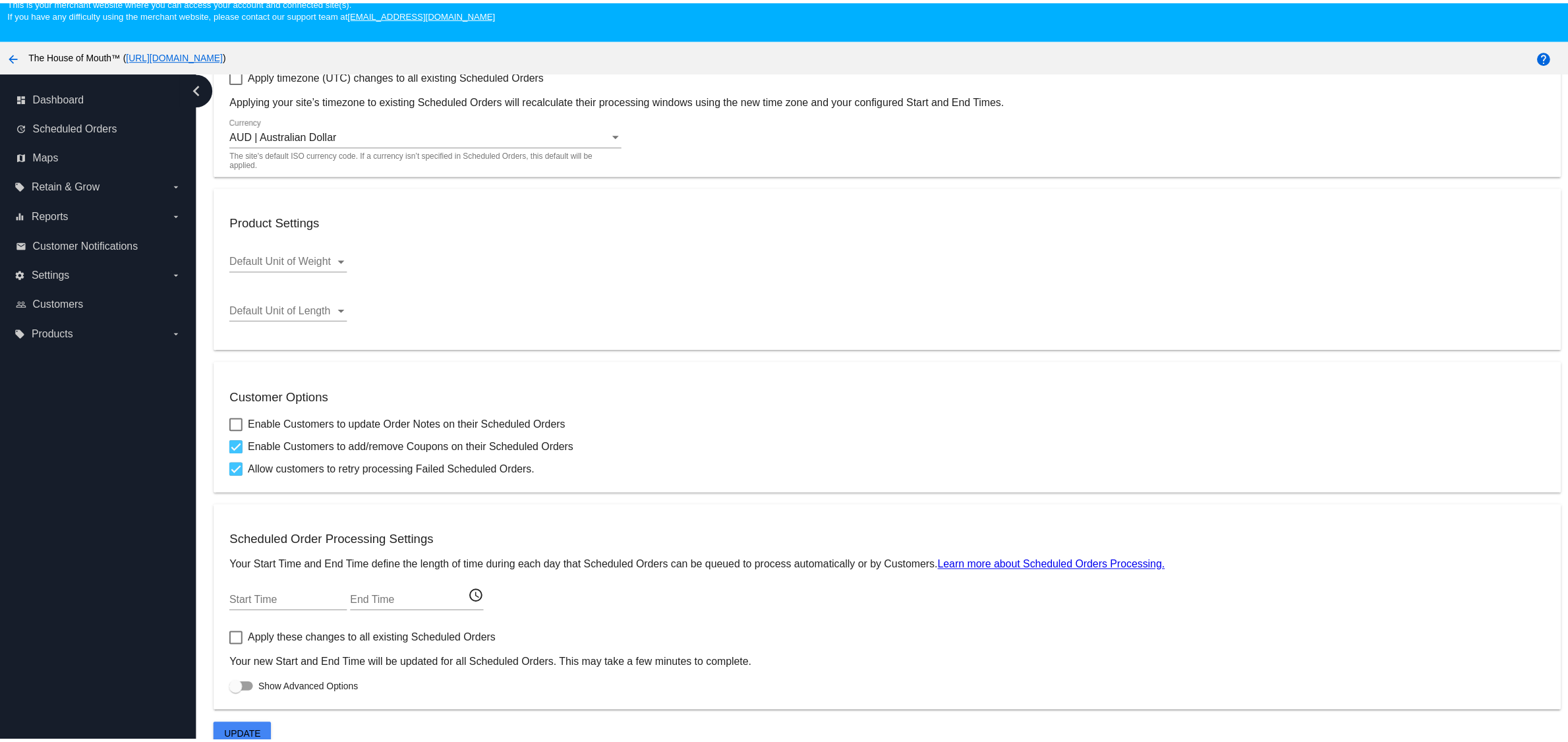
scroll to position [86, 0]
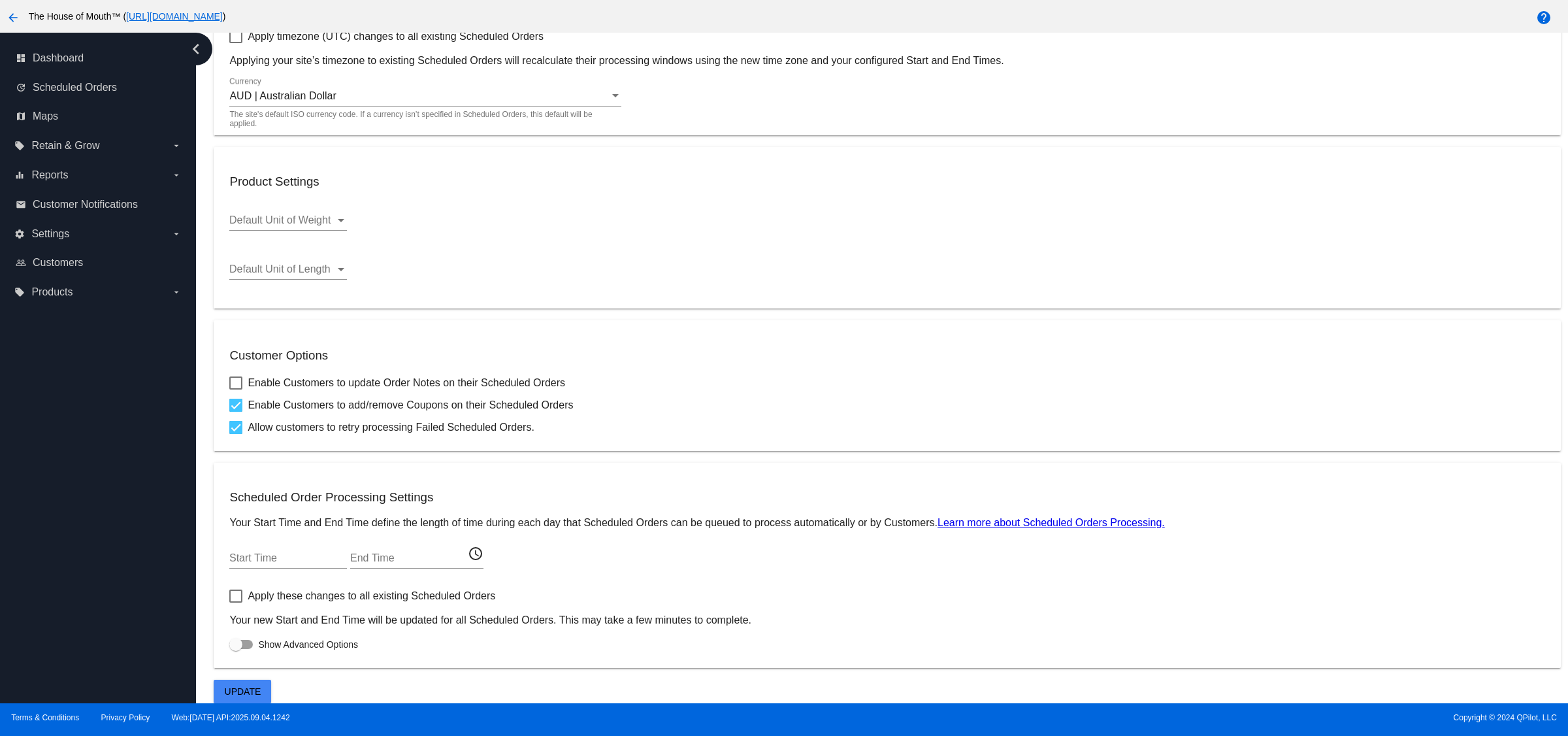
click at [248, 641] on div at bounding box center [242, 644] width 24 height 9
click at [236, 649] on input "Show Advanced Options" at bounding box center [236, 649] width 1 height 1
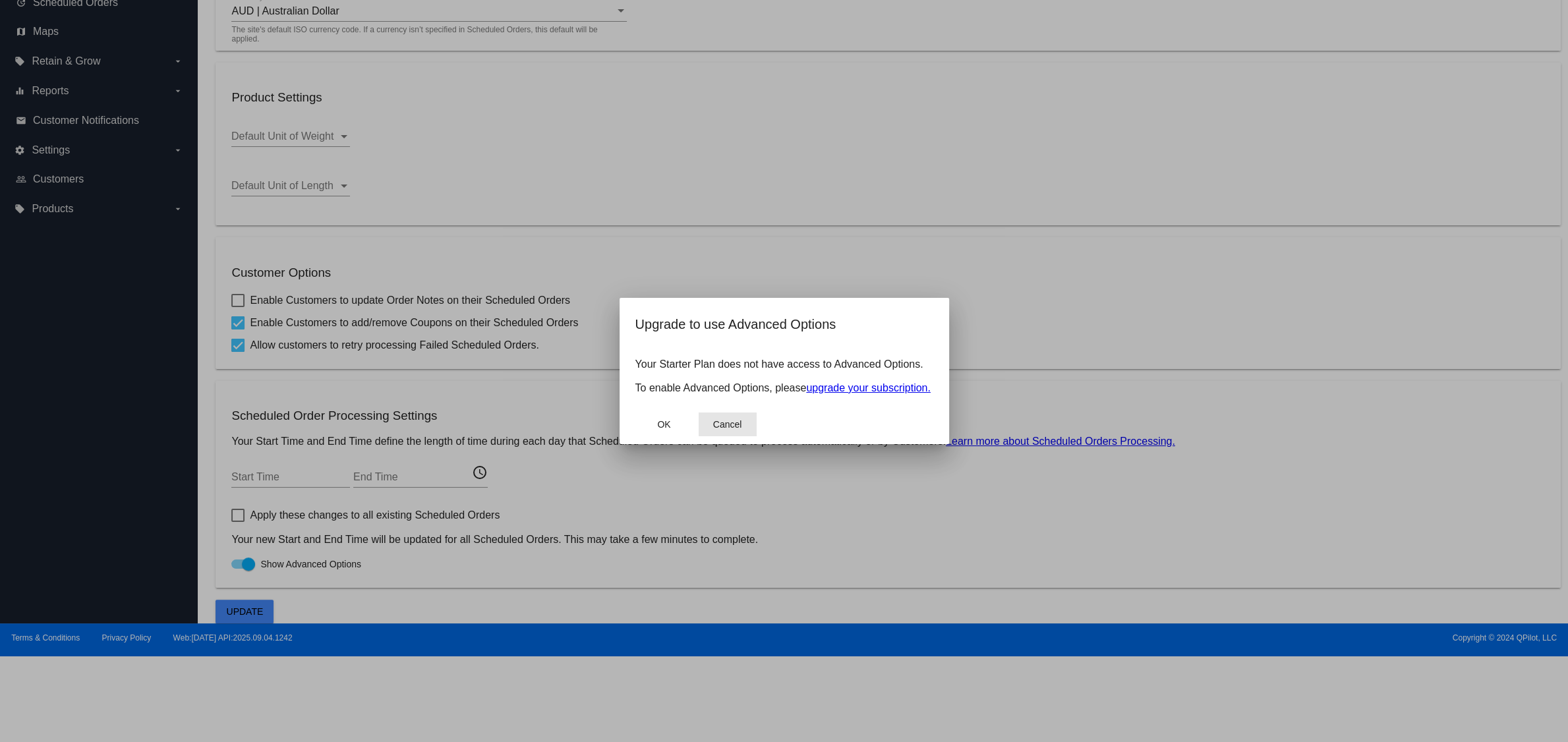
drag, startPoint x: 744, startPoint y: 426, endPoint x: 724, endPoint y: 429, distance: 20.2
click at [744, 428] on button "Cancel" at bounding box center [727, 425] width 58 height 24
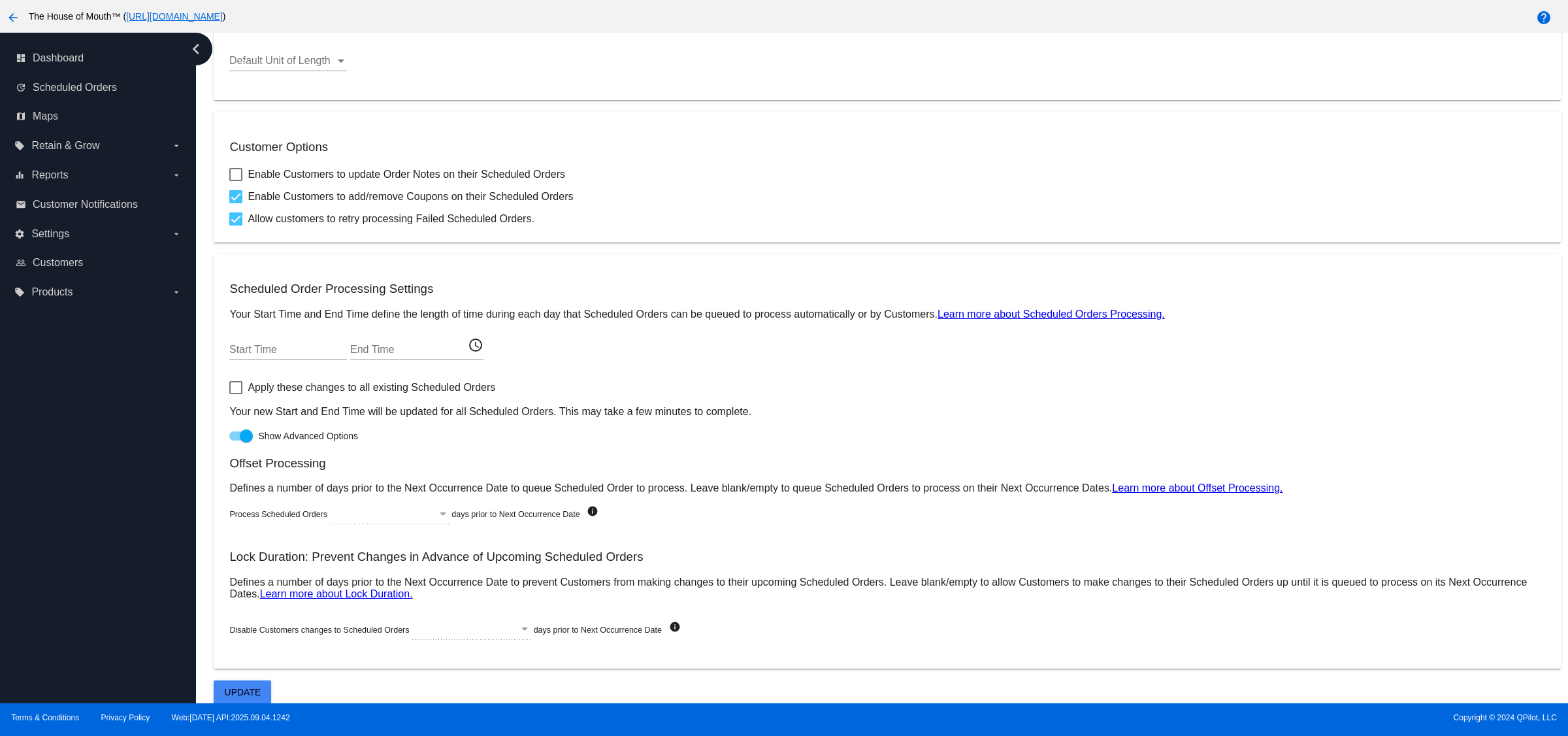
scroll to position [458, 0]
click at [241, 432] on div at bounding box center [246, 435] width 13 height 13
click at [236, 441] on input "Show Advanced Options" at bounding box center [236, 441] width 1 height 1
checkbox input "false"
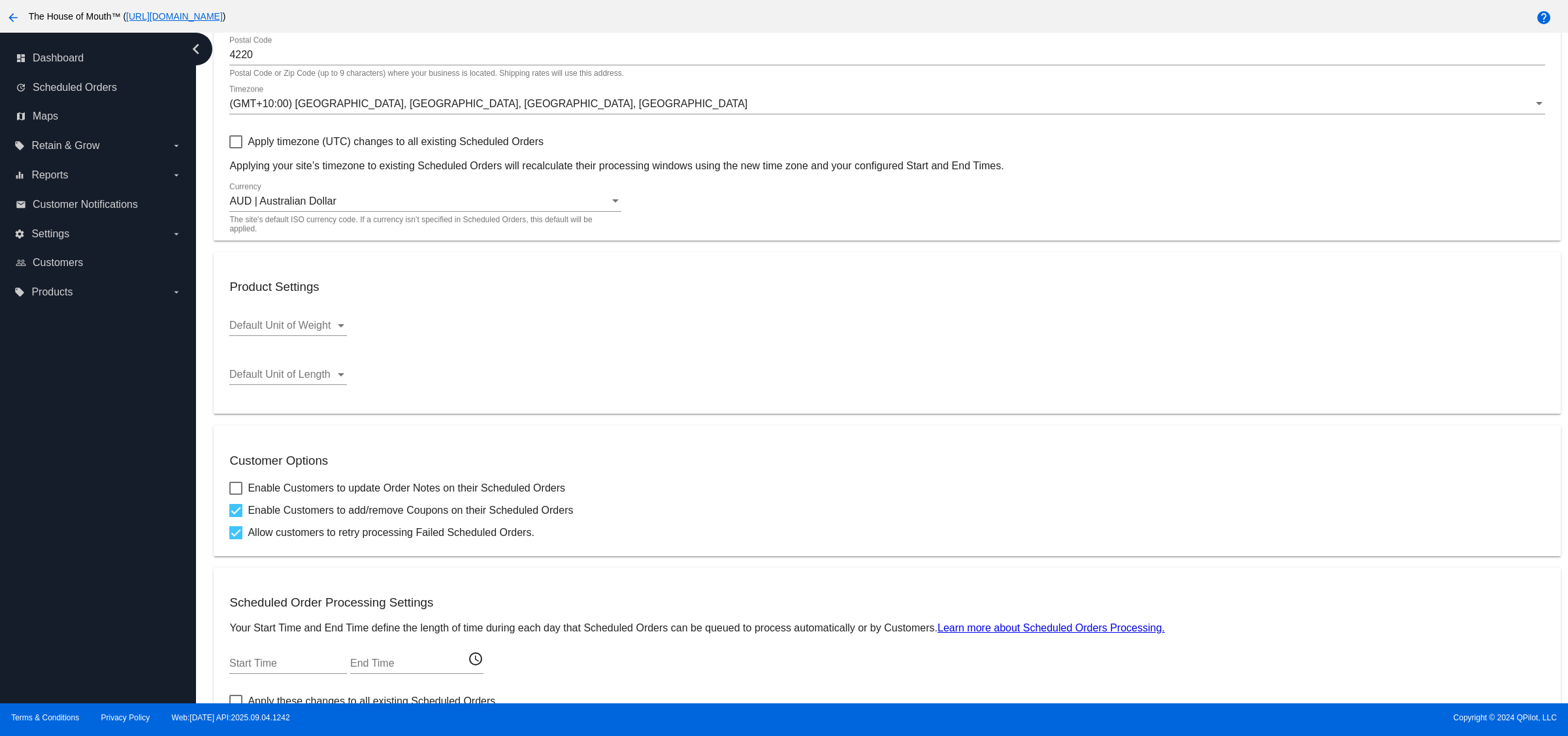
scroll to position [244, 0]
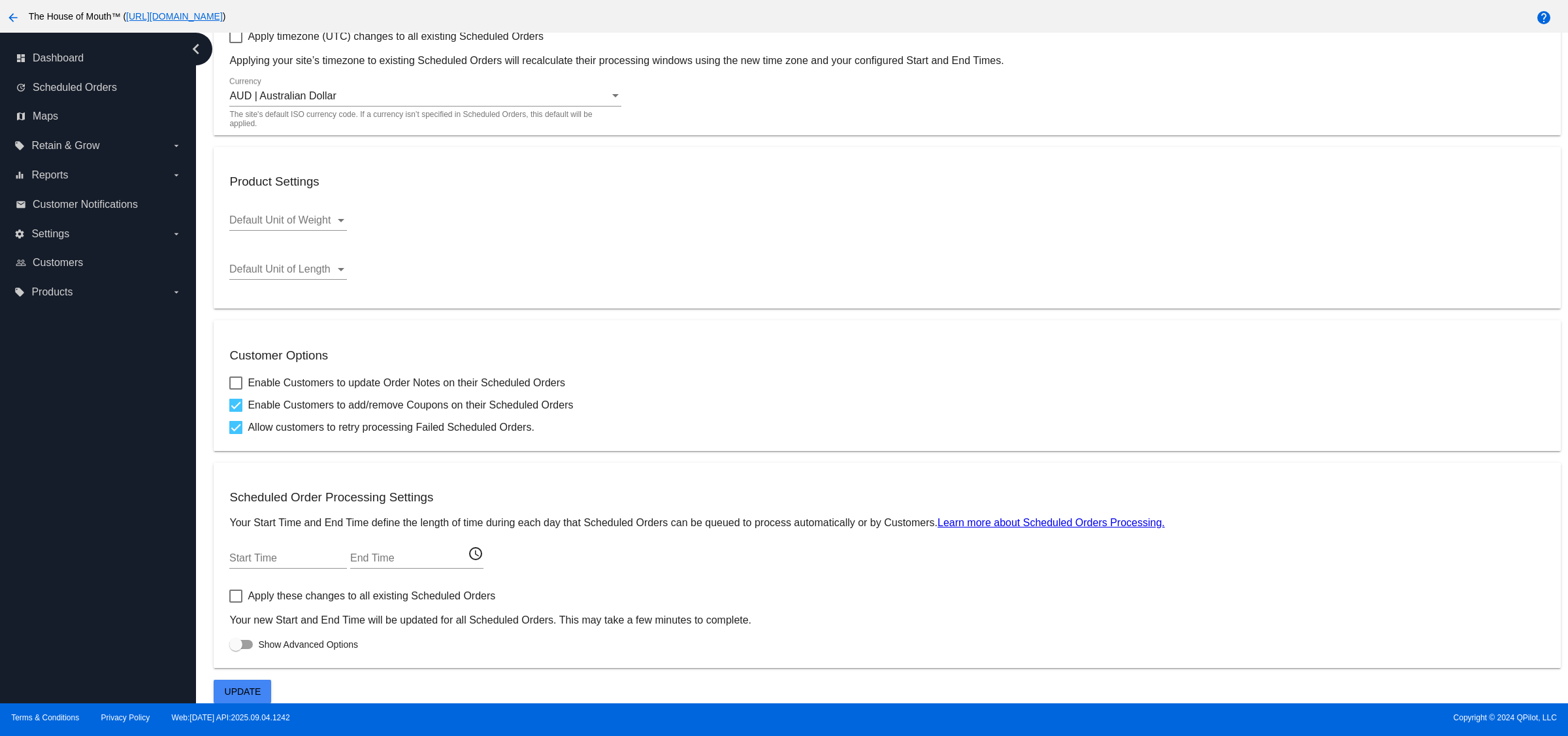
click at [475, 552] on mat-icon "access_time" at bounding box center [475, 553] width 16 height 16
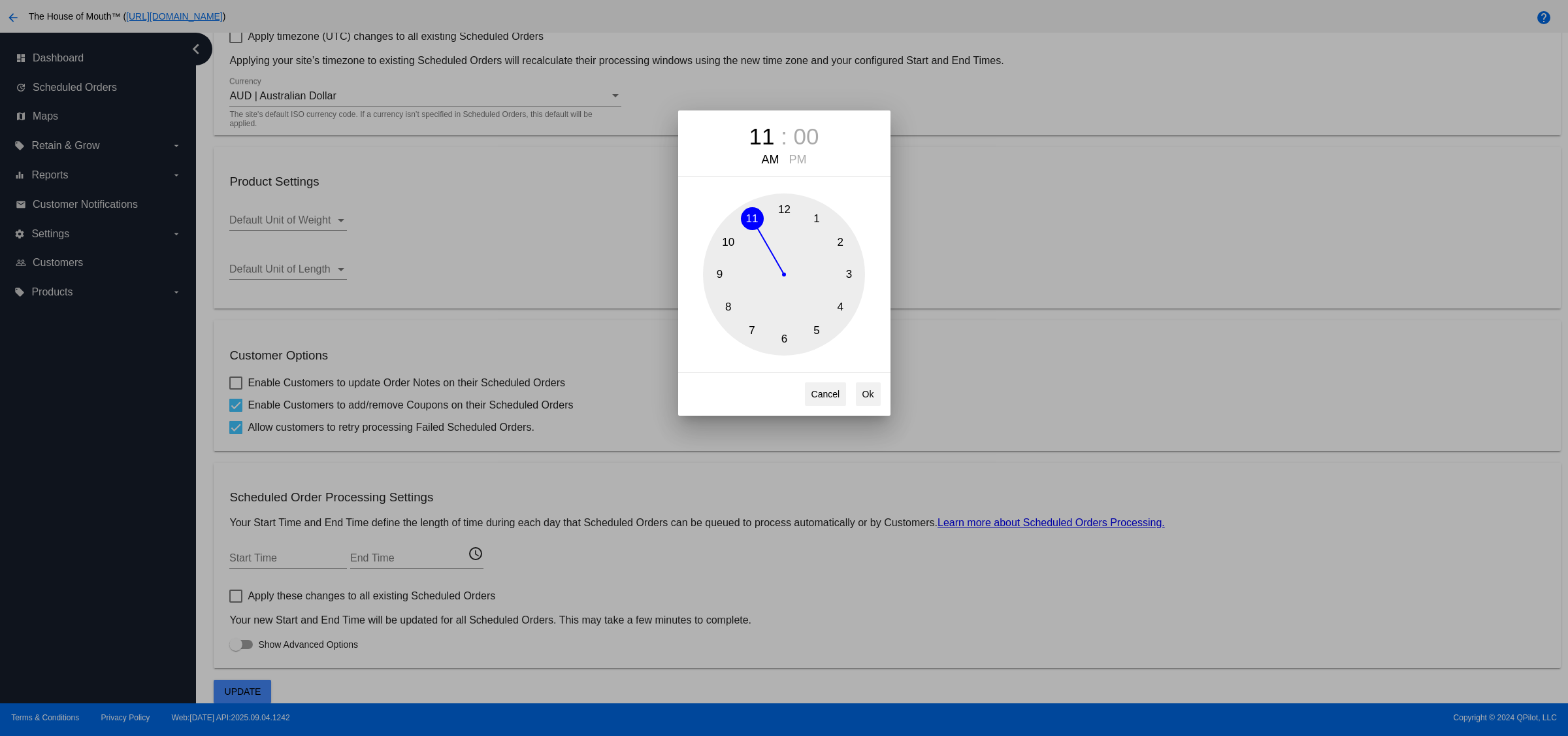
click at [706, 562] on div "11 : 00 AM PM 1 2 3 4 5 6 7 8 9 10 11 12 Cancel Ok" at bounding box center [784, 368] width 1568 height 736
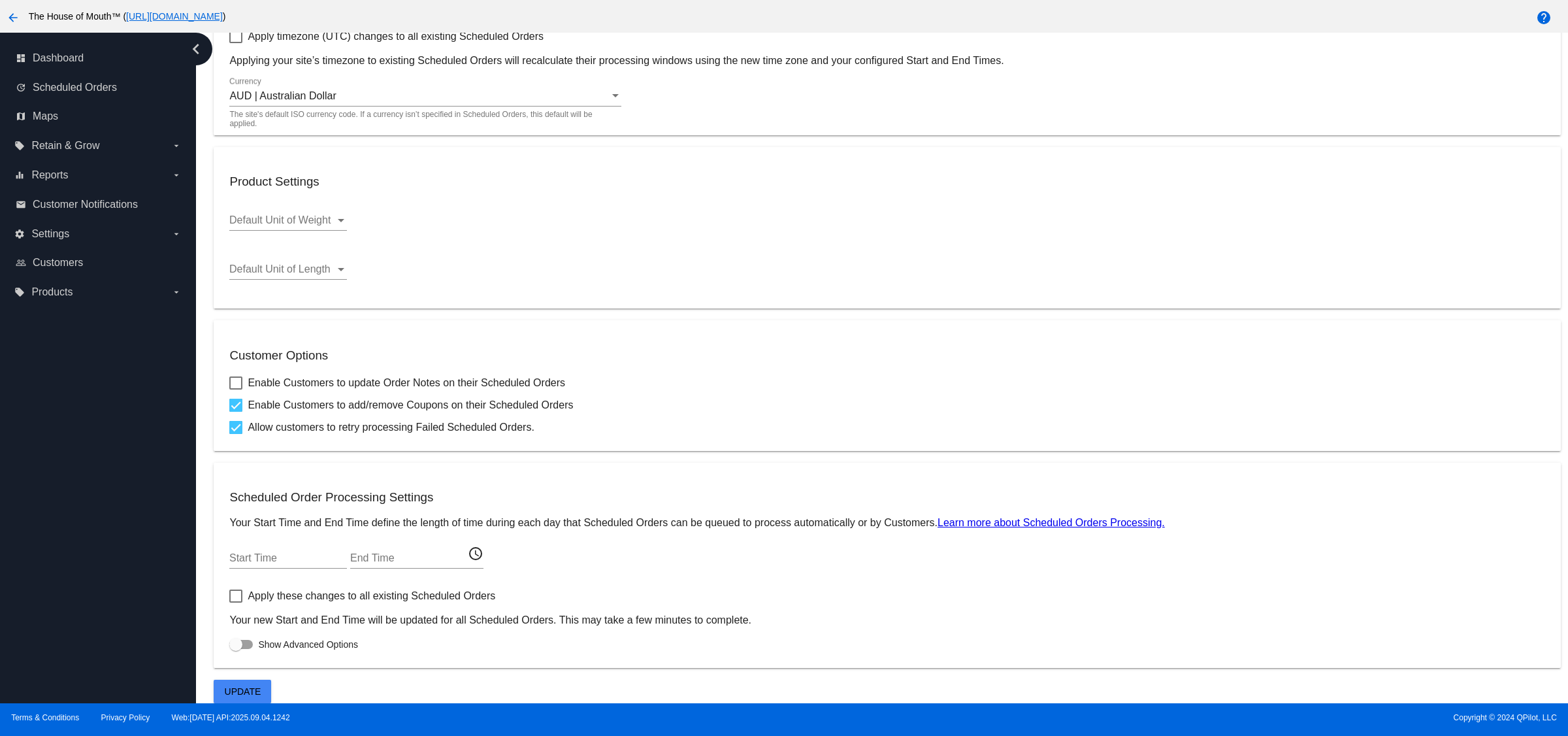
click at [257, 687] on button "Update" at bounding box center [243, 692] width 57 height 24
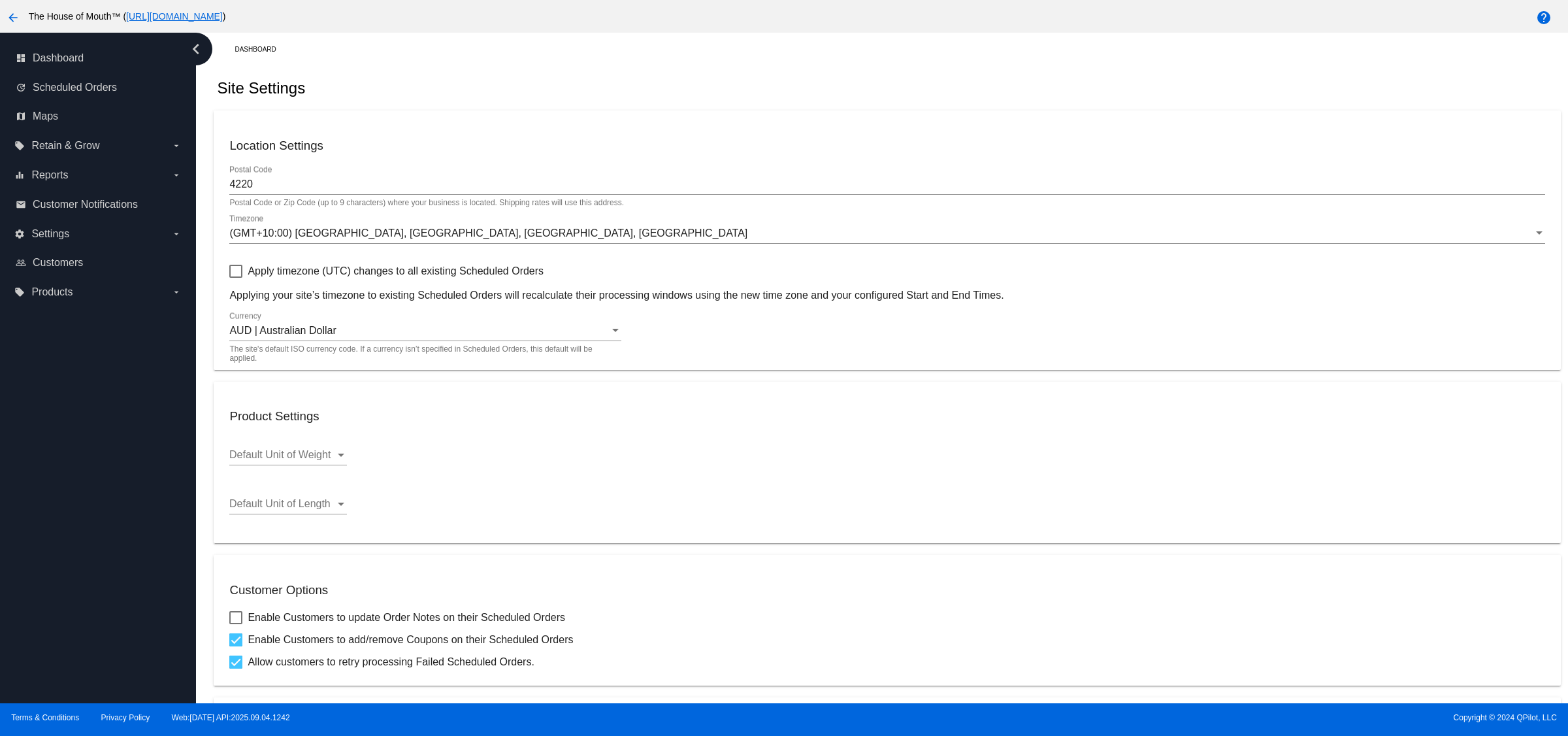
scroll to position [0, 0]
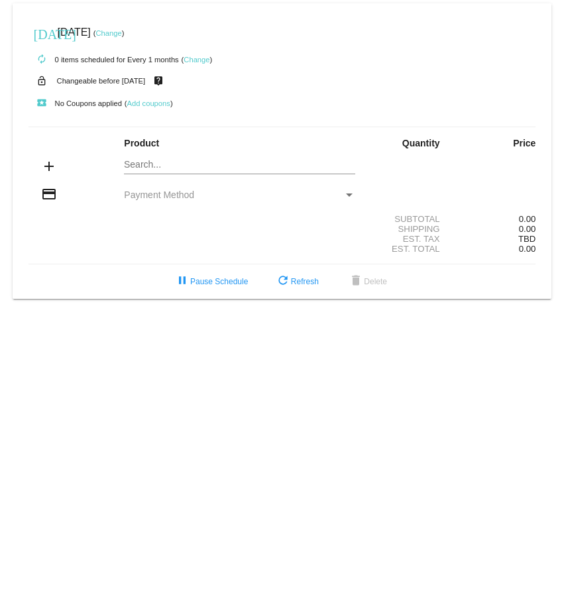
click at [349, 192] on div "Payment Method" at bounding box center [349, 195] width 12 height 11
click at [357, 199] on div "Payment Method" at bounding box center [240, 195] width 254 height 11
click at [347, 193] on div "Payment Method" at bounding box center [349, 195] width 12 height 11
click at [347, 192] on div "Payment Method" at bounding box center [349, 195] width 12 height 11
click at [347, 191] on div "Payment Method" at bounding box center [349, 195] width 12 height 11
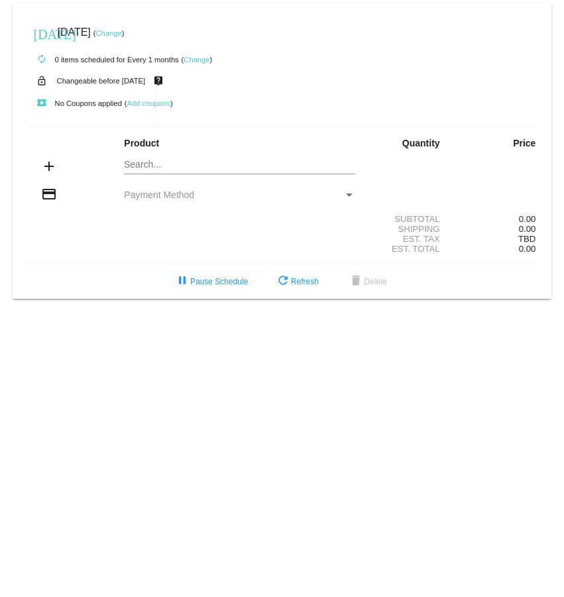
click at [347, 191] on div "Payment Method" at bounding box center [349, 195] width 12 height 11
